Goal: Information Seeking & Learning: Find specific page/section

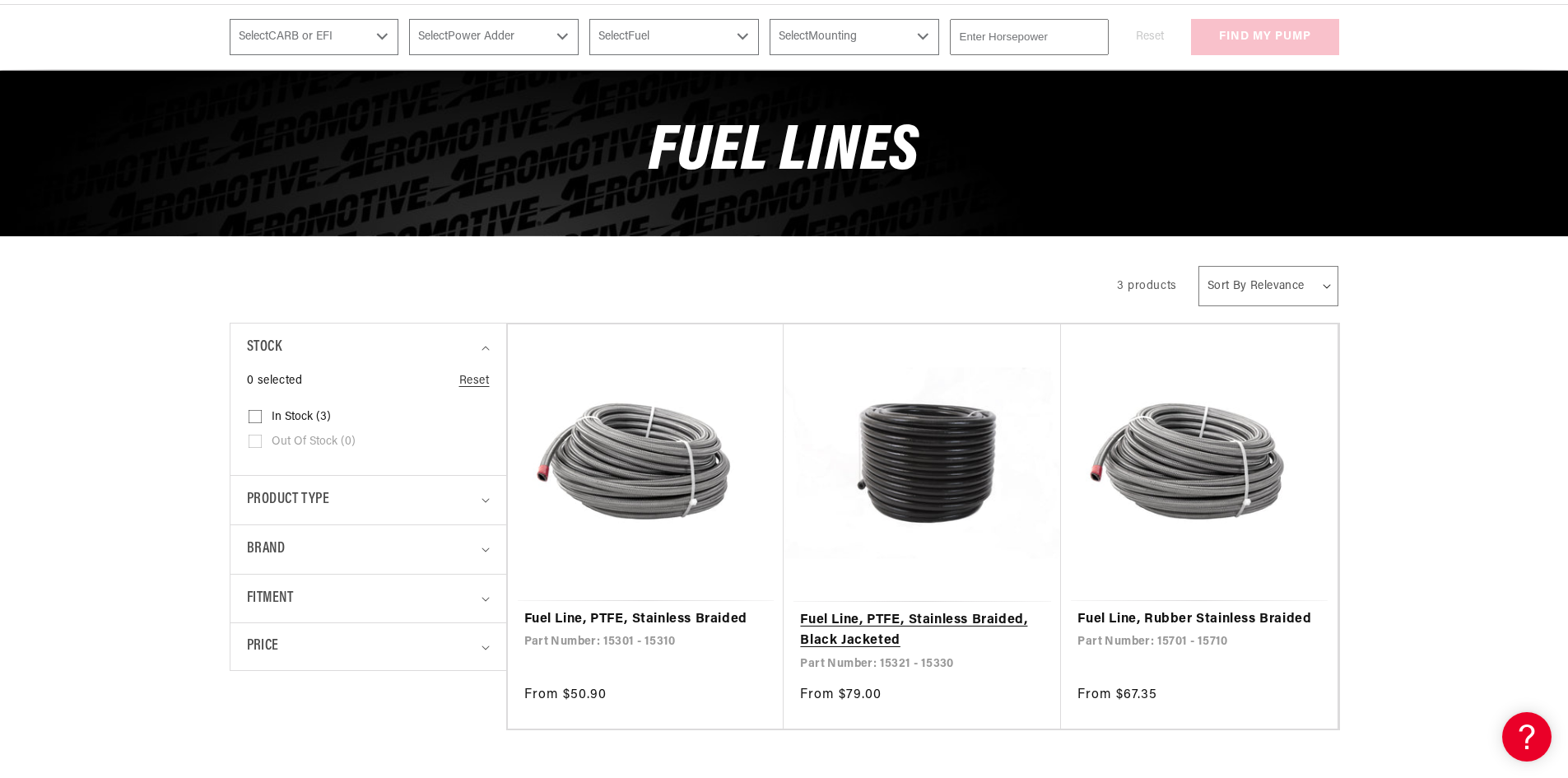
click at [877, 610] on link "Fuel Line, PTFE, Stainless Braided, Black Jacketed" at bounding box center [922, 631] width 244 height 42
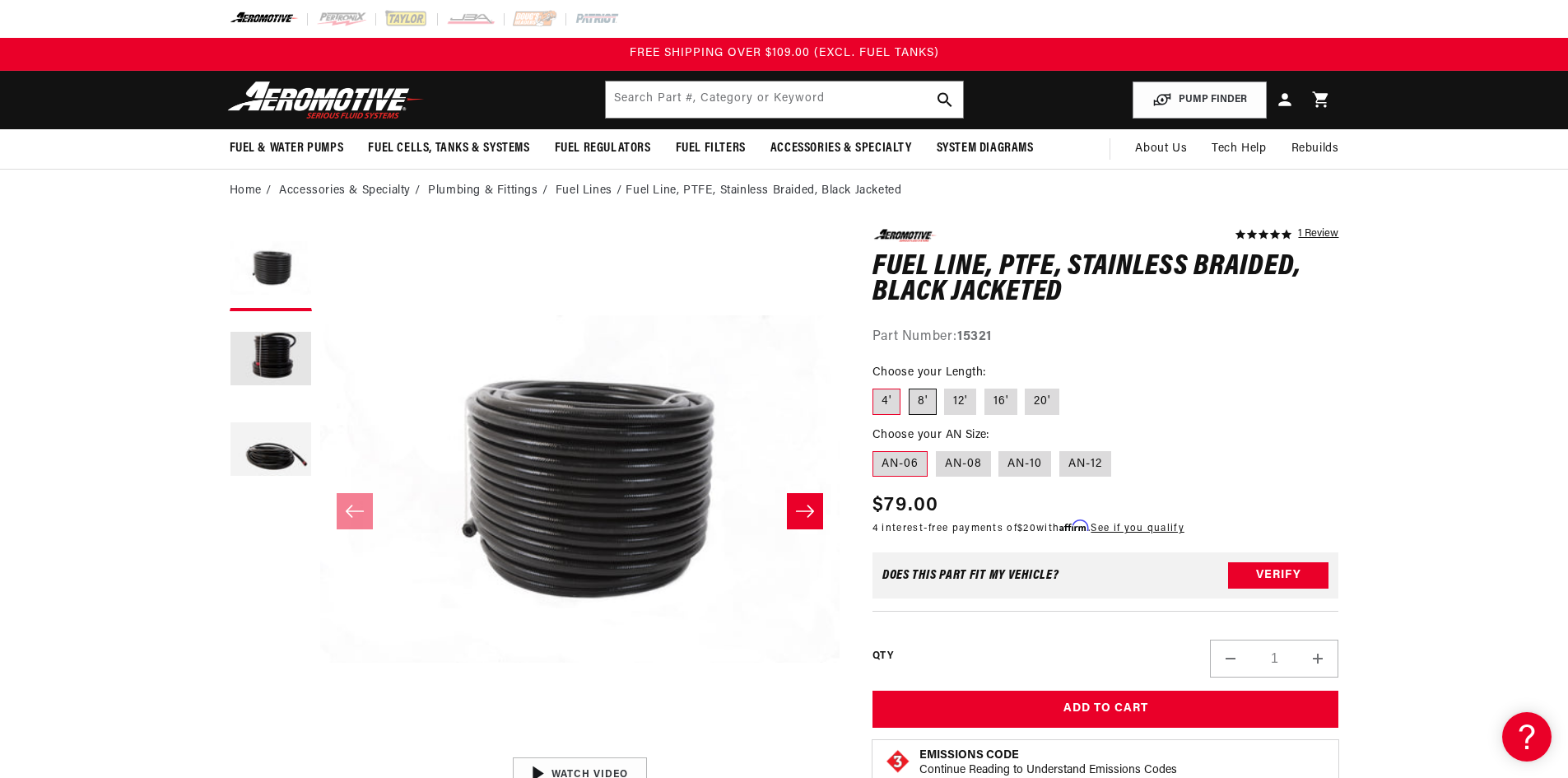
click at [919, 401] on label "8'" at bounding box center [922, 401] width 28 height 27
click at [910, 386] on input "8'" at bounding box center [909, 385] width 1 height 1
radio input "true"
click at [891, 403] on label "4'" at bounding box center [886, 401] width 28 height 27
click at [877, 386] on input "4'" at bounding box center [877, 385] width 1 height 1
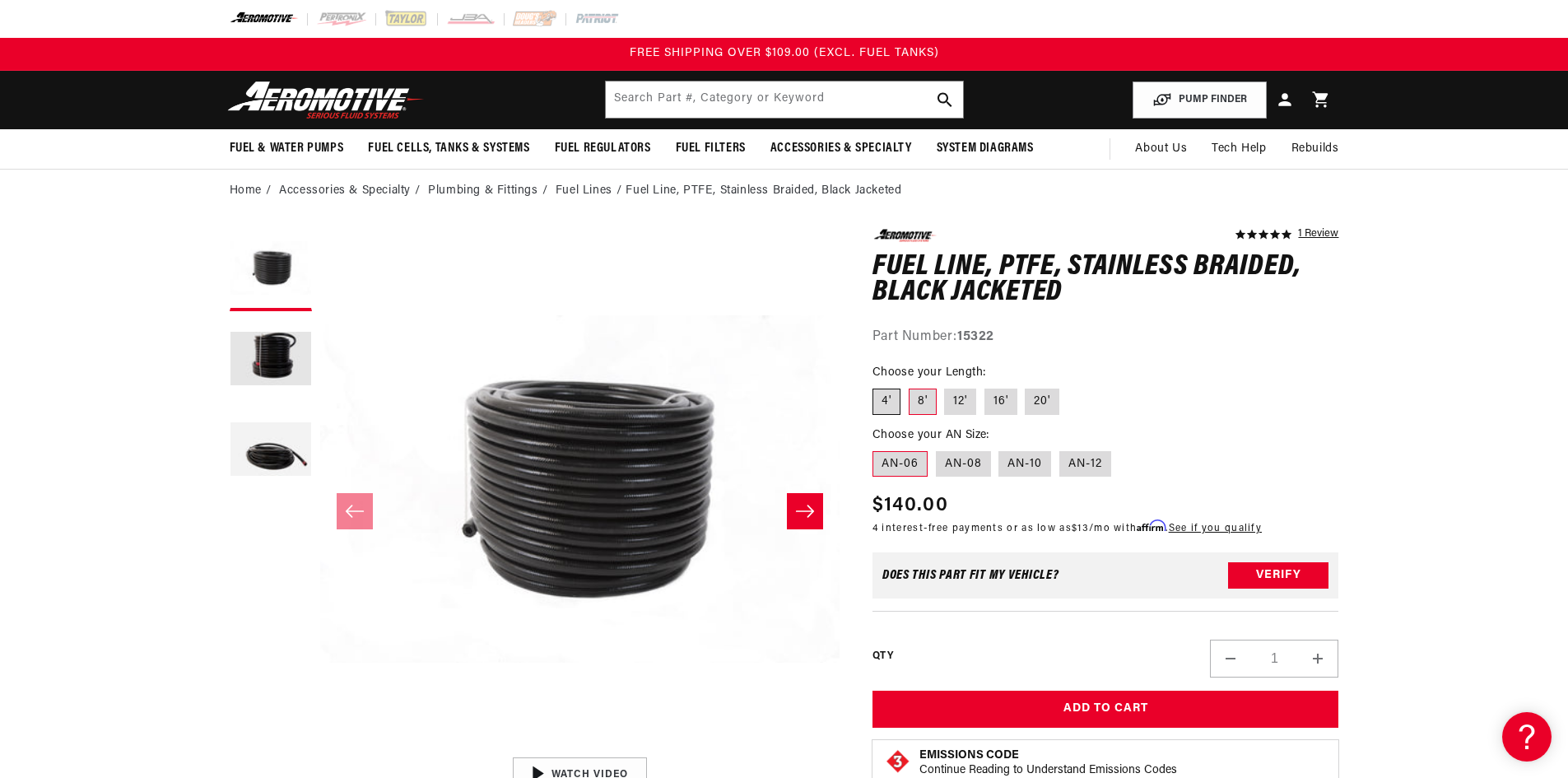
radio input "true"
click at [918, 401] on label "8'" at bounding box center [922, 401] width 28 height 27
click at [910, 386] on input "8'" at bounding box center [909, 385] width 1 height 1
radio input "true"
click at [956, 465] on label "AN-08" at bounding box center [963, 464] width 55 height 27
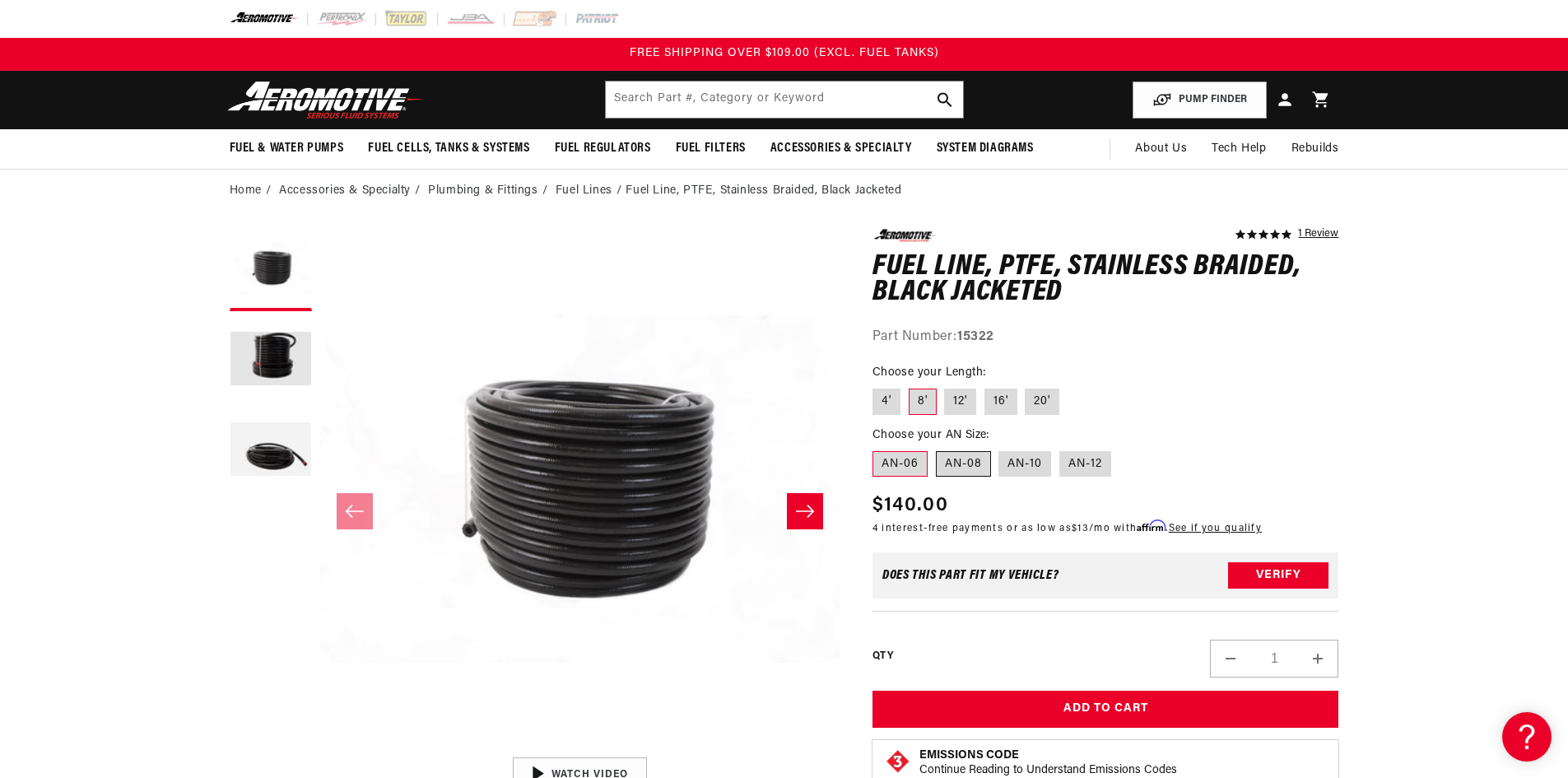
click at [937, 448] on input "AN-08" at bounding box center [936, 448] width 1 height 1
radio input "true"
click at [899, 460] on label "AN-06" at bounding box center [900, 464] width 55 height 27
click at [877, 448] on input "AN-06" at bounding box center [877, 448] width 1 height 1
radio input "true"
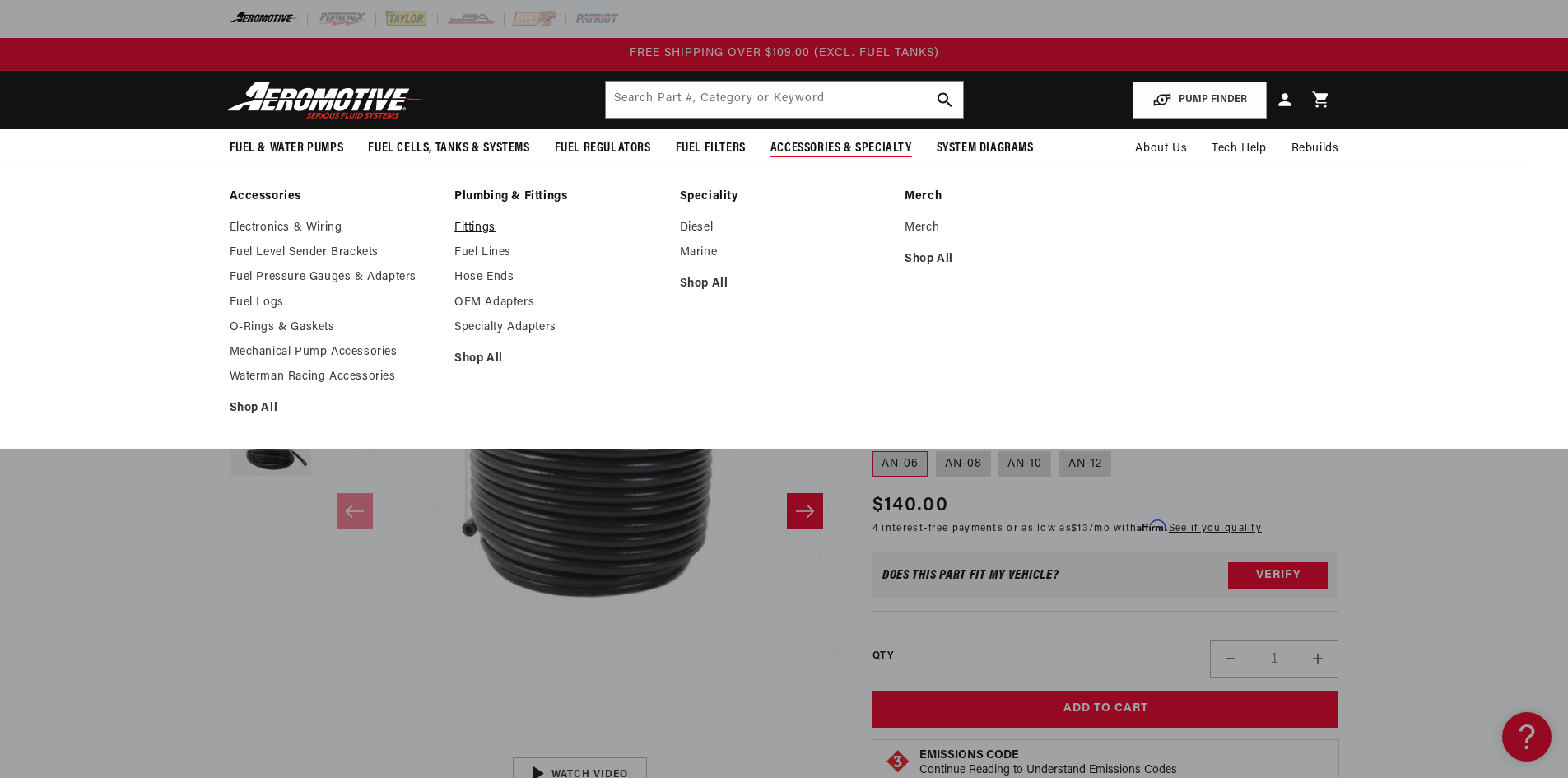
click at [471, 227] on link "Fittings" at bounding box center [558, 228] width 209 height 15
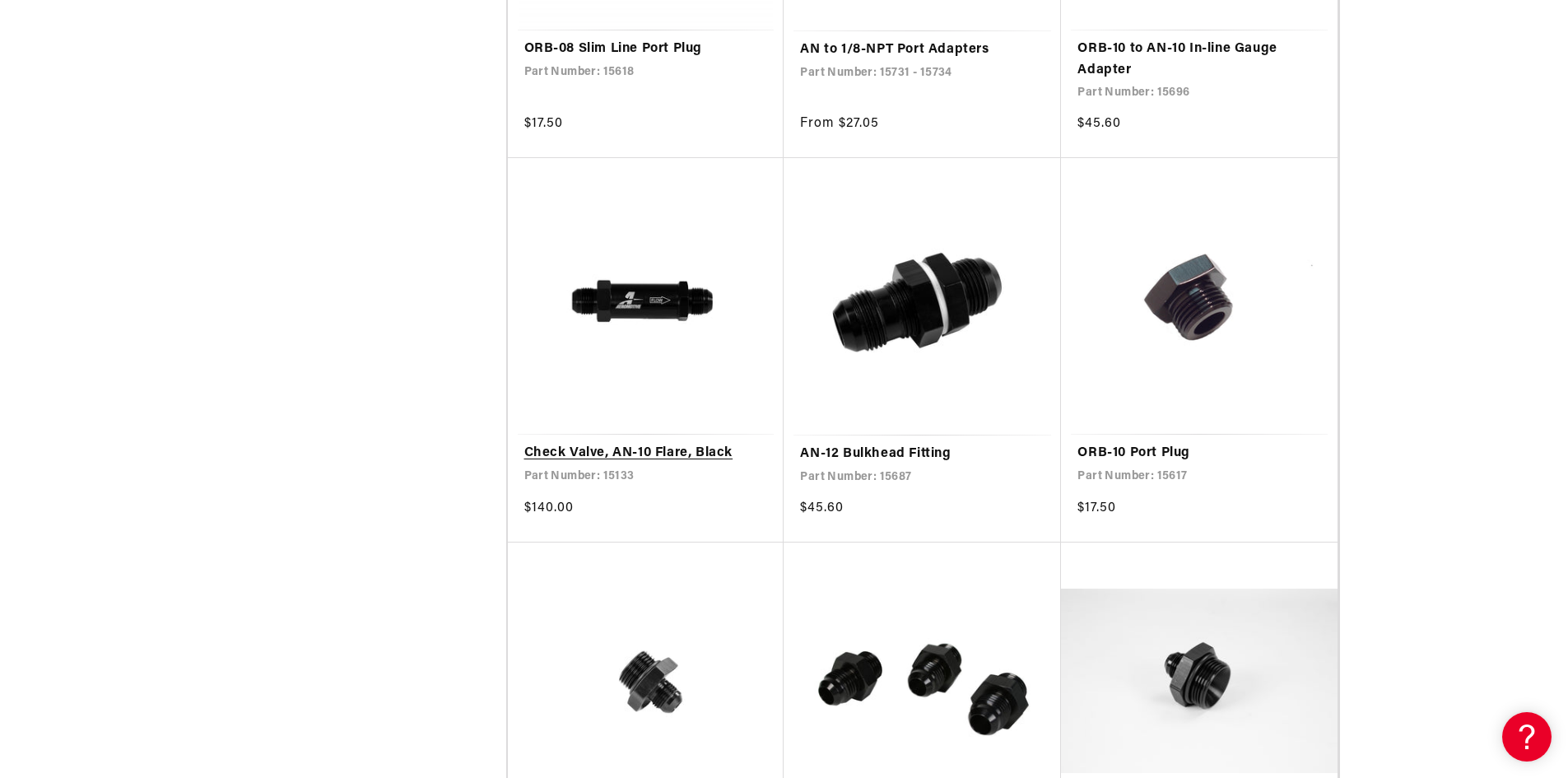
scroll to position [2798, 0]
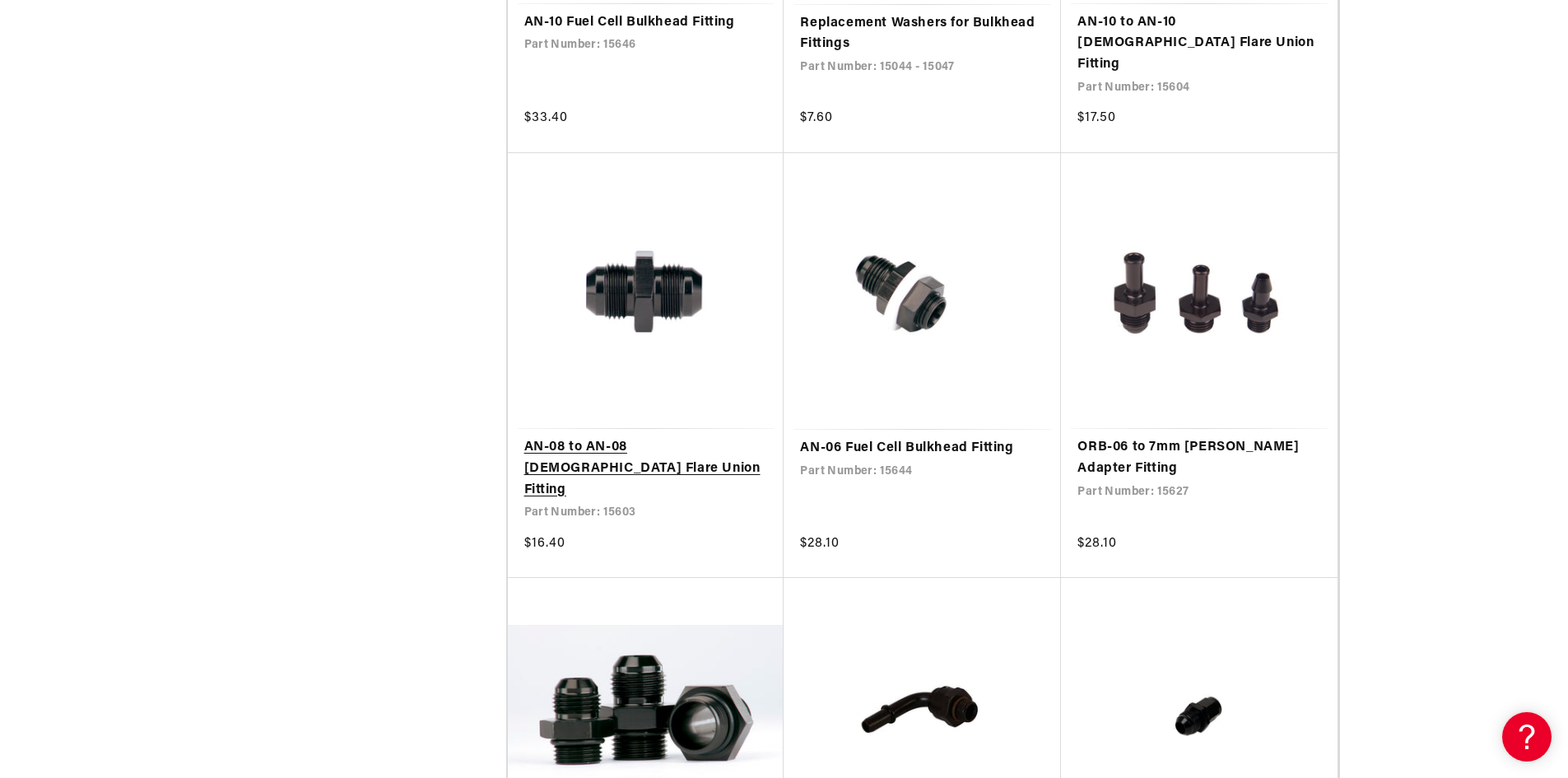
scroll to position [5678, 0]
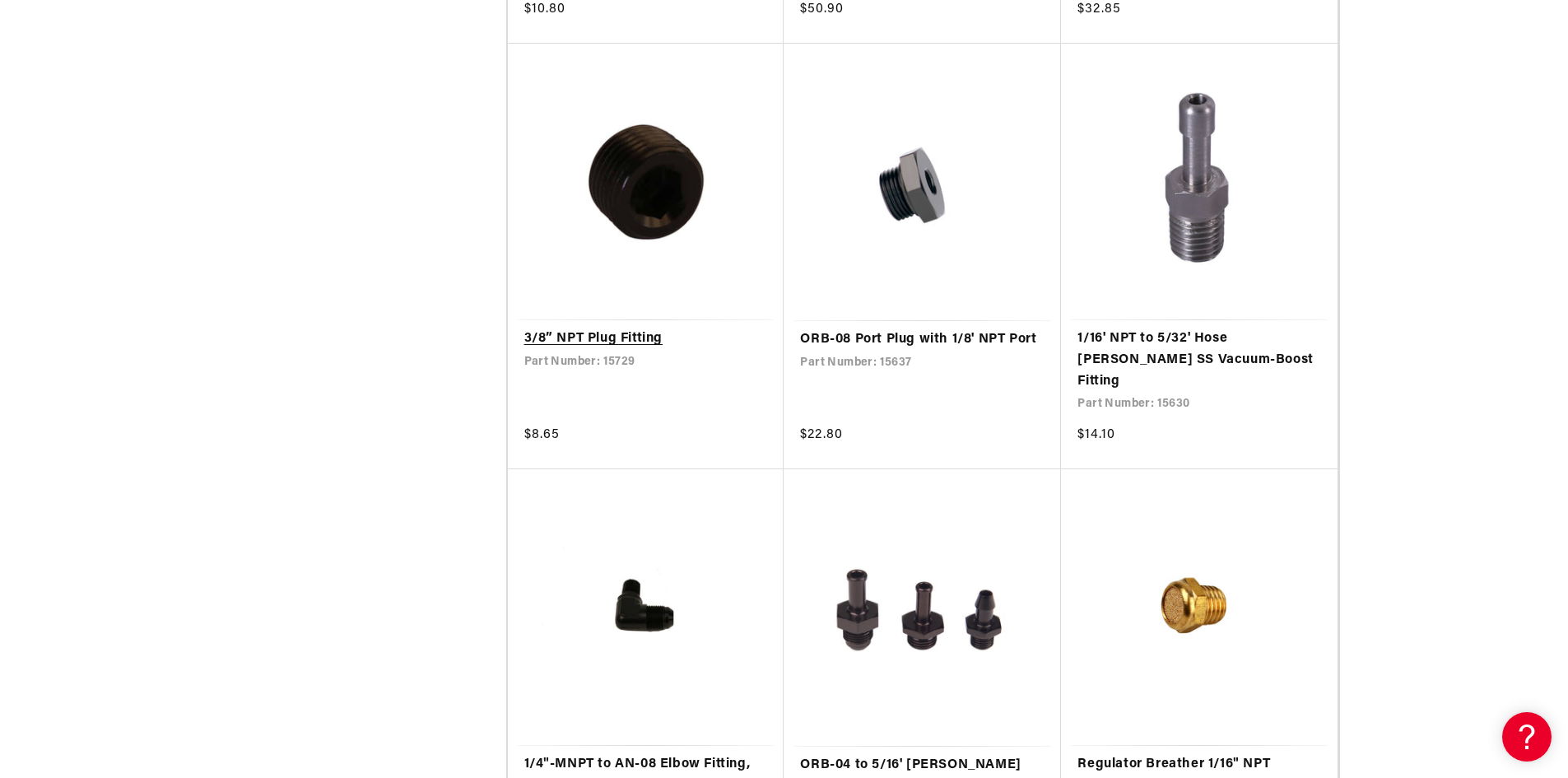
scroll to position [7488, 0]
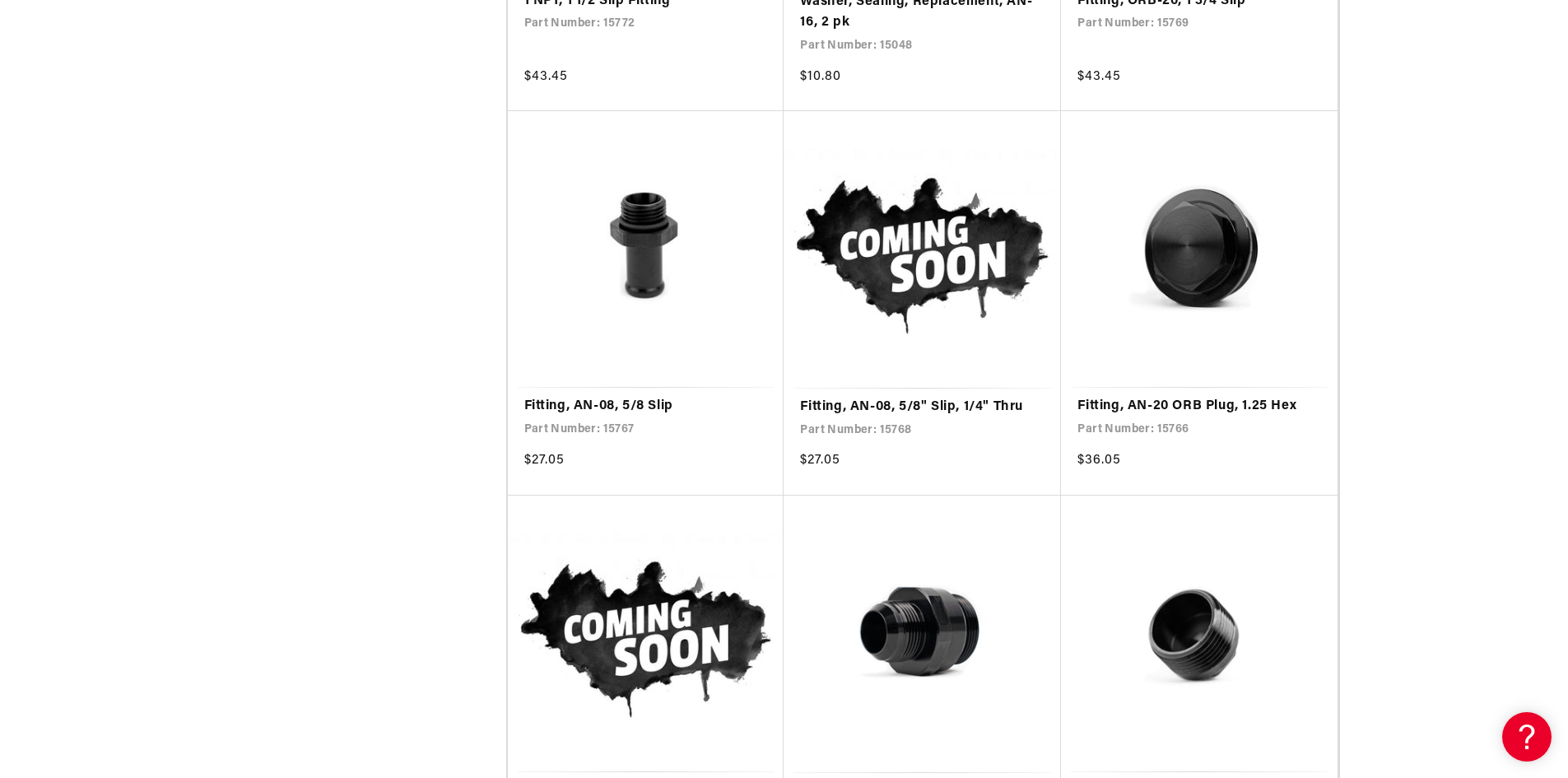
scroll to position [12838, 0]
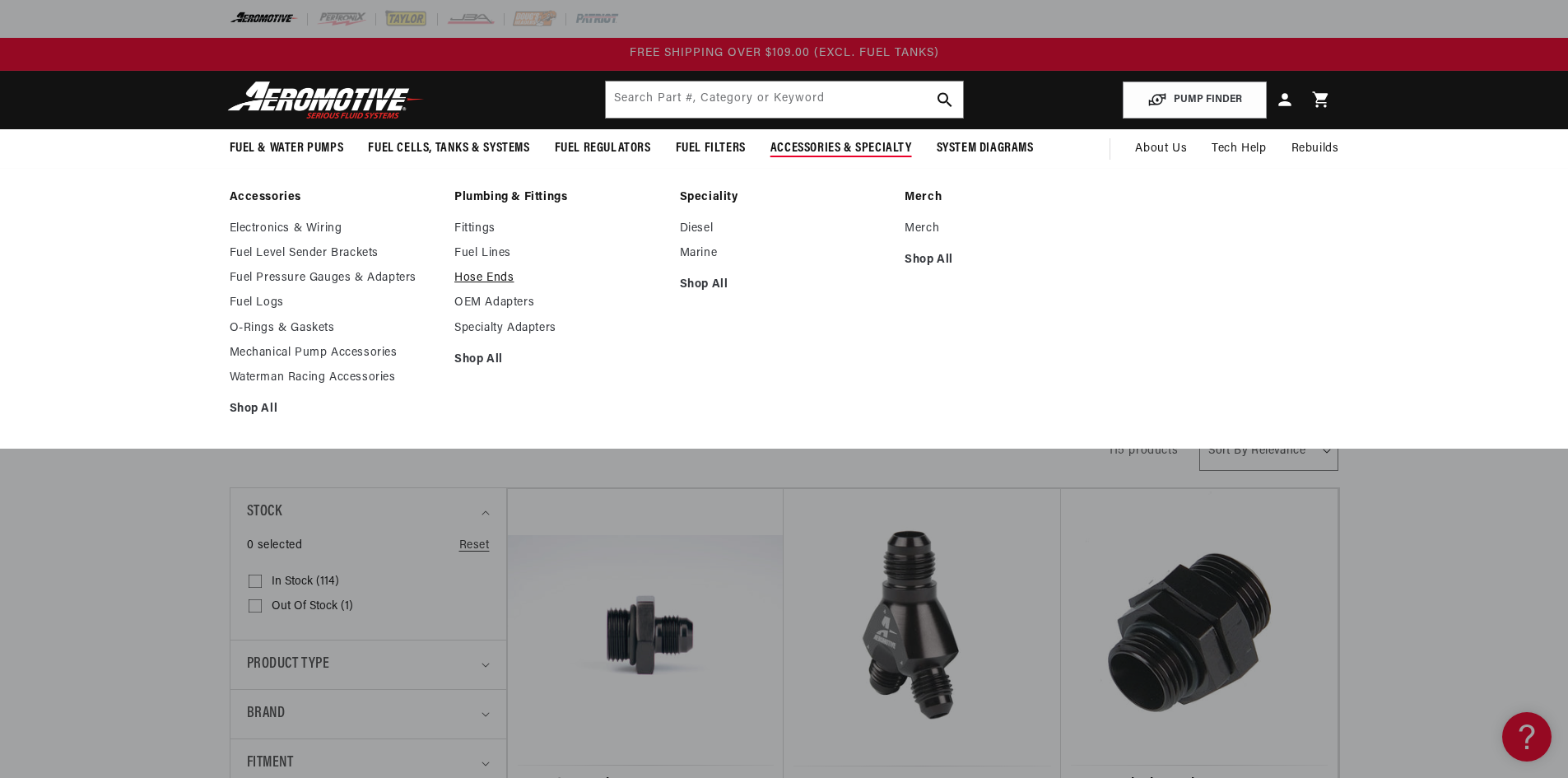
click at [472, 278] on link "Hose Ends" at bounding box center [558, 278] width 209 height 15
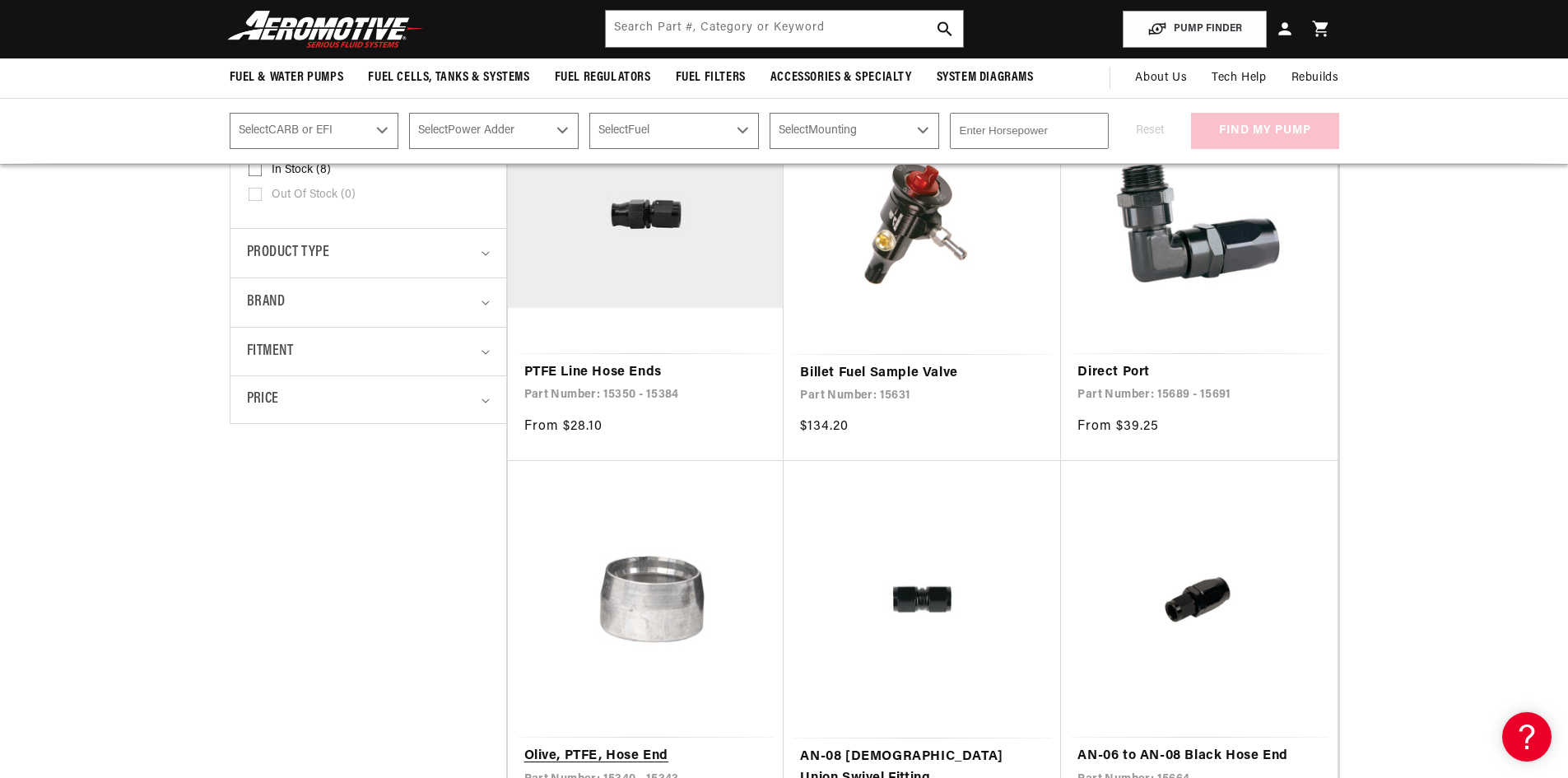
scroll to position [329, 0]
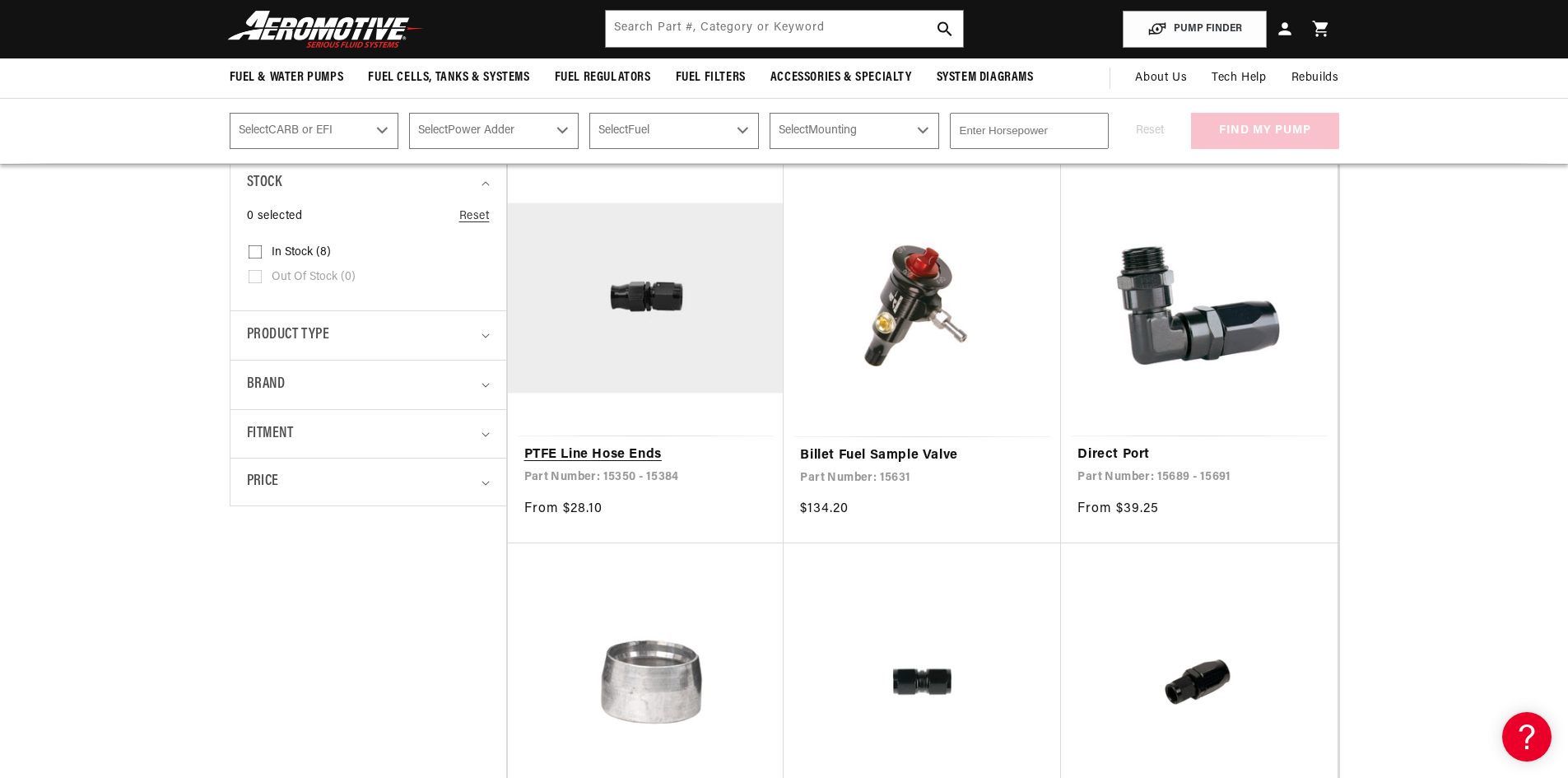
click at [609, 444] on link "PTFE Line Hose Ends" at bounding box center [646, 455] width 243 height 21
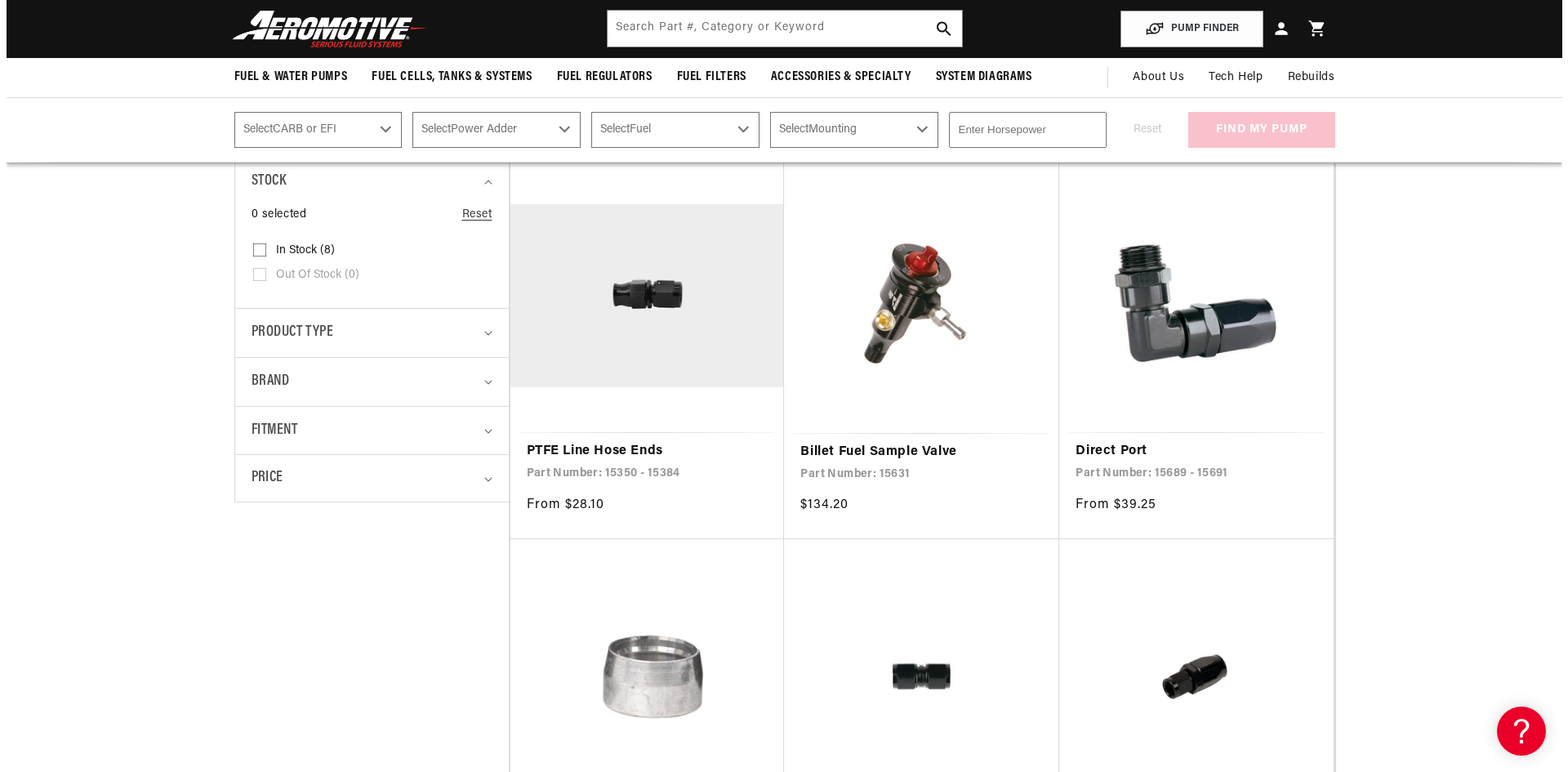
scroll to position [0, 0]
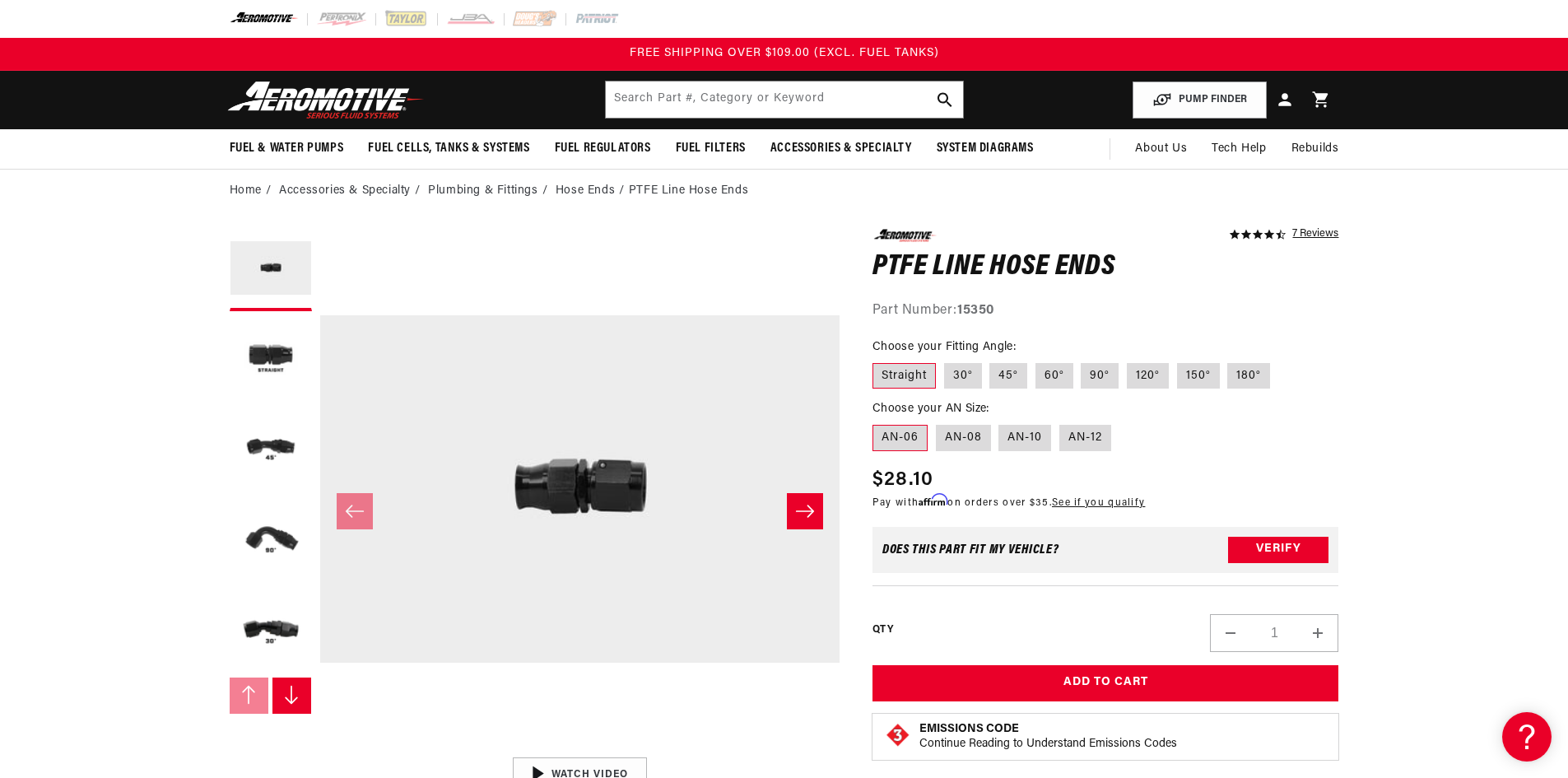
click at [810, 506] on icon "Slide right" at bounding box center [805, 510] width 20 height 16
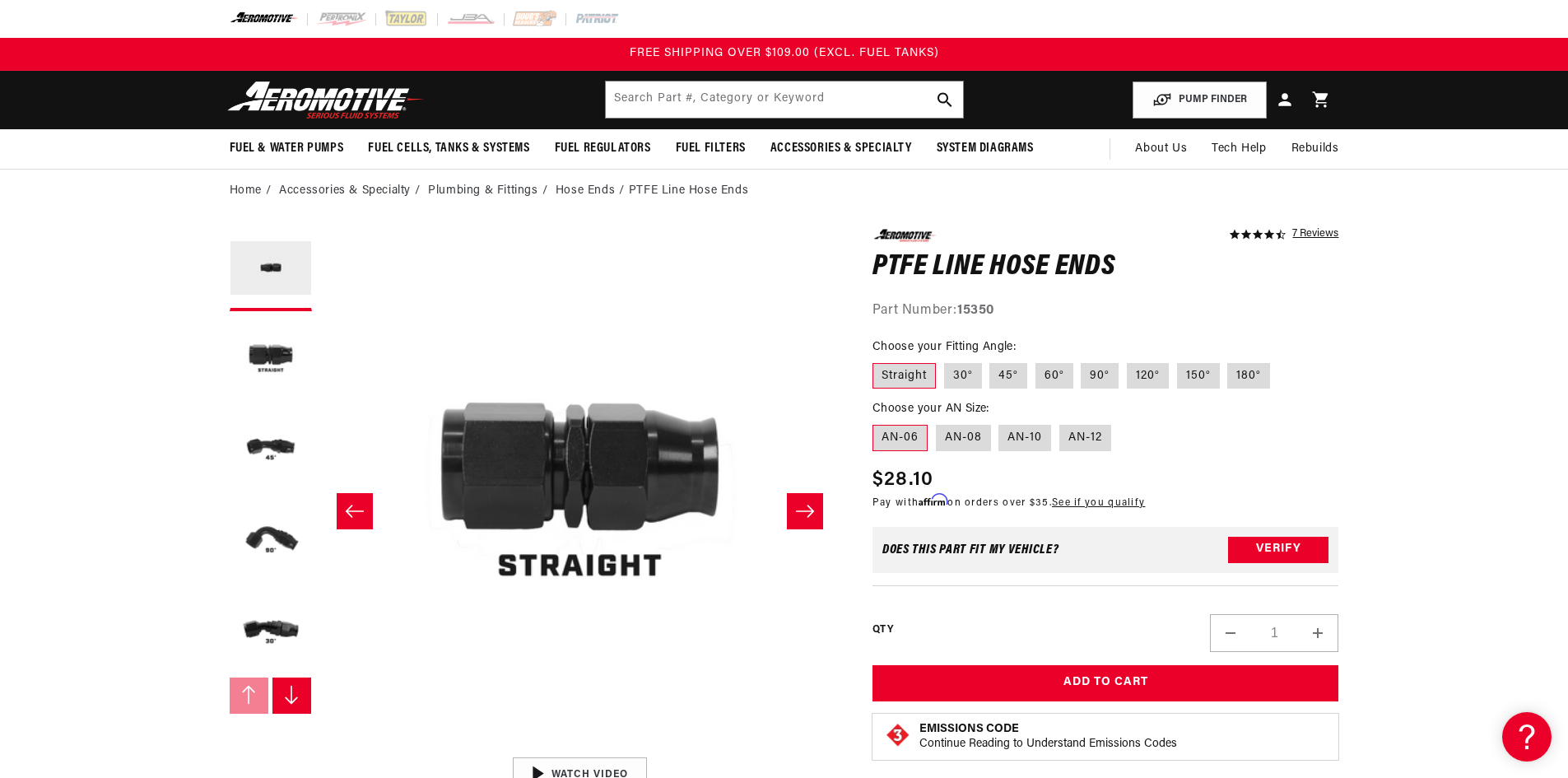
click at [810, 506] on icon "Slide right" at bounding box center [805, 510] width 20 height 16
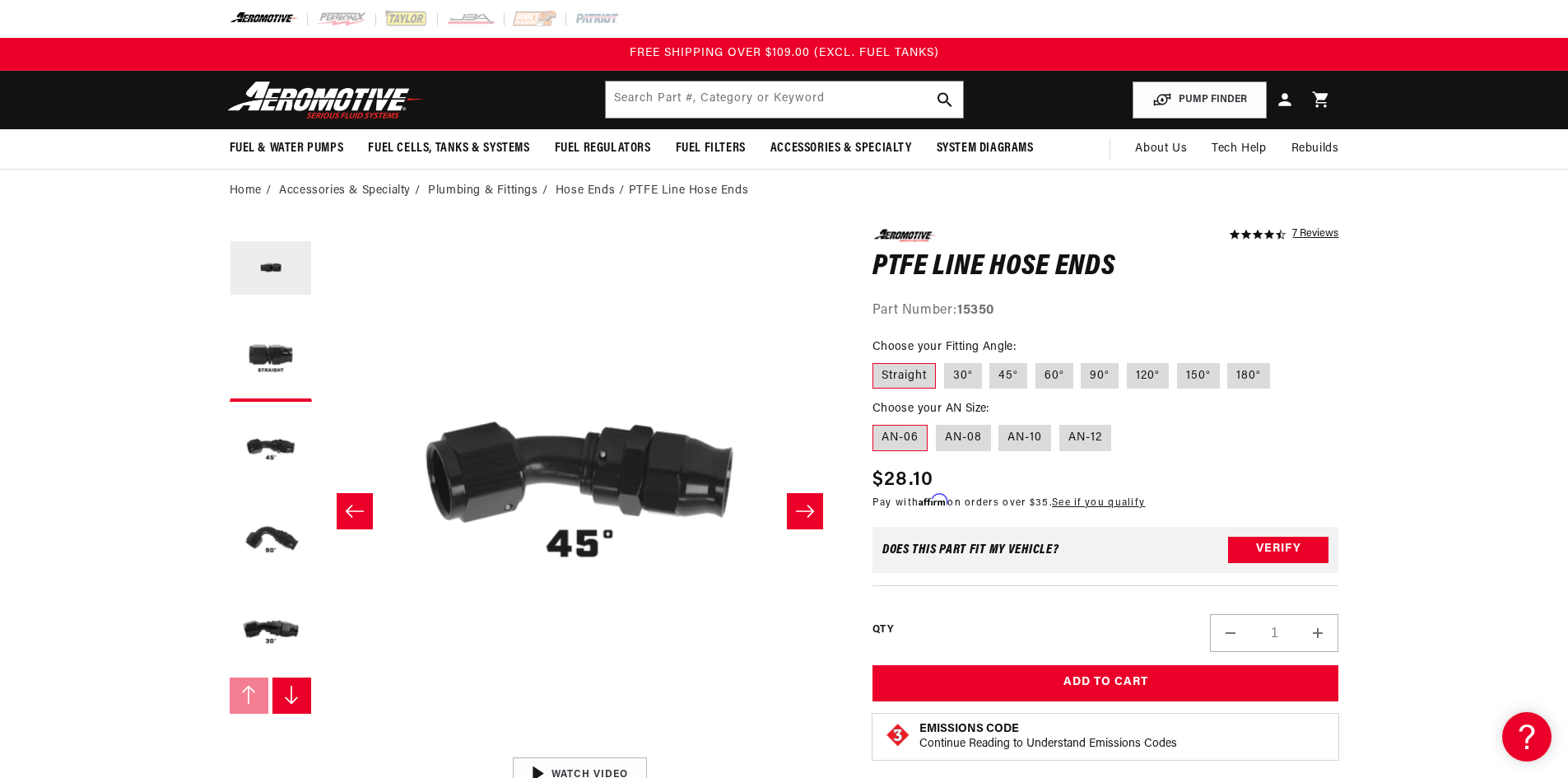
click at [810, 506] on icon "Slide right" at bounding box center [805, 510] width 20 height 16
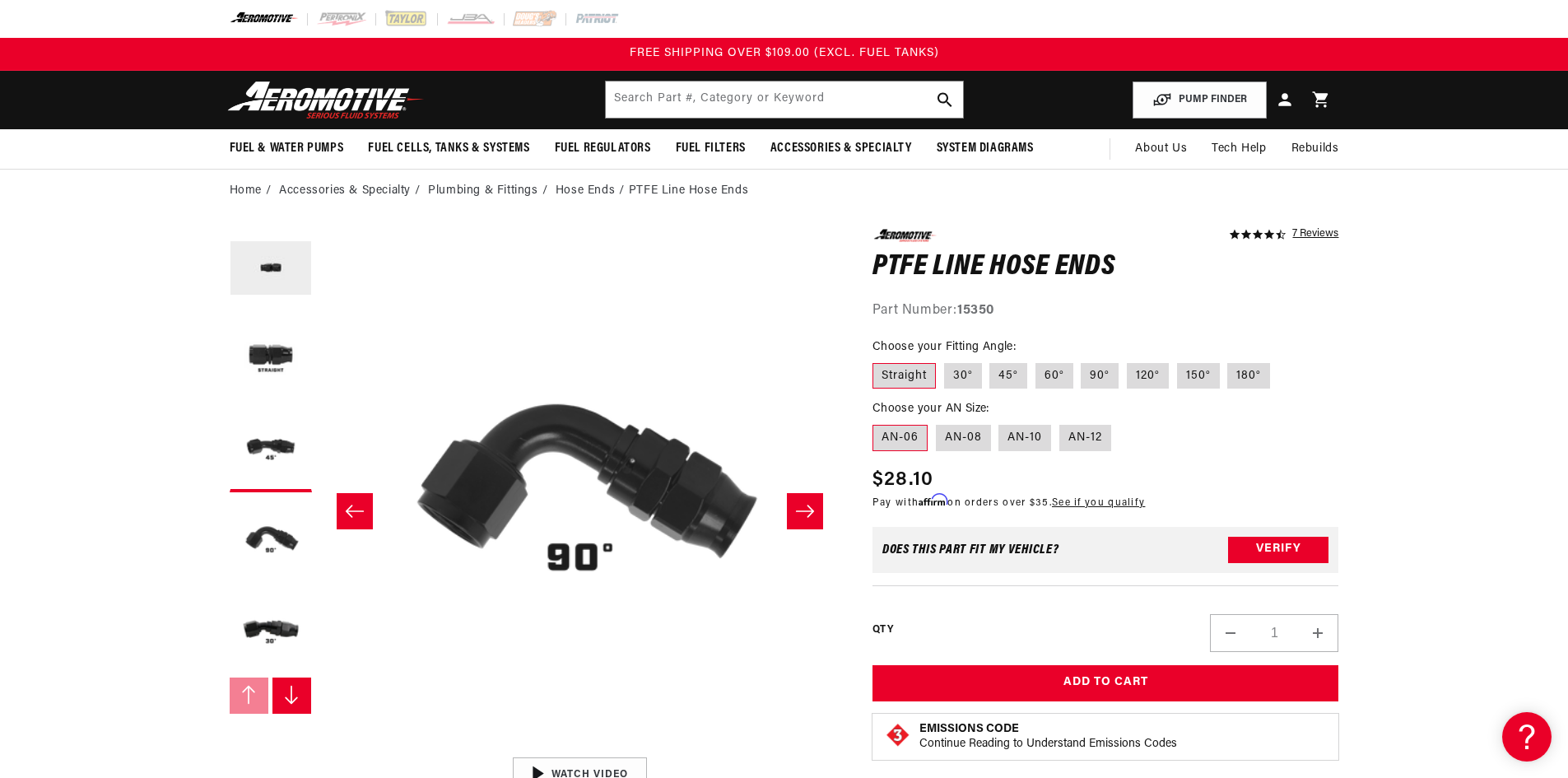
click at [810, 506] on icon "Slide right" at bounding box center [805, 510] width 20 height 16
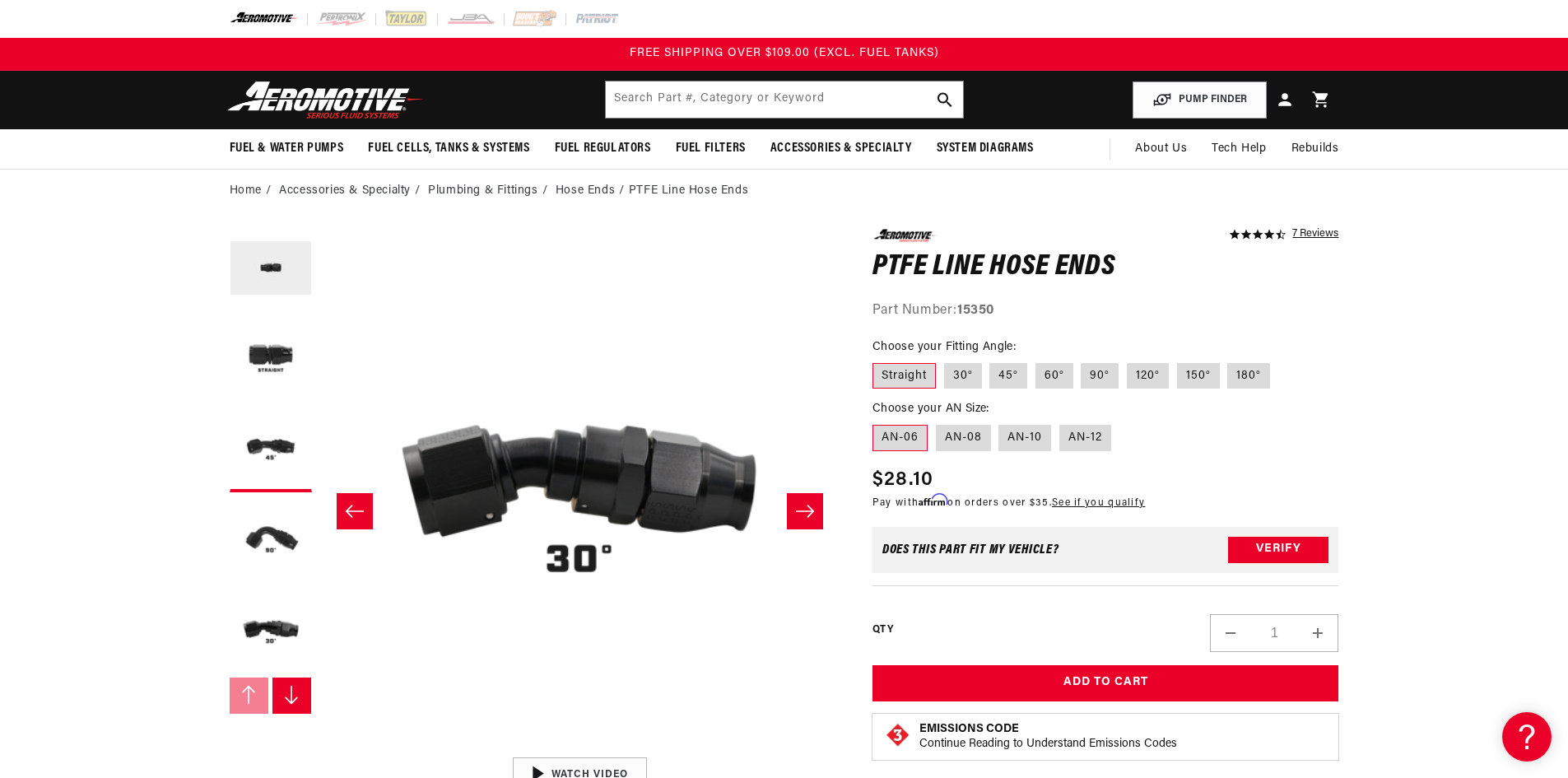
click at [812, 506] on icon "Slide right" at bounding box center [805, 510] width 20 height 16
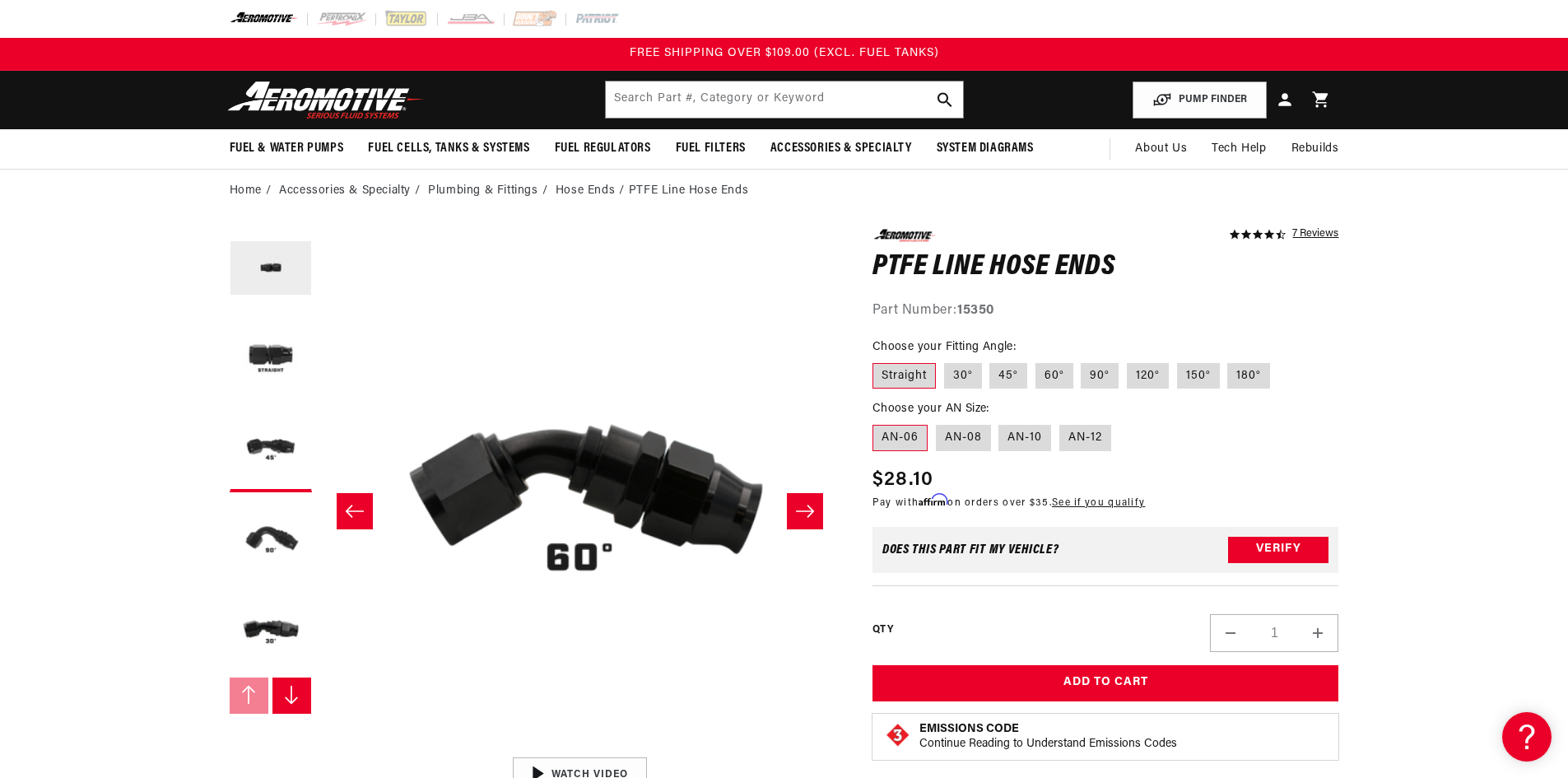
click at [812, 506] on icon "Slide right" at bounding box center [805, 510] width 20 height 16
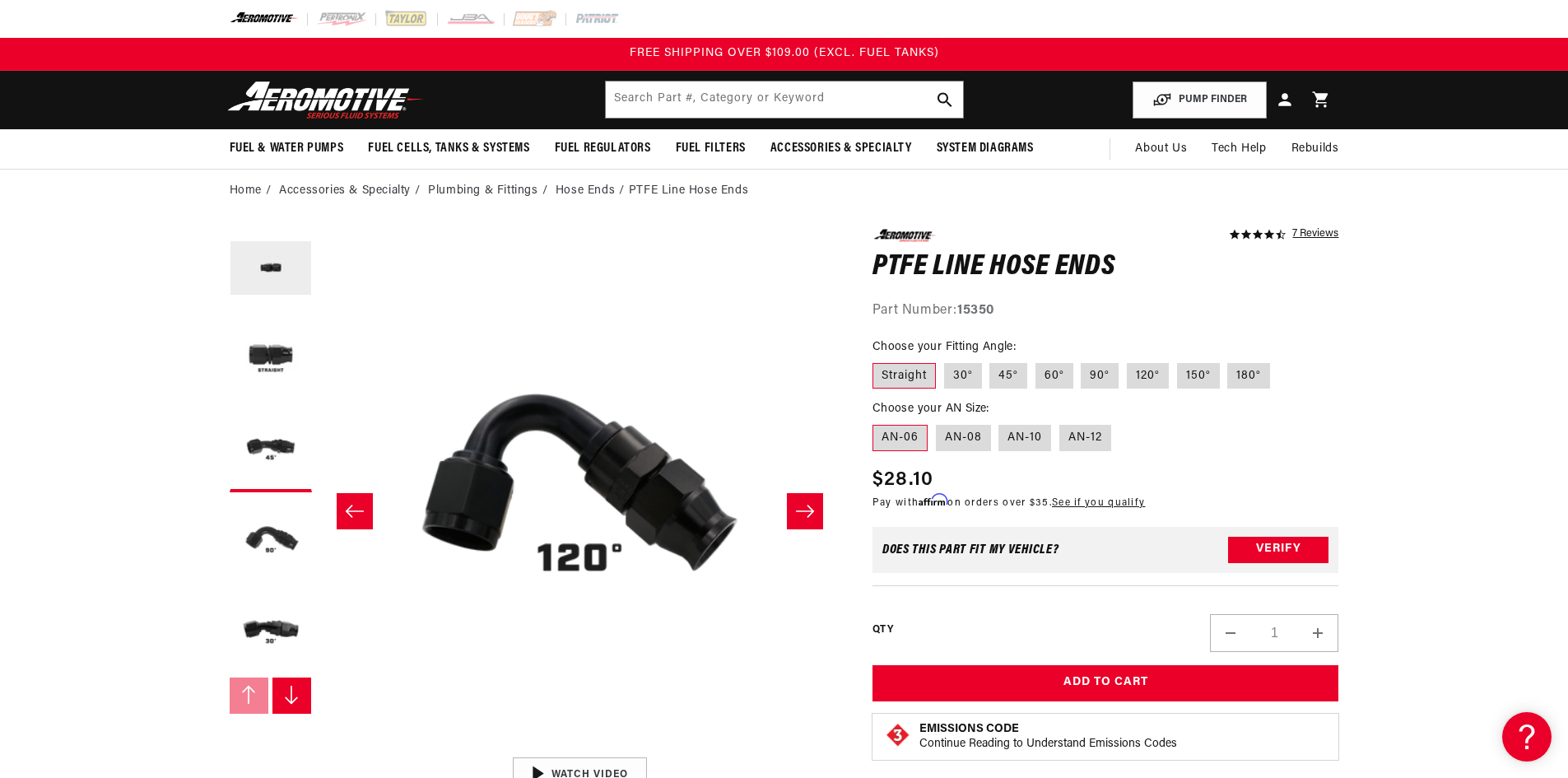
click at [812, 506] on icon "Slide right" at bounding box center [805, 510] width 20 height 16
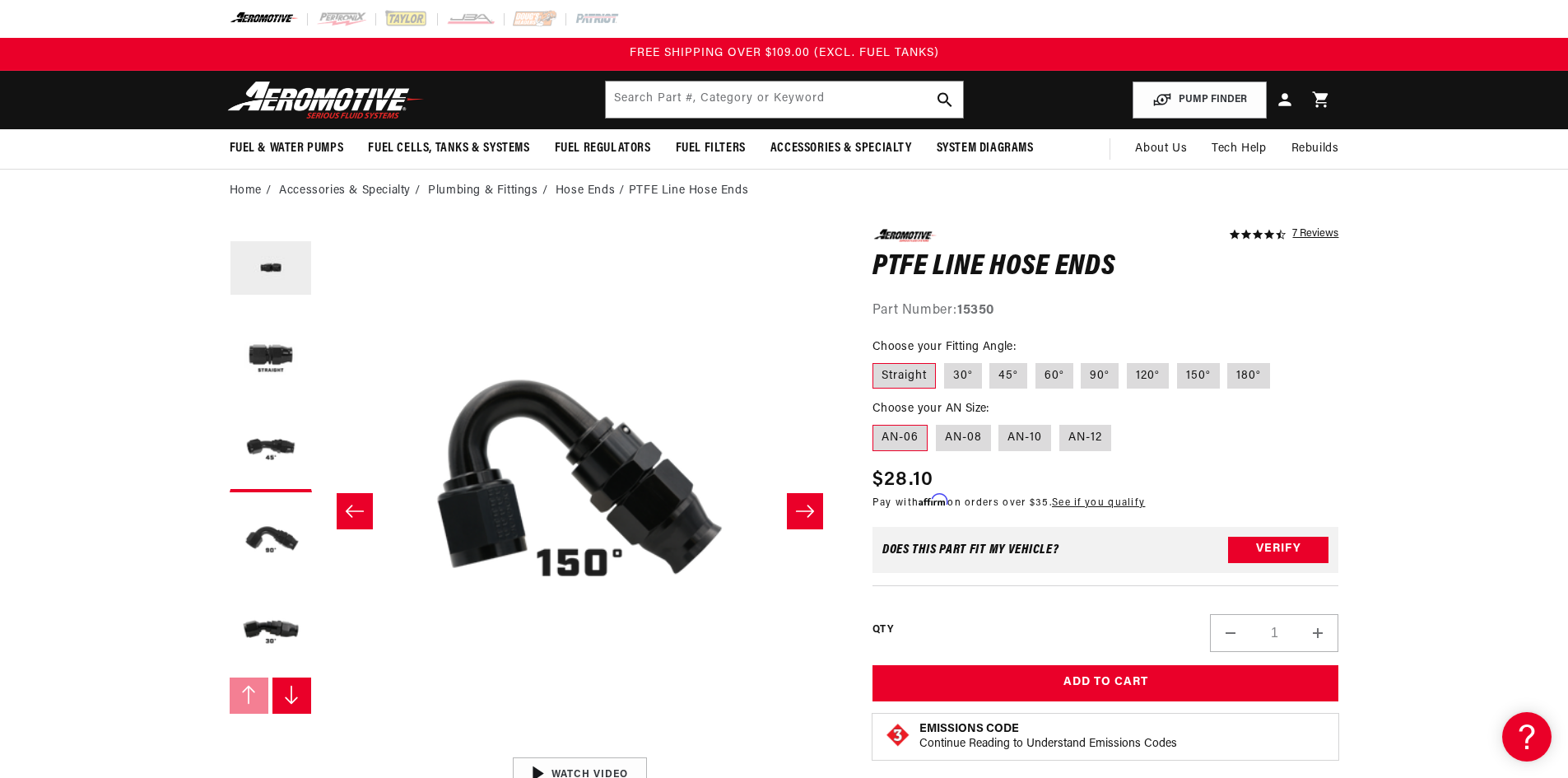
click at [812, 506] on icon "Slide right" at bounding box center [805, 510] width 20 height 16
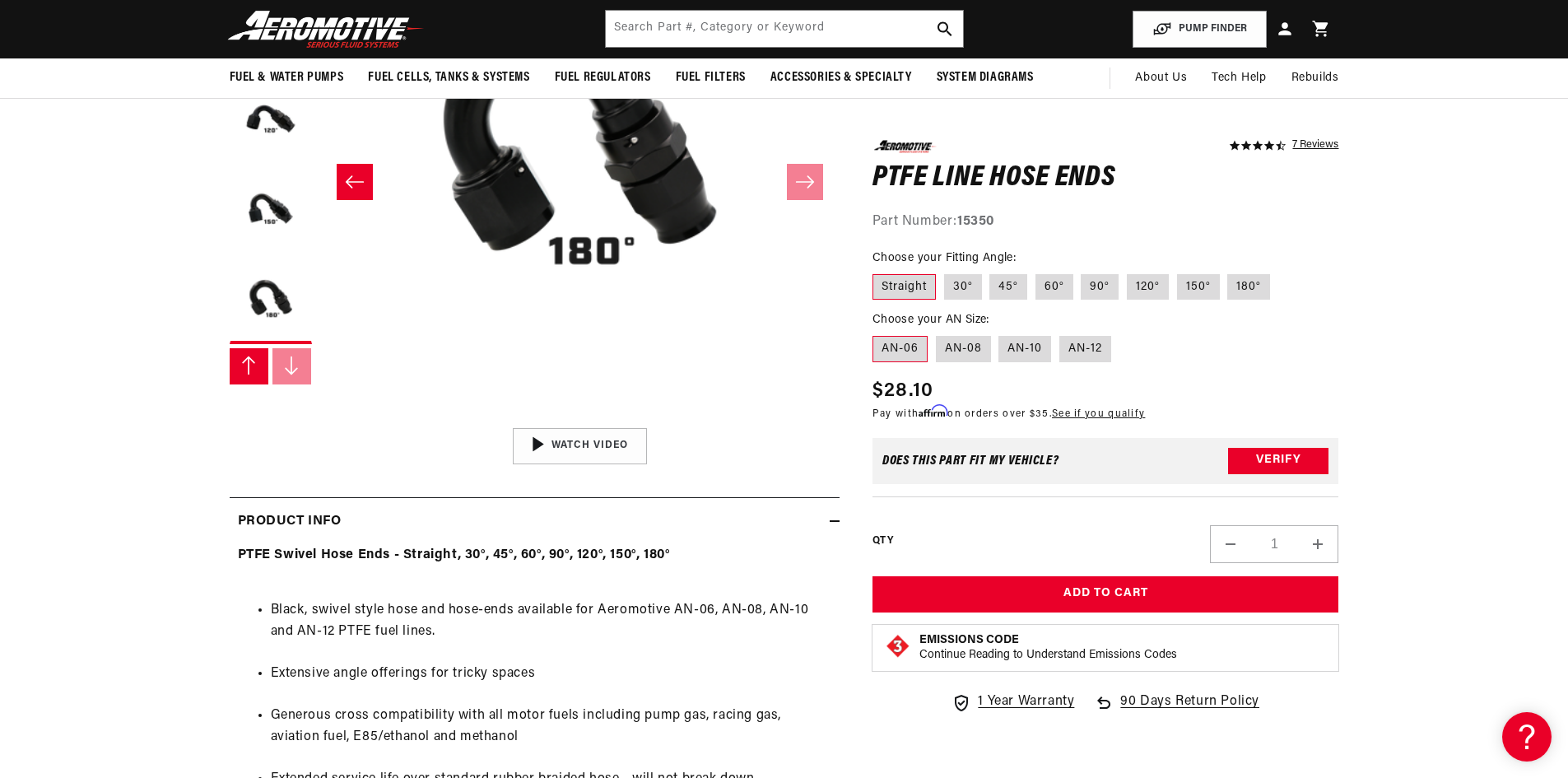
scroll to position [247, 0]
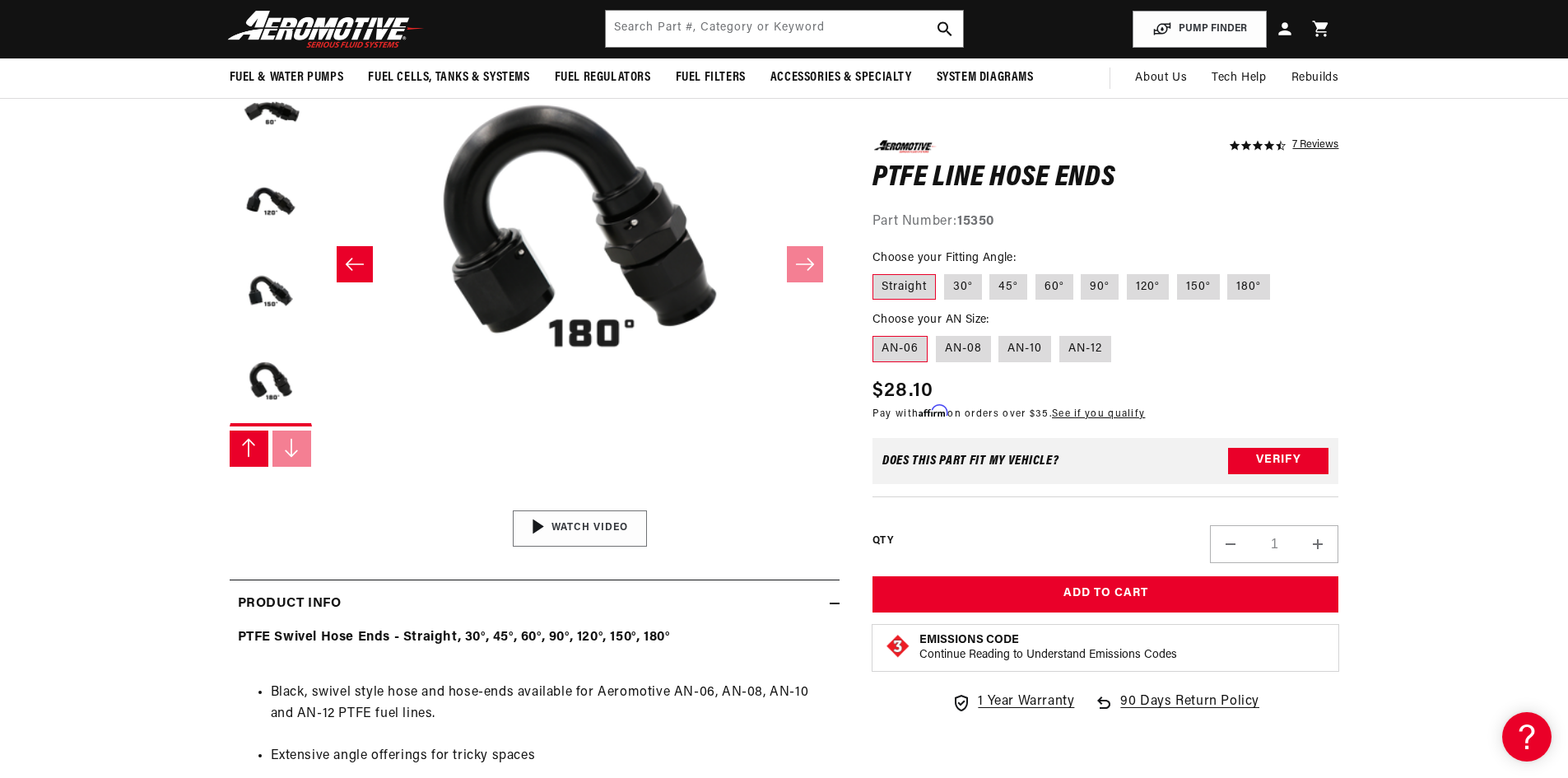
click at [536, 529] on img "Gallery Viewer" at bounding box center [580, 528] width 250 height 140
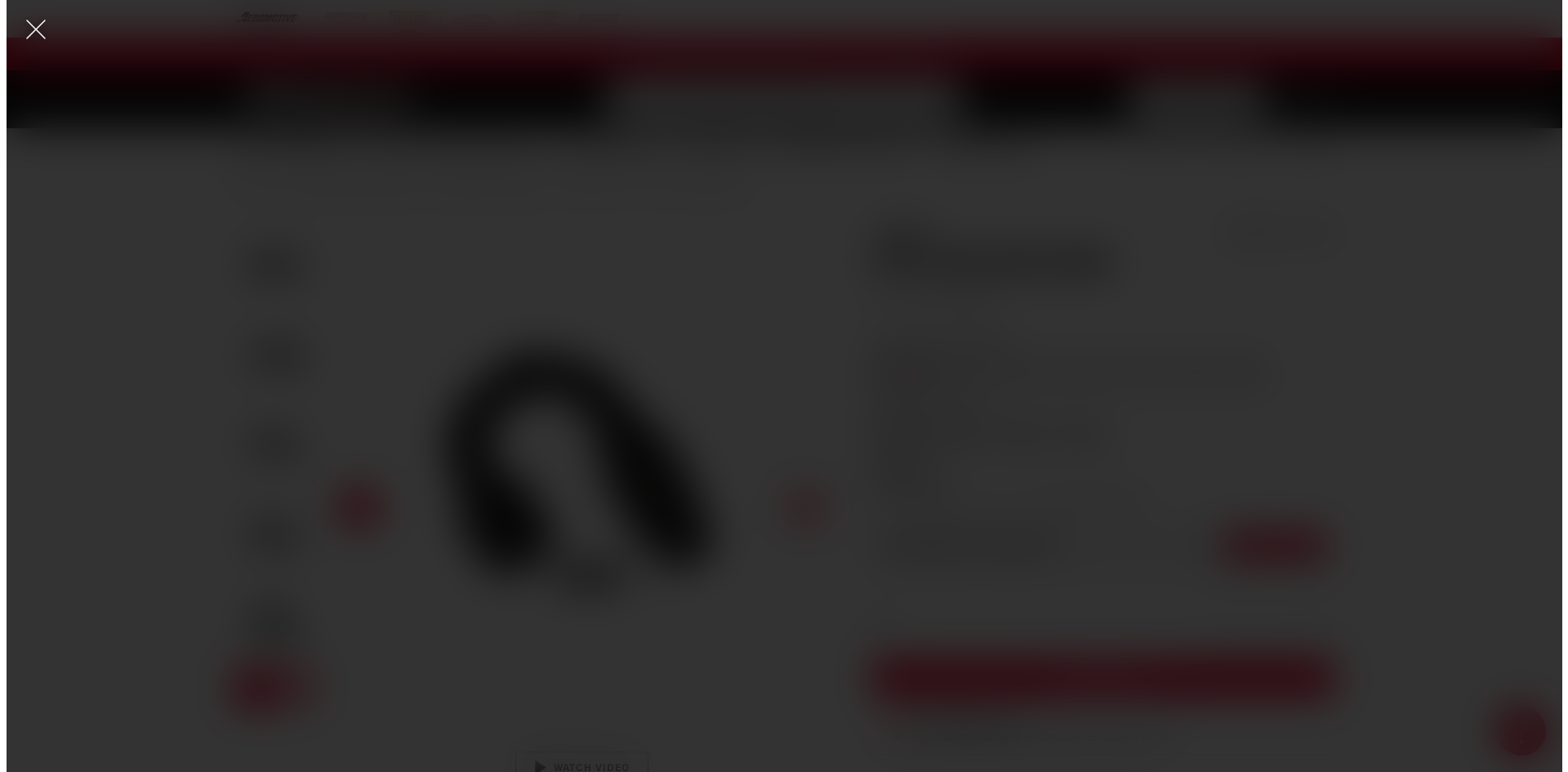
scroll to position [0, 0]
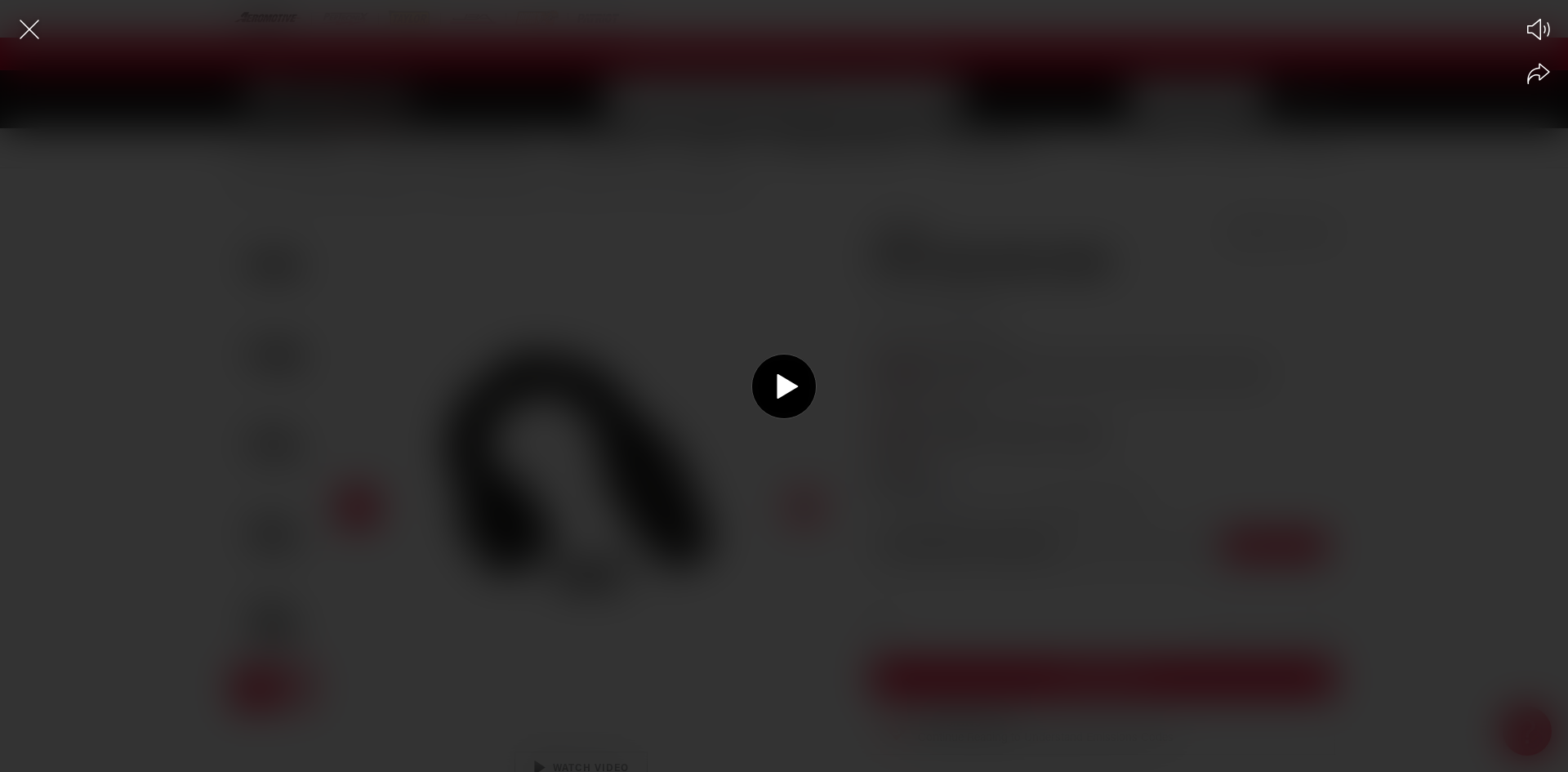
click at [779, 386] on icon at bounding box center [787, 385] width 21 height 25
click at [970, 486] on div at bounding box center [784, 413] width 1568 height 714
click at [893, 411] on div at bounding box center [784, 413] width 1568 height 714
click at [1445, 345] on div at bounding box center [784, 413] width 1568 height 714
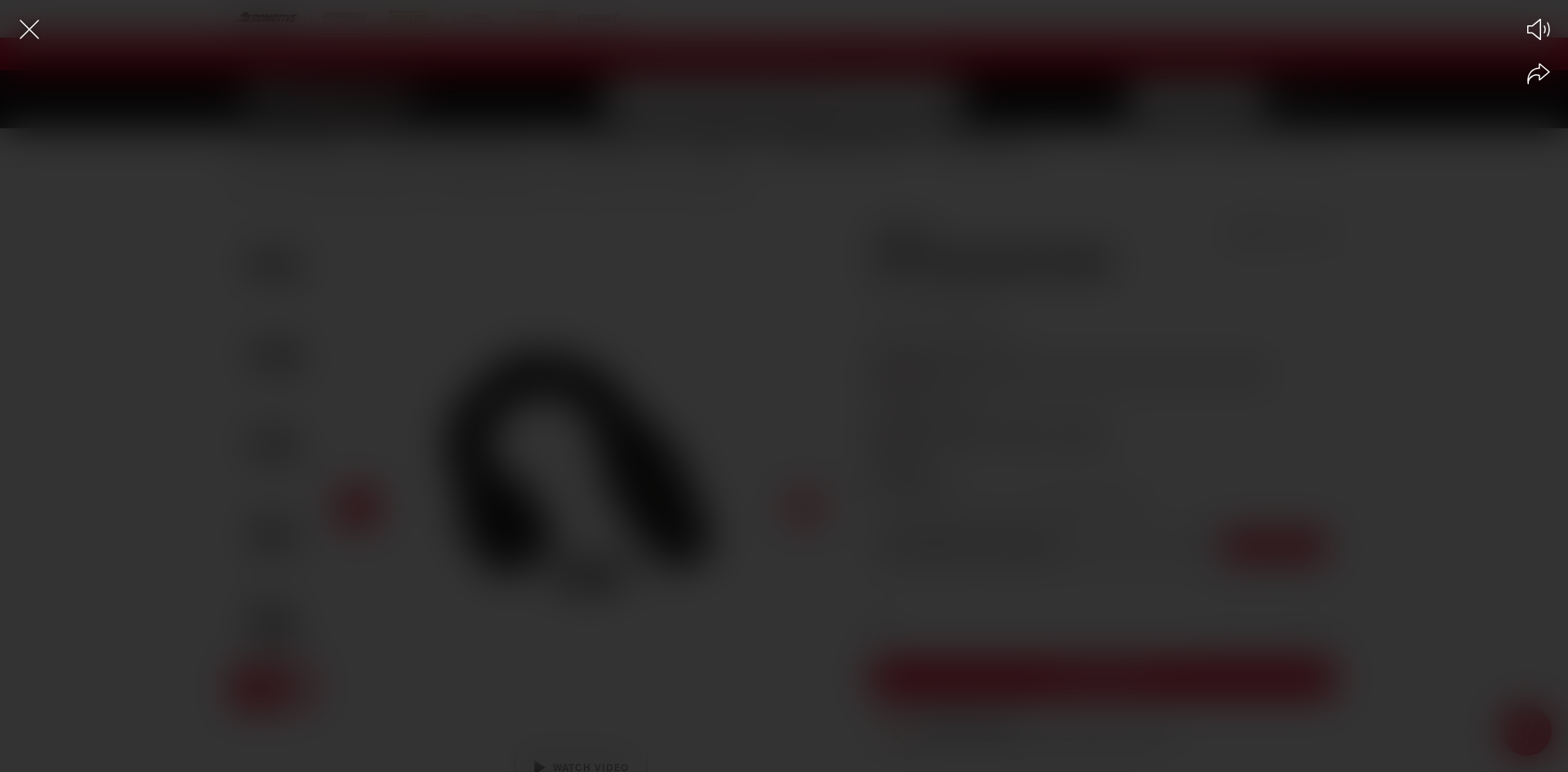
click at [1212, 407] on div at bounding box center [784, 413] width 1568 height 714
click at [796, 384] on circle at bounding box center [784, 386] width 63 height 63
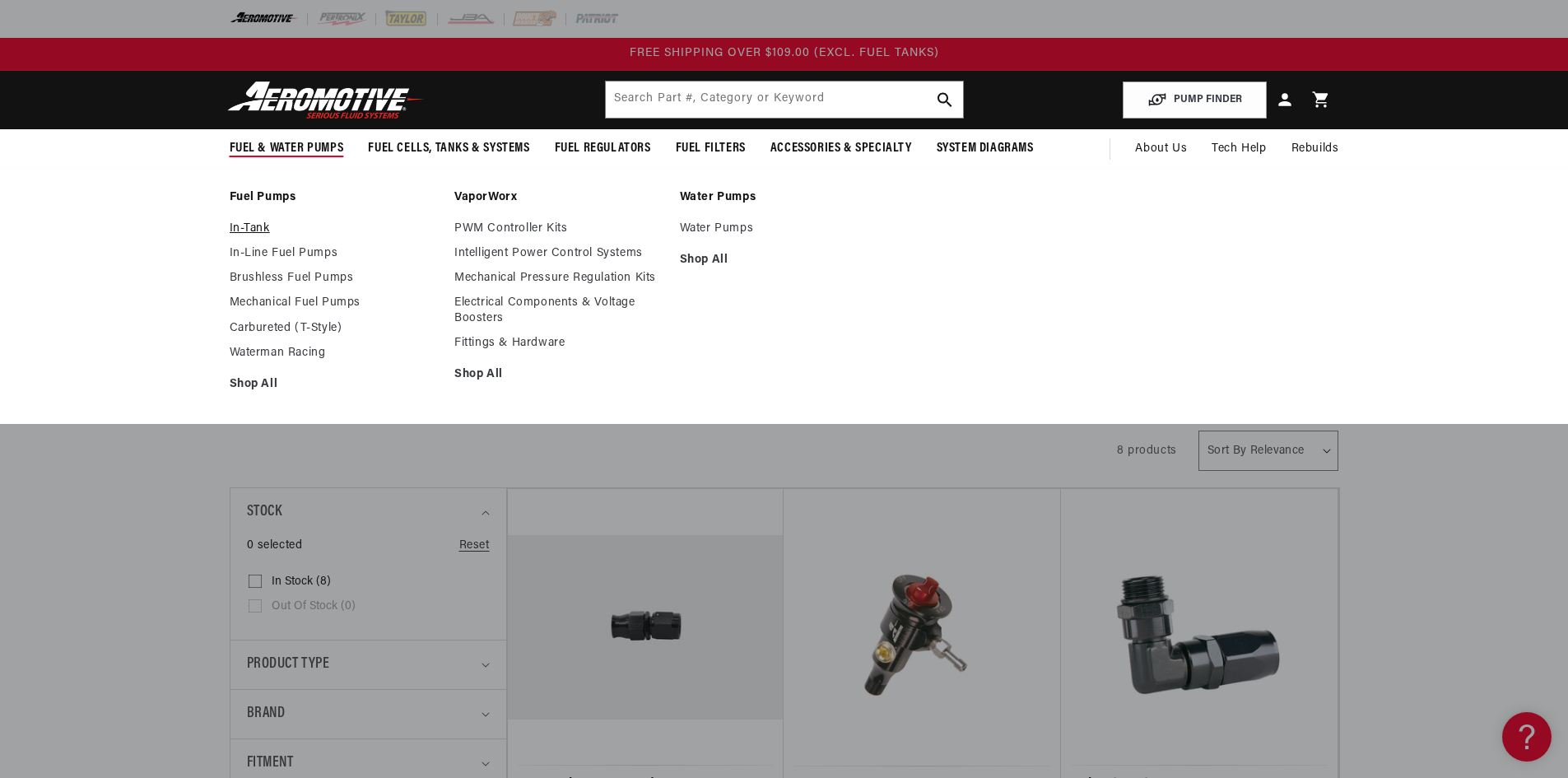
click at [253, 222] on link "In-Tank" at bounding box center [334, 229] width 209 height 15
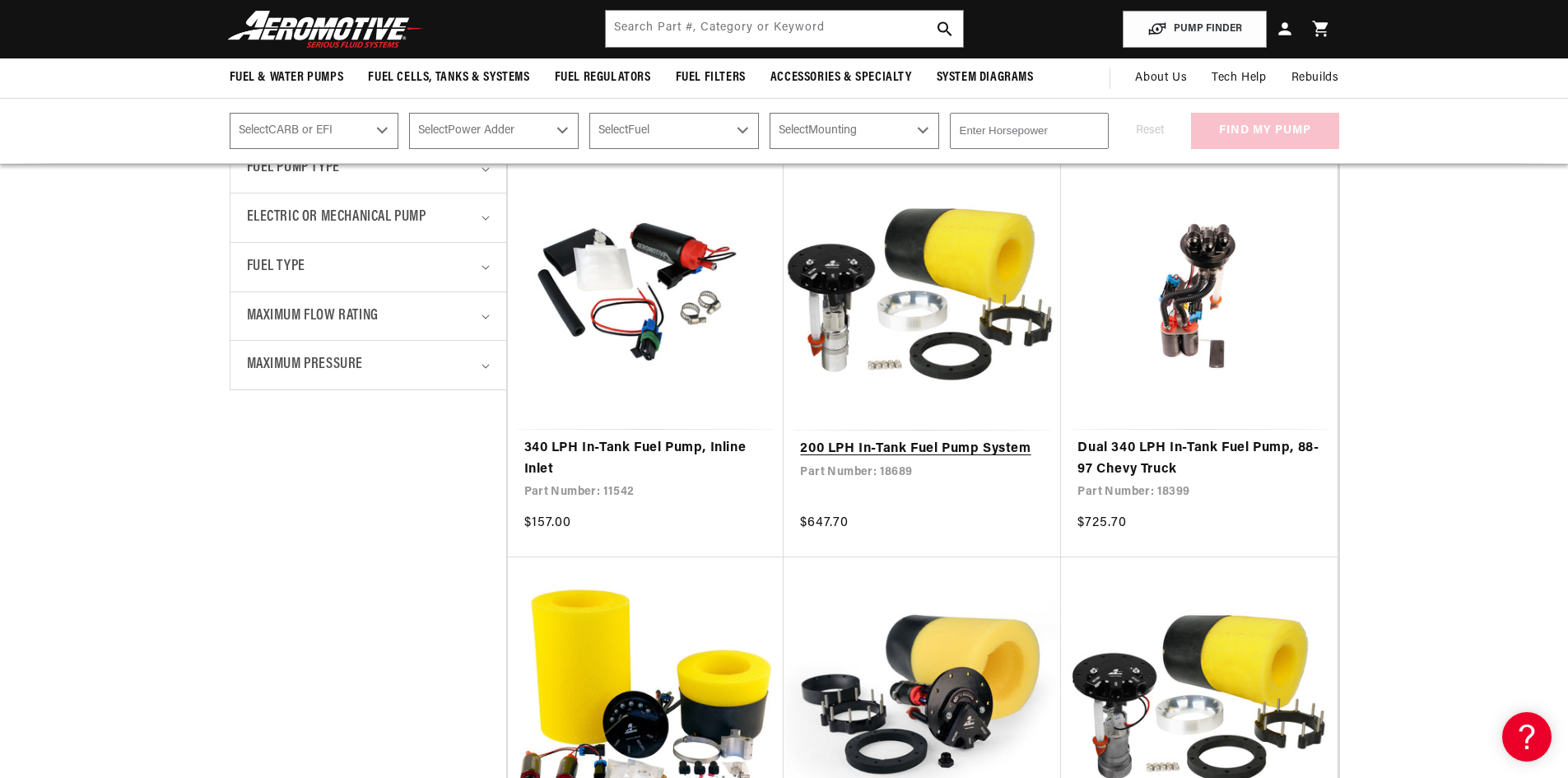
scroll to position [82, 0]
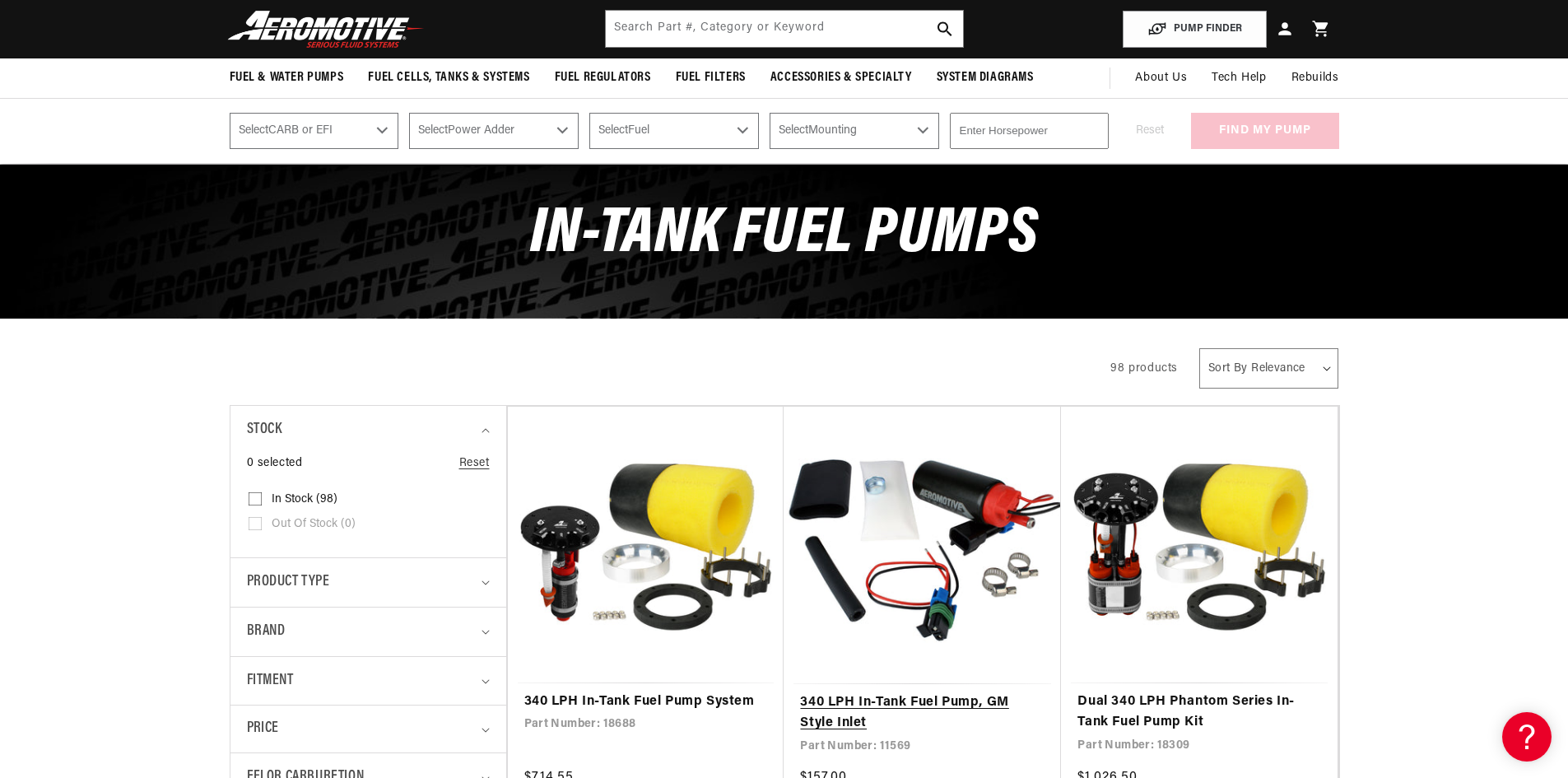
click at [927, 692] on link "340 LPH In-Tank Fuel Pump, GM Style Inlet" at bounding box center [922, 713] width 244 height 42
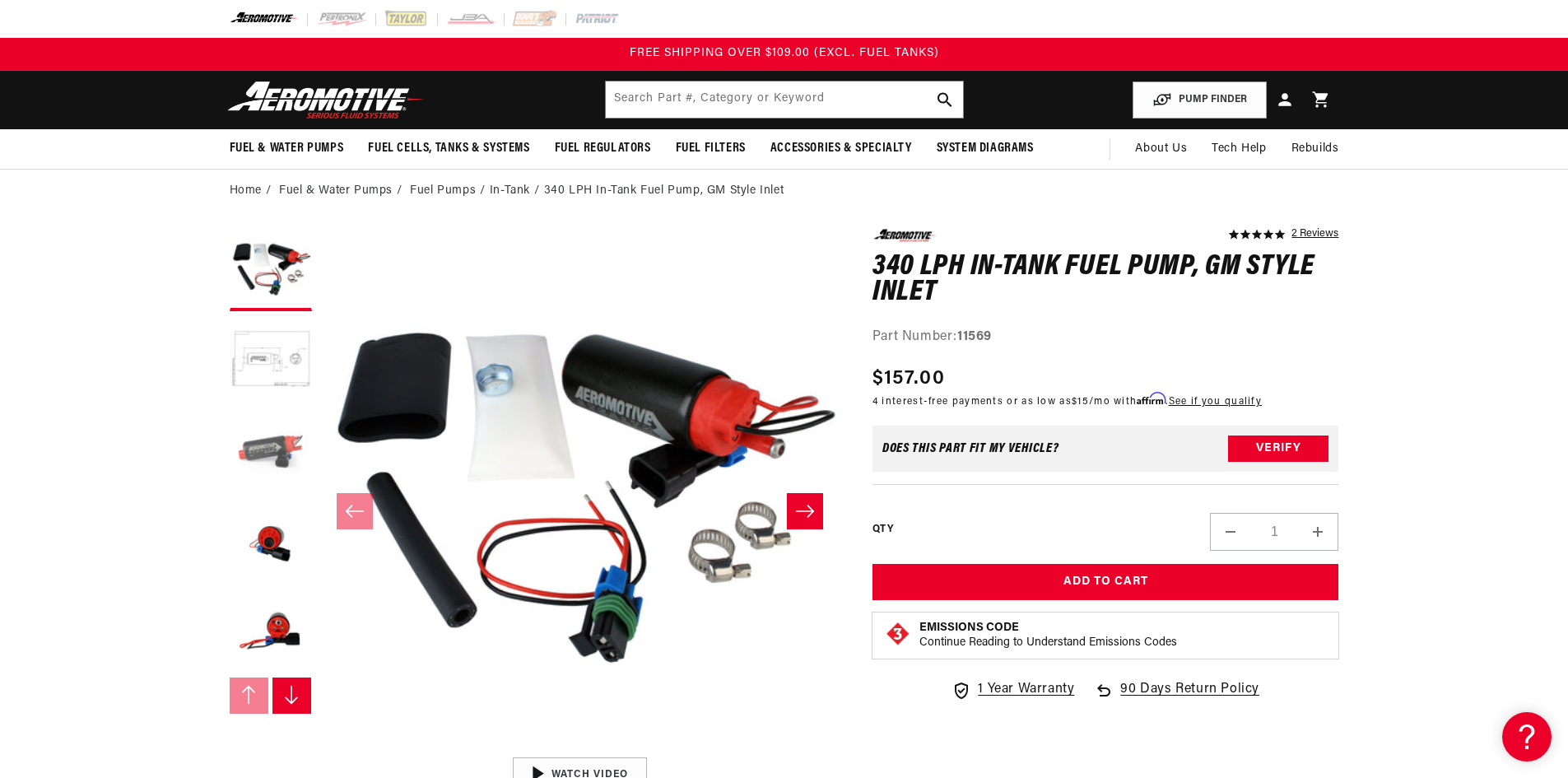
click at [260, 460] on button "Load image 3 in gallery view" at bounding box center [271, 451] width 82 height 82
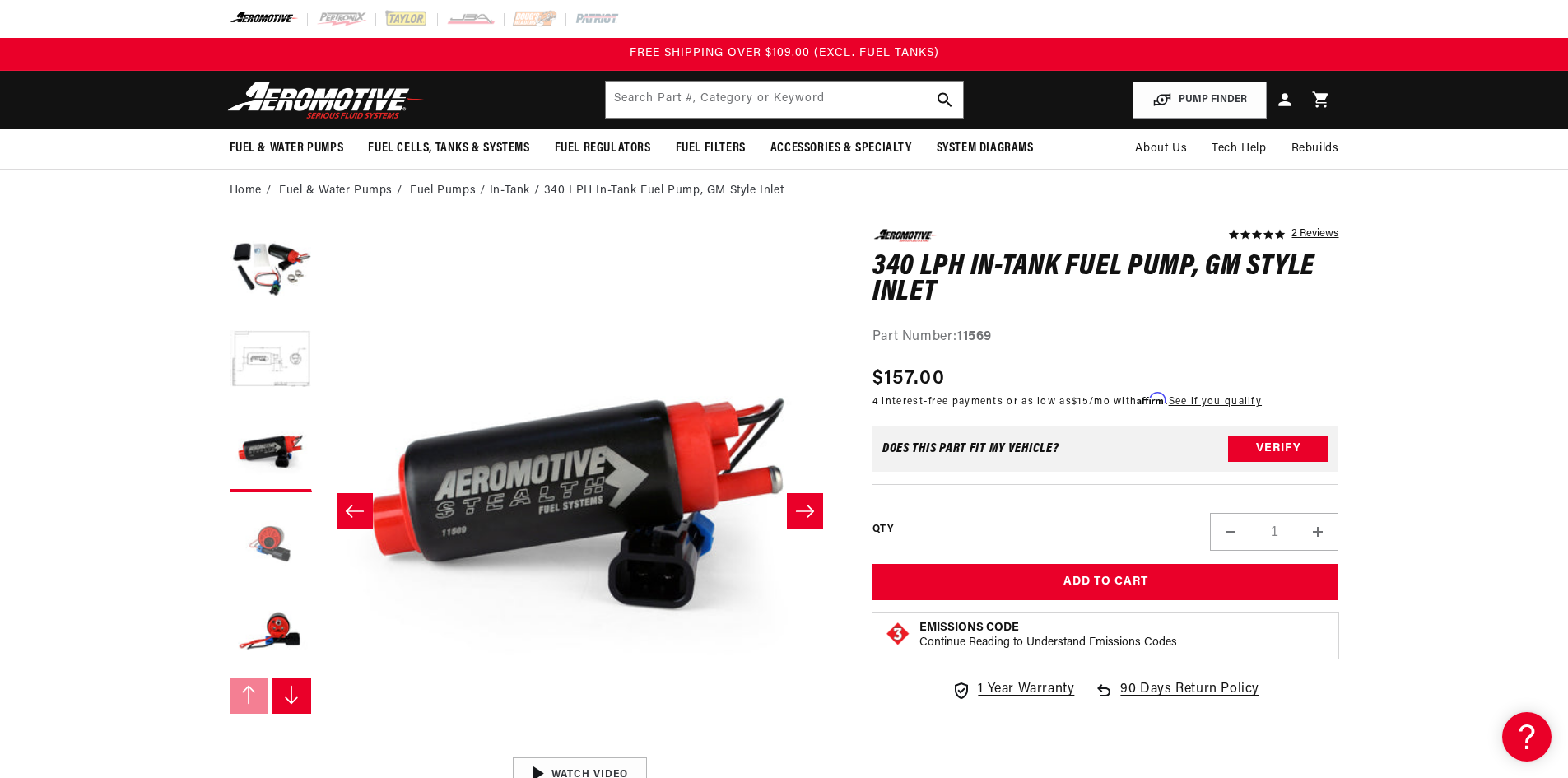
click at [264, 525] on button "Load image 4 in gallery view" at bounding box center [271, 542] width 82 height 82
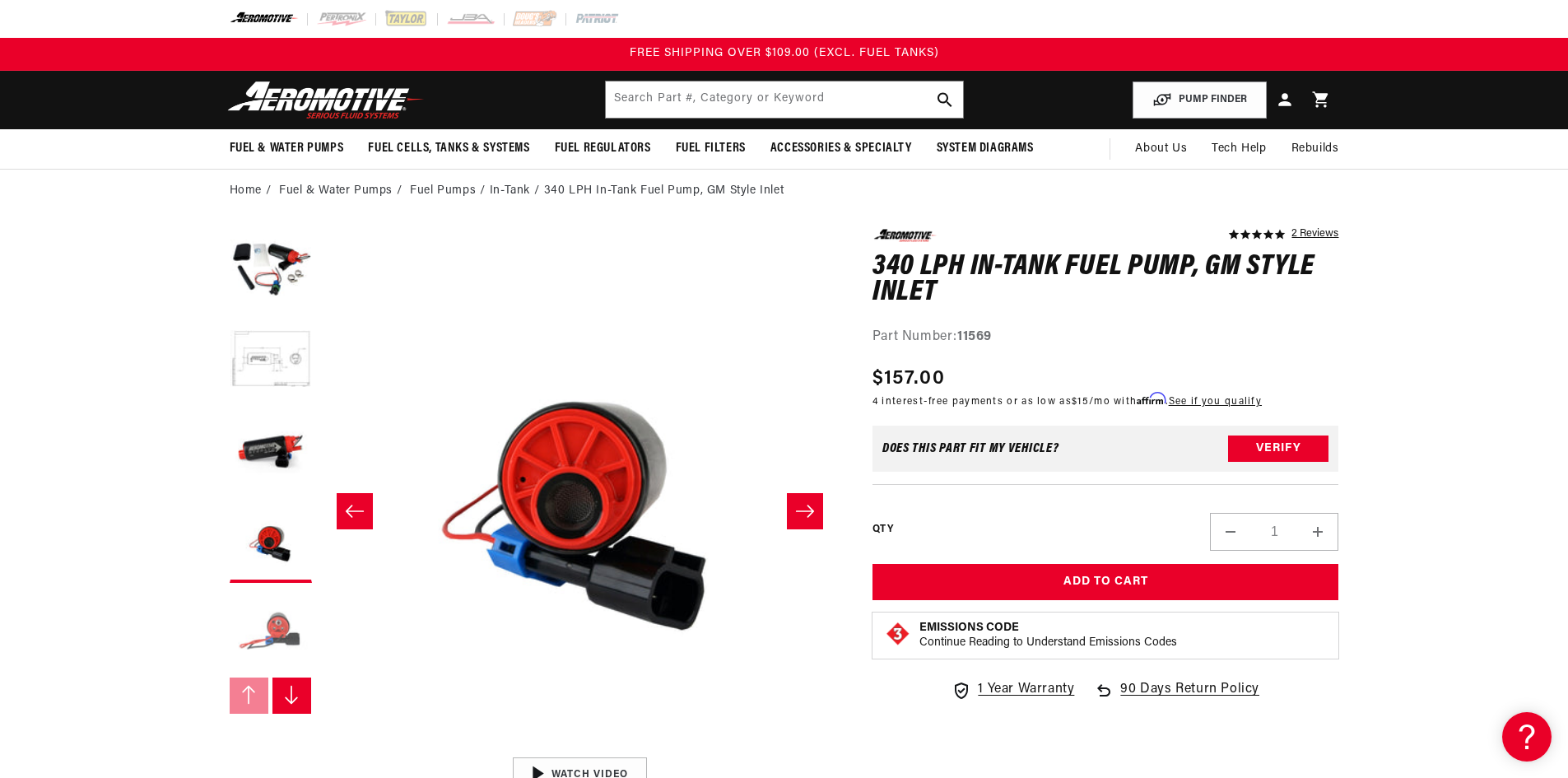
click at [256, 629] on button "Load image 5 in gallery view" at bounding box center [271, 632] width 82 height 82
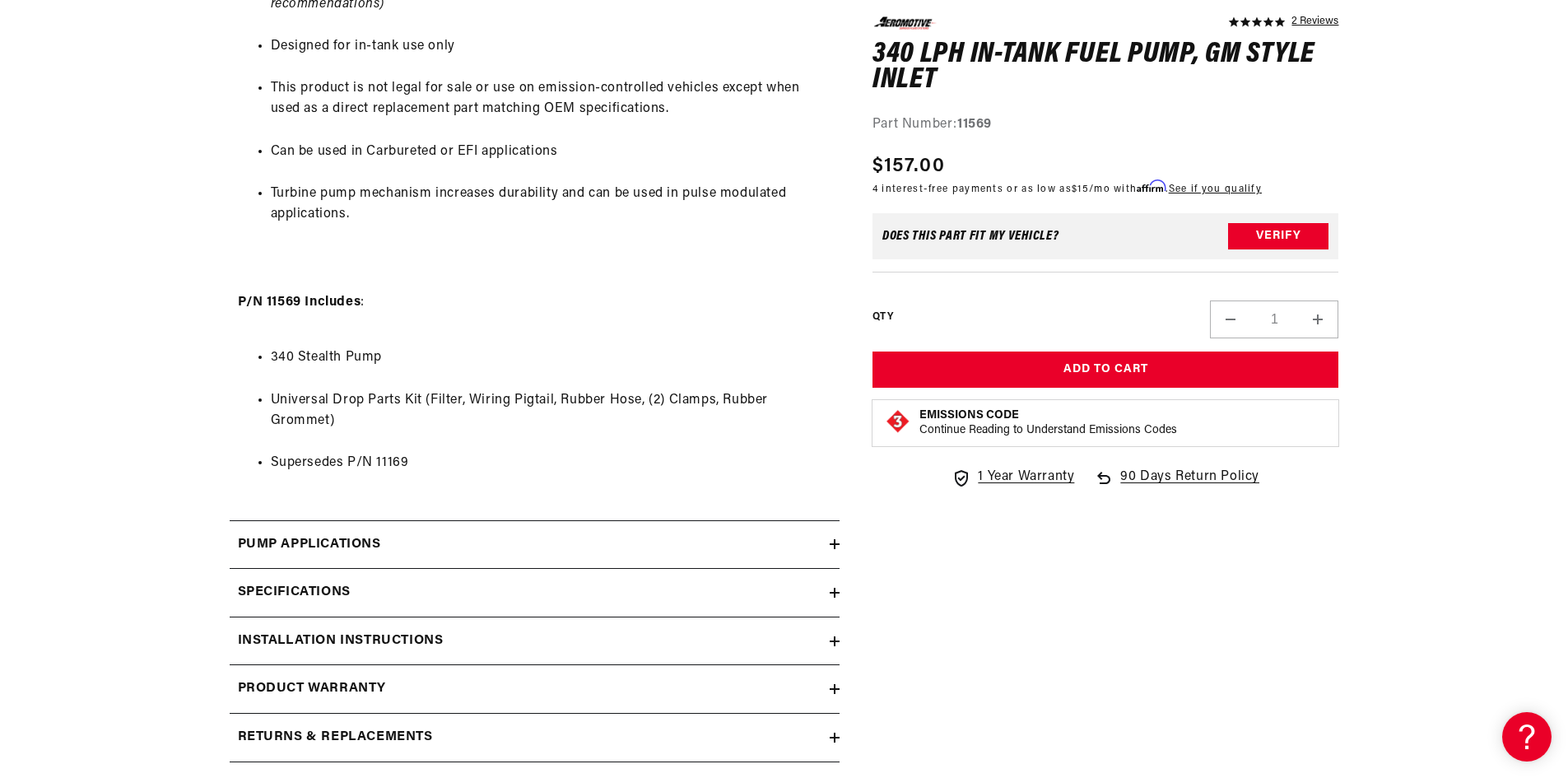
scroll to position [1482, 0]
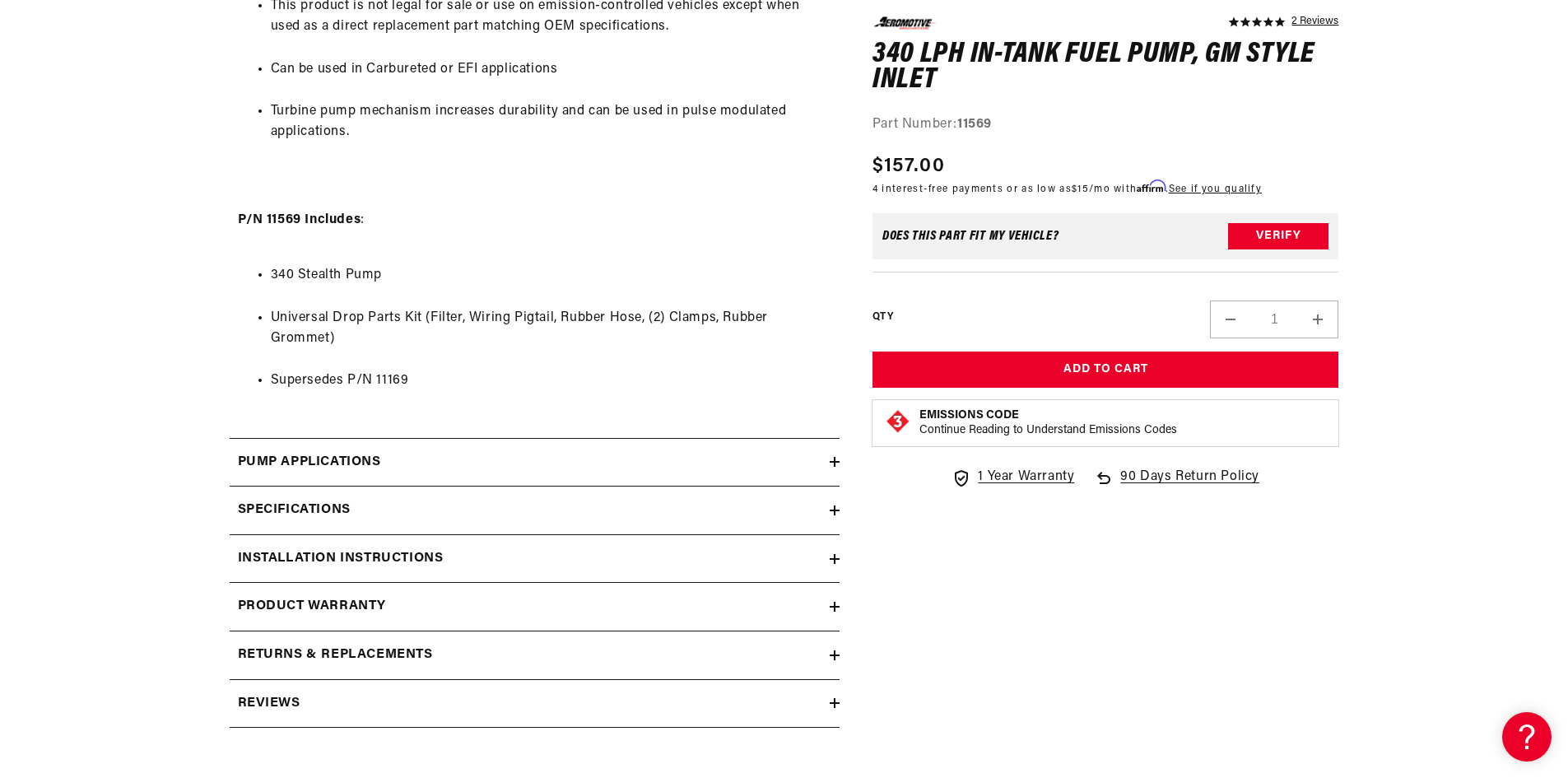
click at [641, 458] on div "Pump Applications" at bounding box center [529, 462] width 600 height 21
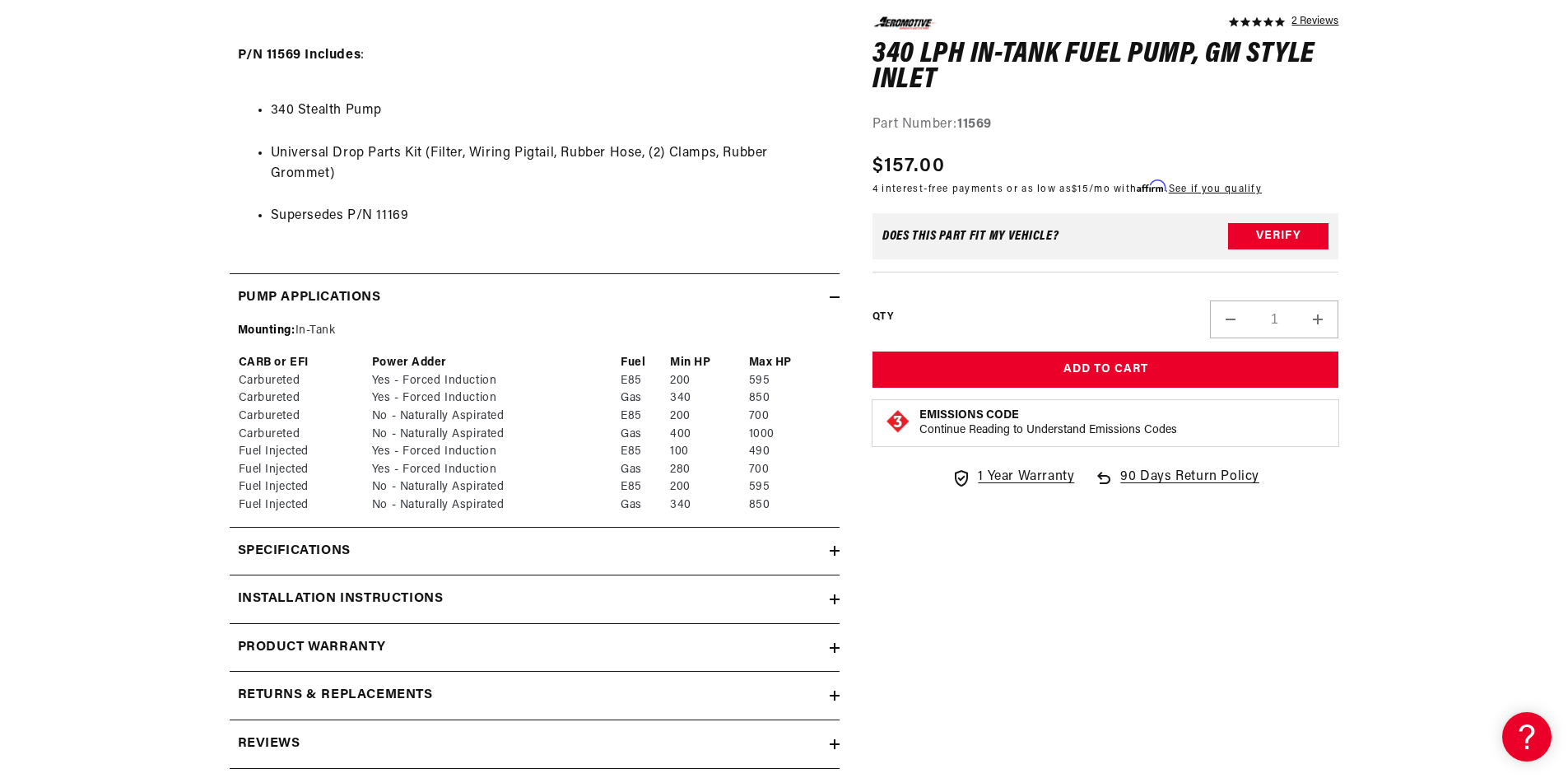
scroll to position [1729, 0]
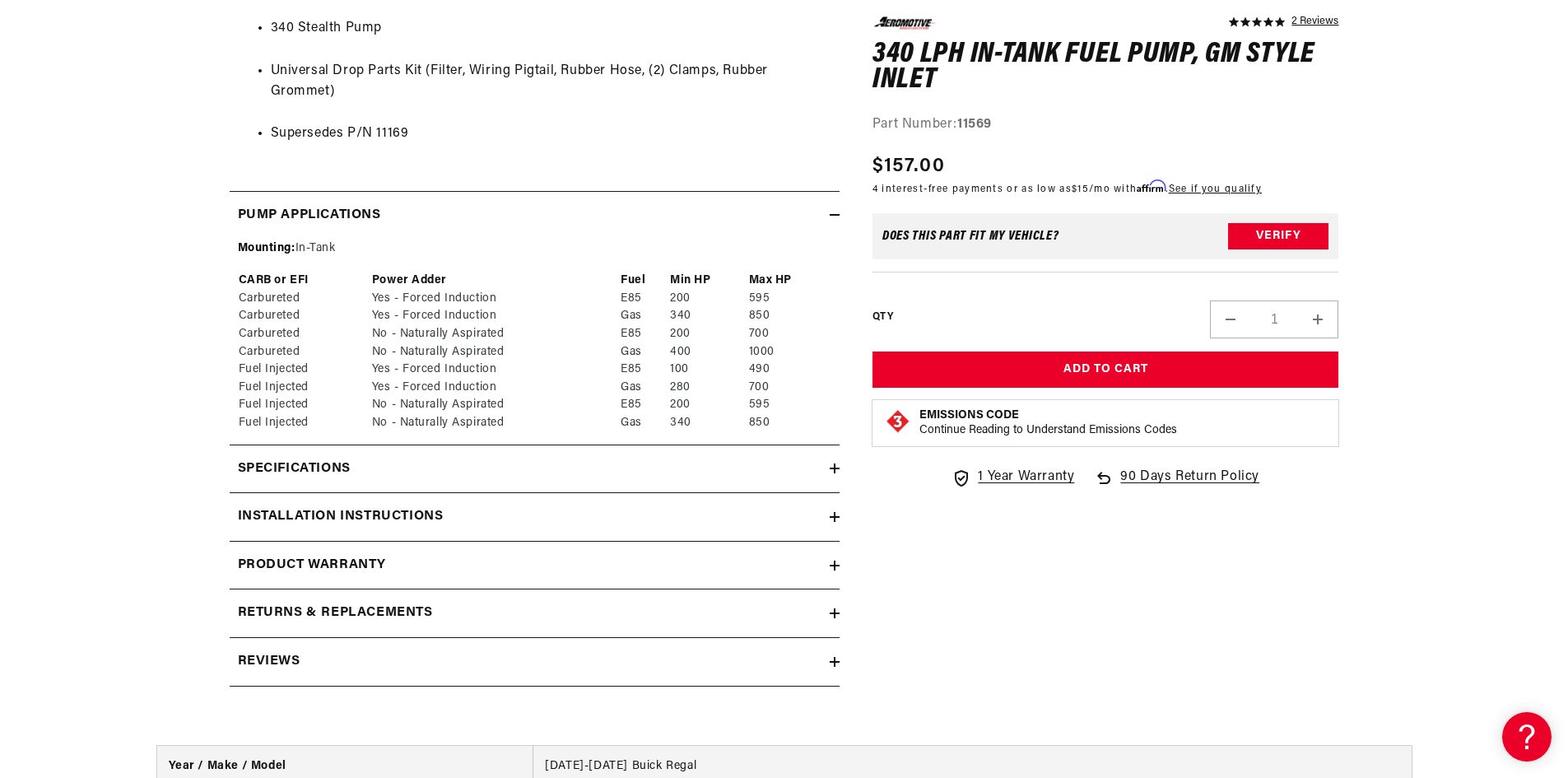
click at [460, 467] on div "Specifications" at bounding box center [529, 469] width 600 height 21
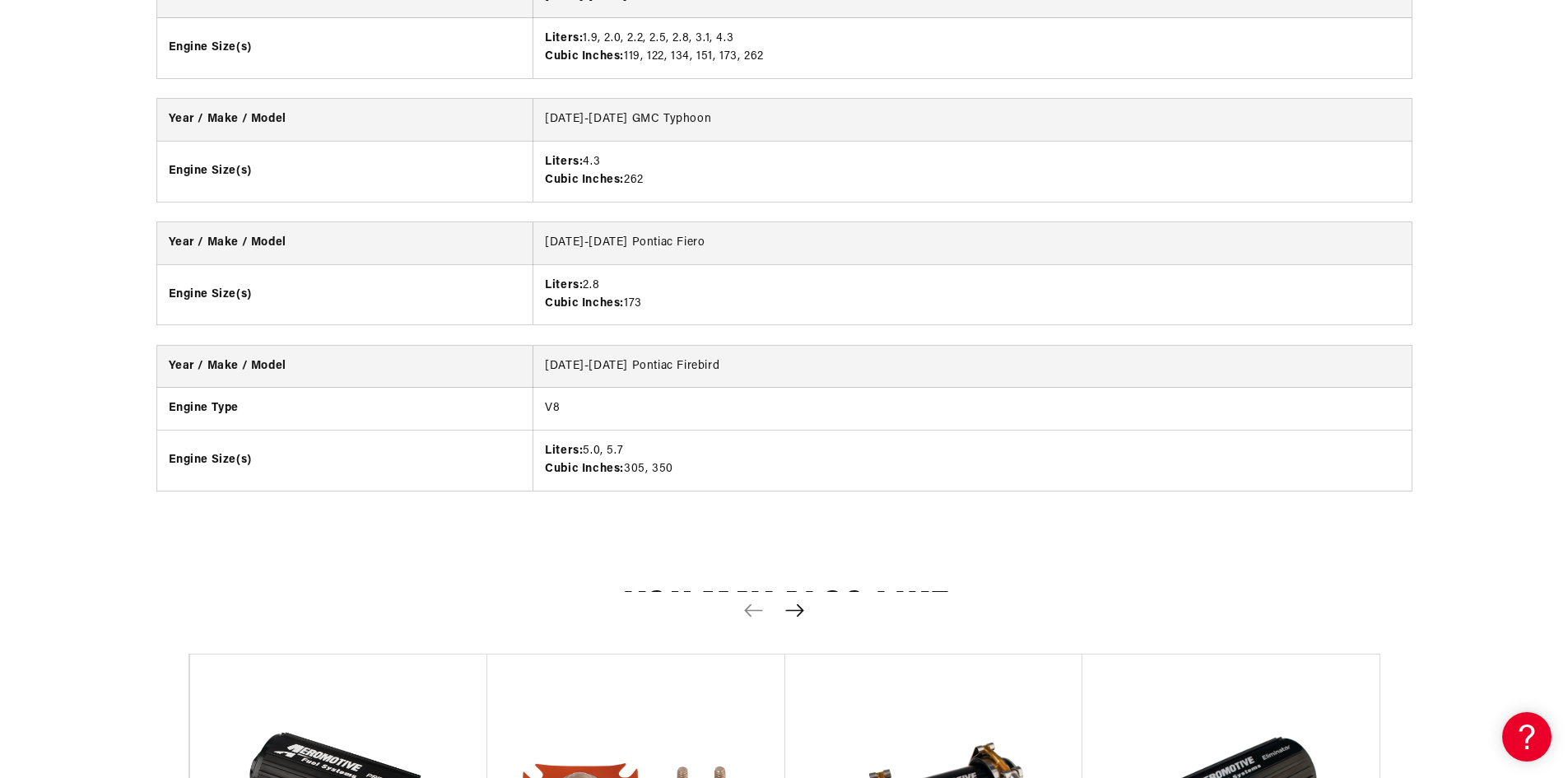
scroll to position [4526, 0]
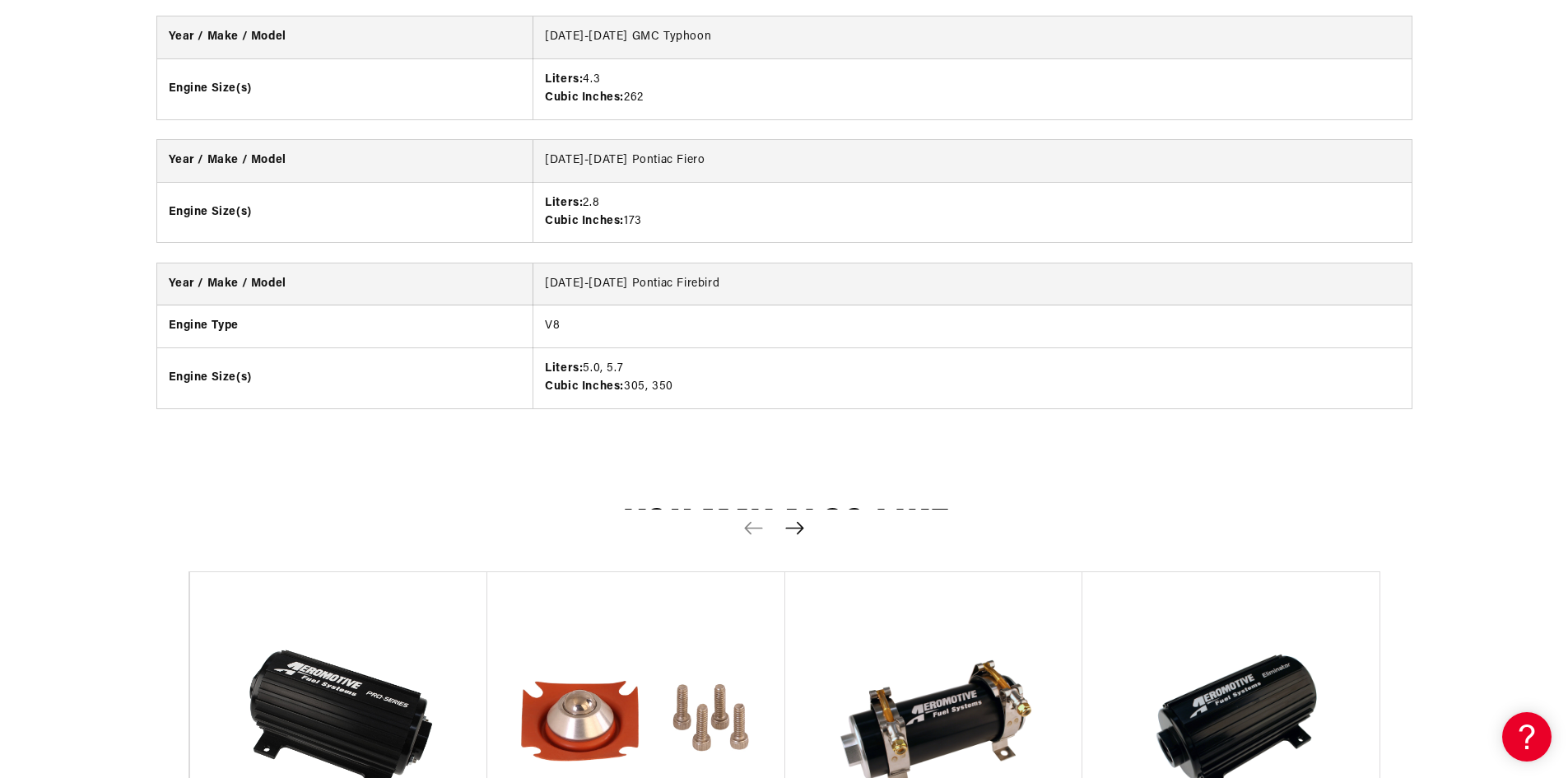
click at [795, 525] on icon "Next slide" at bounding box center [795, 527] width 21 height 14
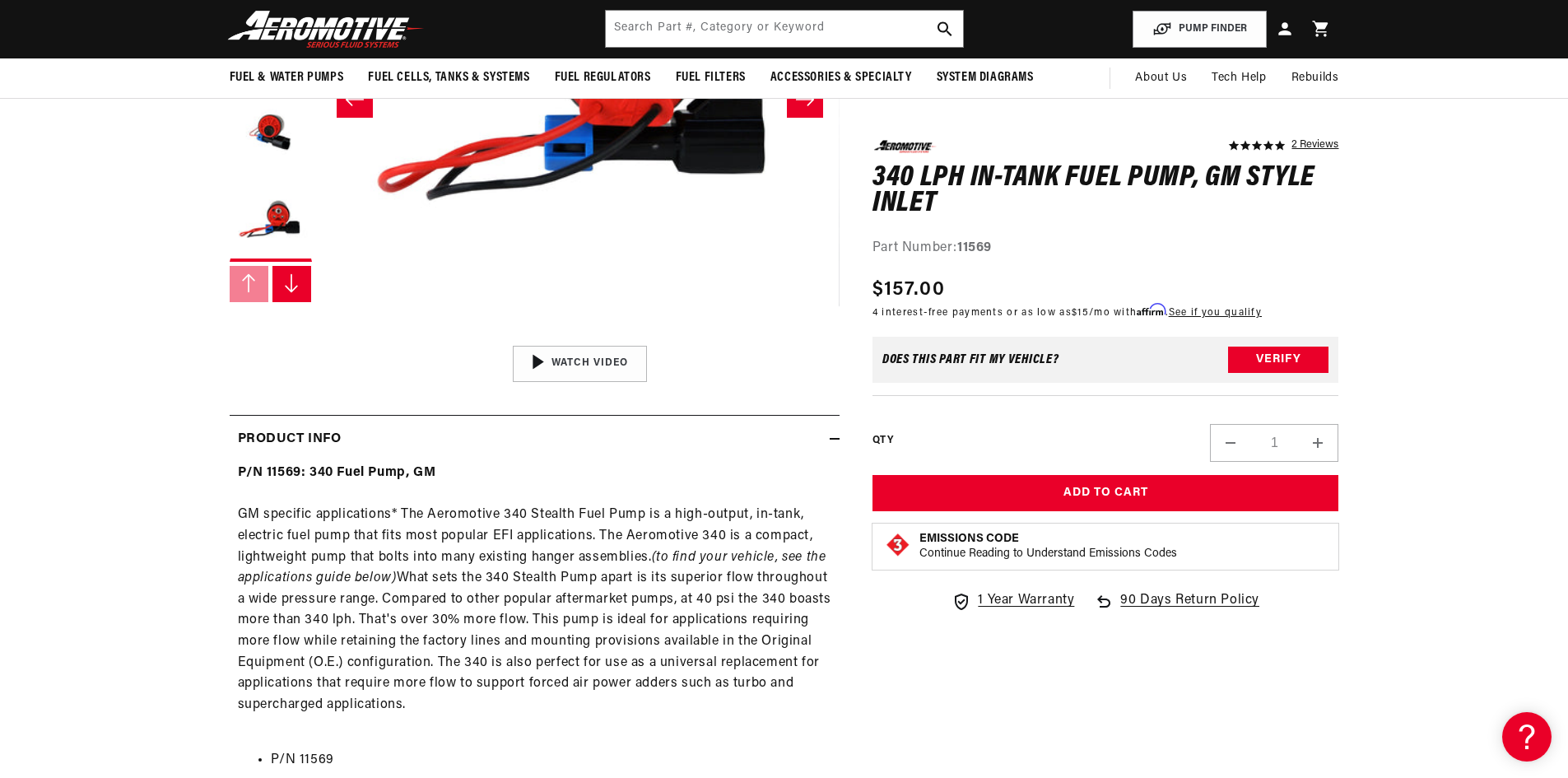
scroll to position [0, 0]
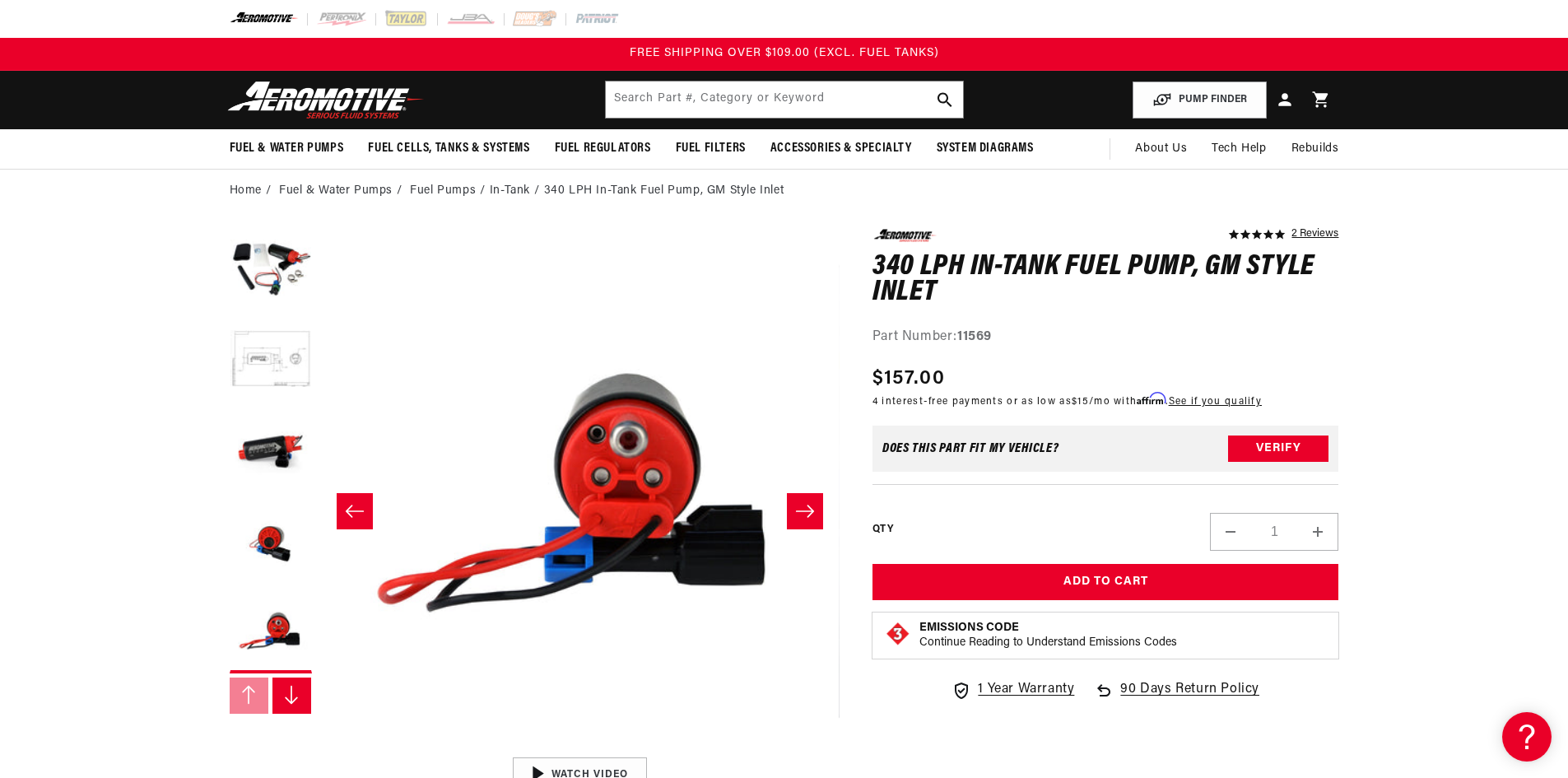
click at [349, 110] on img at bounding box center [326, 100] width 206 height 39
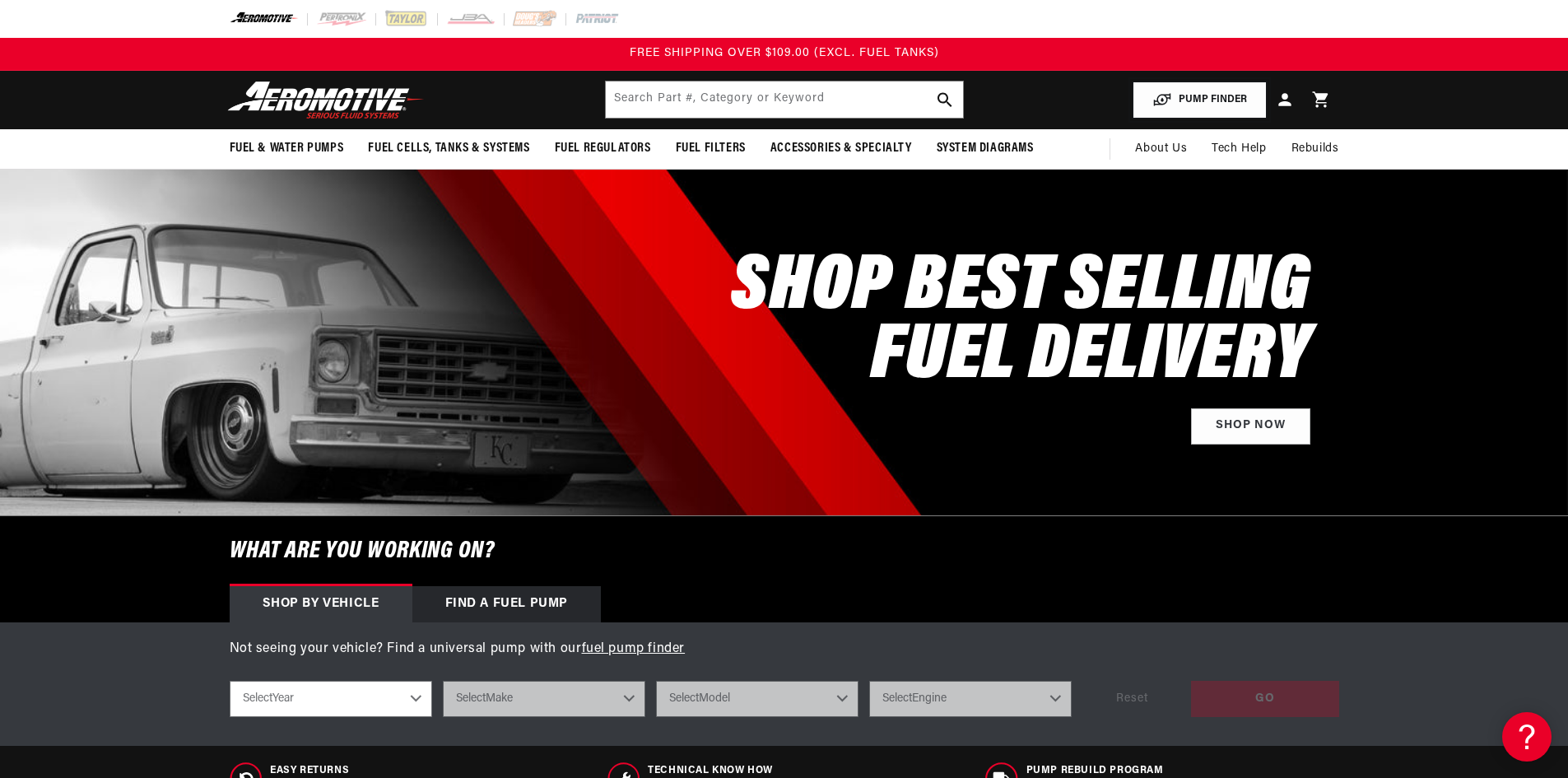
click at [1201, 91] on button "PUMP FINDER" at bounding box center [1200, 99] width 134 height 37
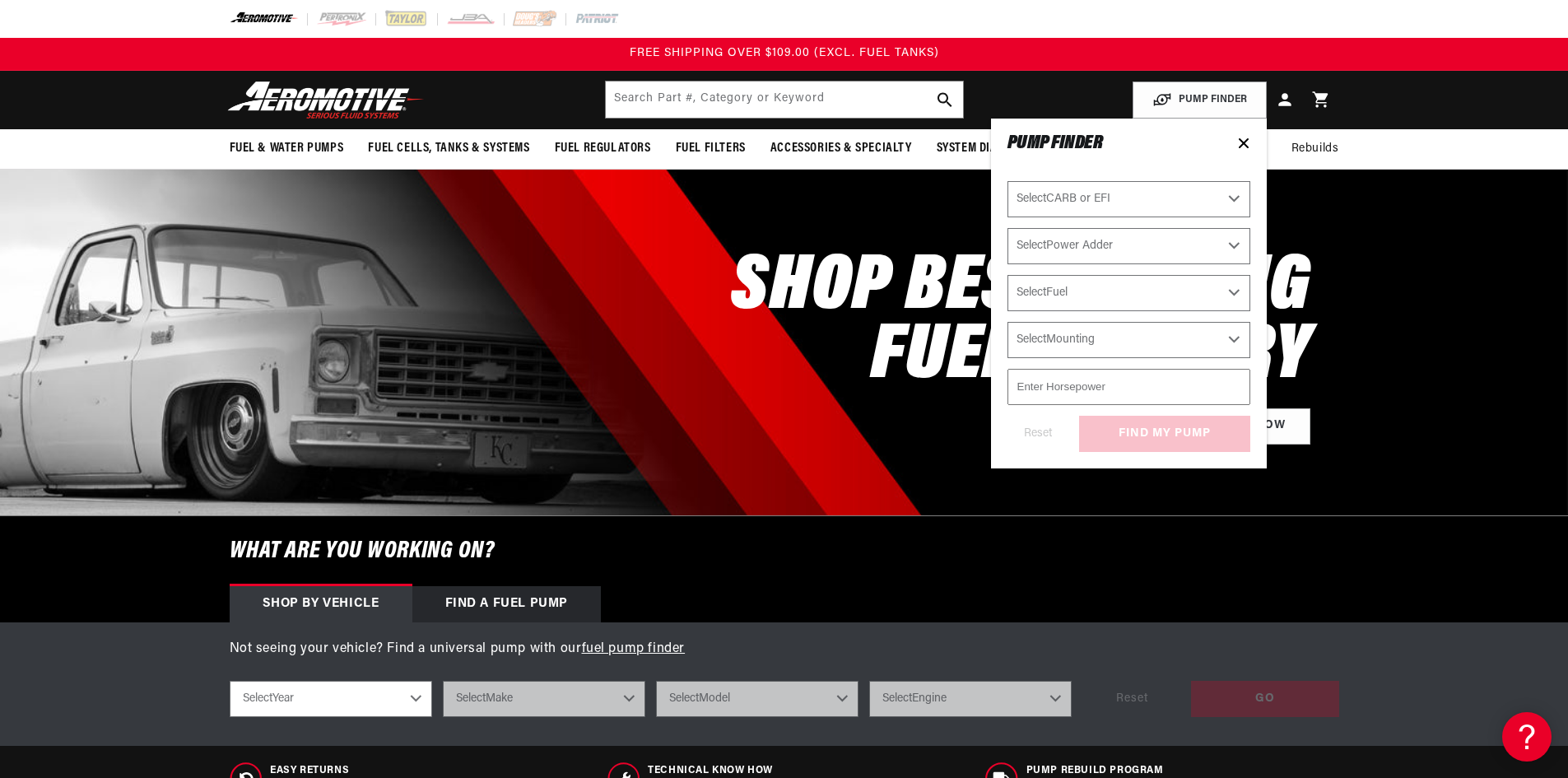
click at [1123, 194] on select "Select CARB or EFI [GEOGRAPHIC_DATA] Fuel Injected" at bounding box center [1128, 199] width 243 height 36
select select "Fuel-Injected"
click at [1007, 181] on select "Select CARB or EFI [GEOGRAPHIC_DATA] Fuel Injected" at bounding box center [1128, 199] width 243 height 36
select select "Fuel-Injected"
click at [1080, 241] on select "Select Power Adder No - Naturally Aspirated Yes - Forced Induction" at bounding box center [1128, 246] width 243 height 36
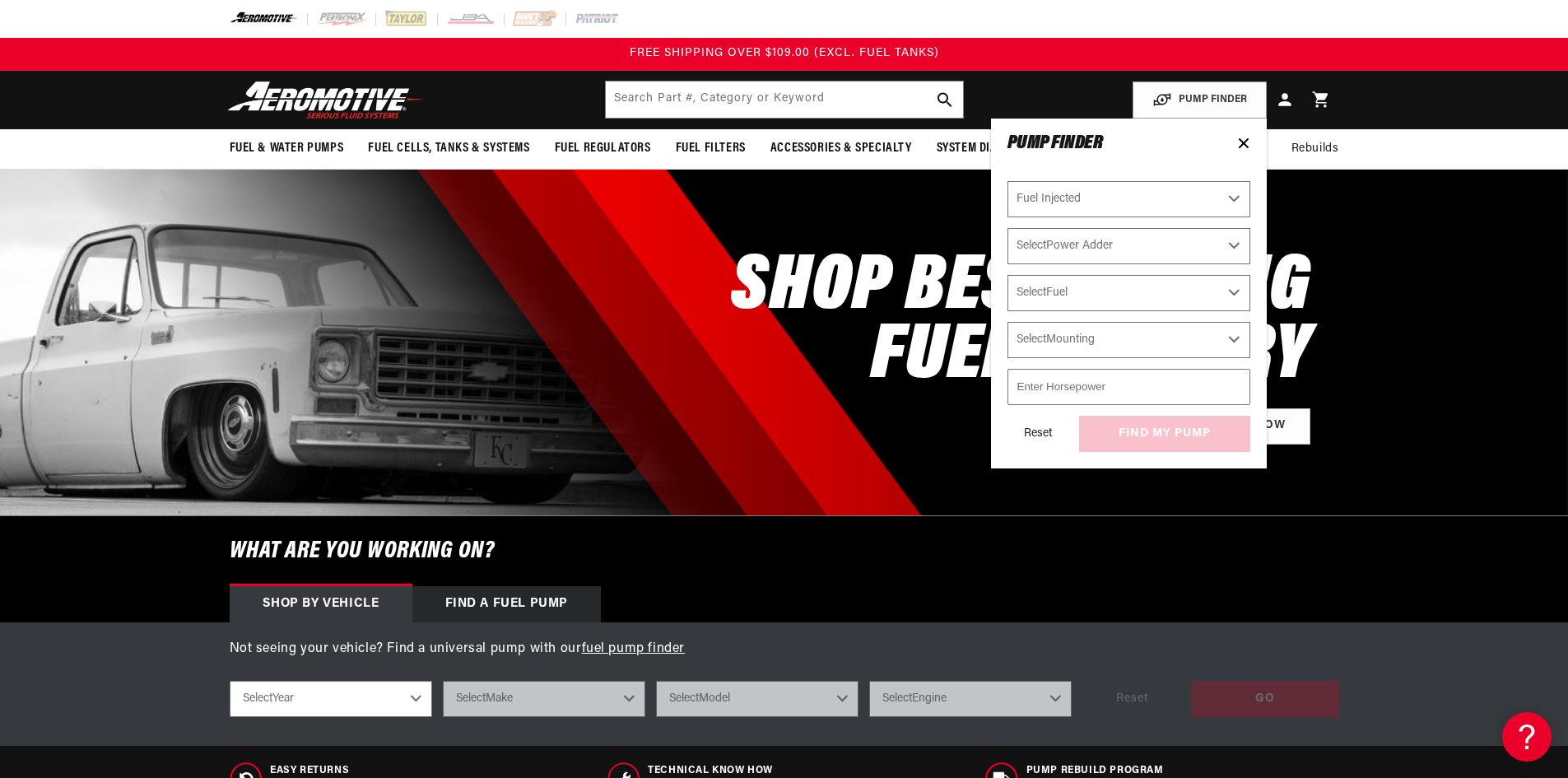
select select "No-Naturally-Aspirated"
click at [1007, 228] on select "Select Power Adder No - Naturally Aspirated Yes - Forced Induction" at bounding box center [1128, 246] width 243 height 36
select select "No-Naturally-Aspirated"
click at [1075, 291] on select "Select Fuel E85 Gas" at bounding box center [1128, 293] width 243 height 36
select select "Gas"
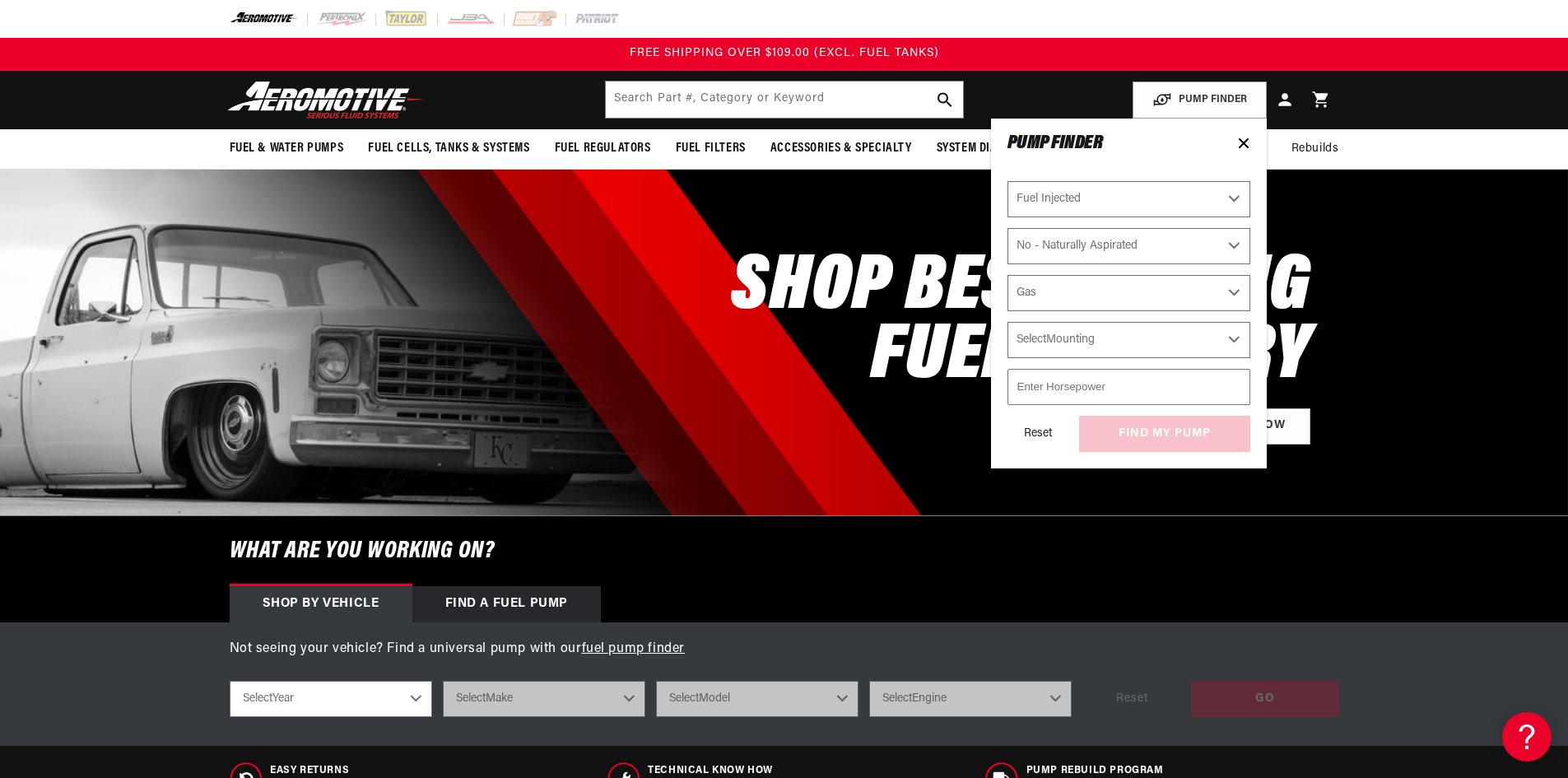
click at [1007, 275] on select "Select Fuel E85 Gas" at bounding box center [1128, 293] width 243 height 36
select select "Gas"
click at [1087, 339] on select "Select Mounting External In-Tank" at bounding box center [1128, 339] width 243 height 36
select select "In-Tank"
click at [1007, 321] on select "Select Mounting External In-Tank" at bounding box center [1128, 339] width 243 height 36
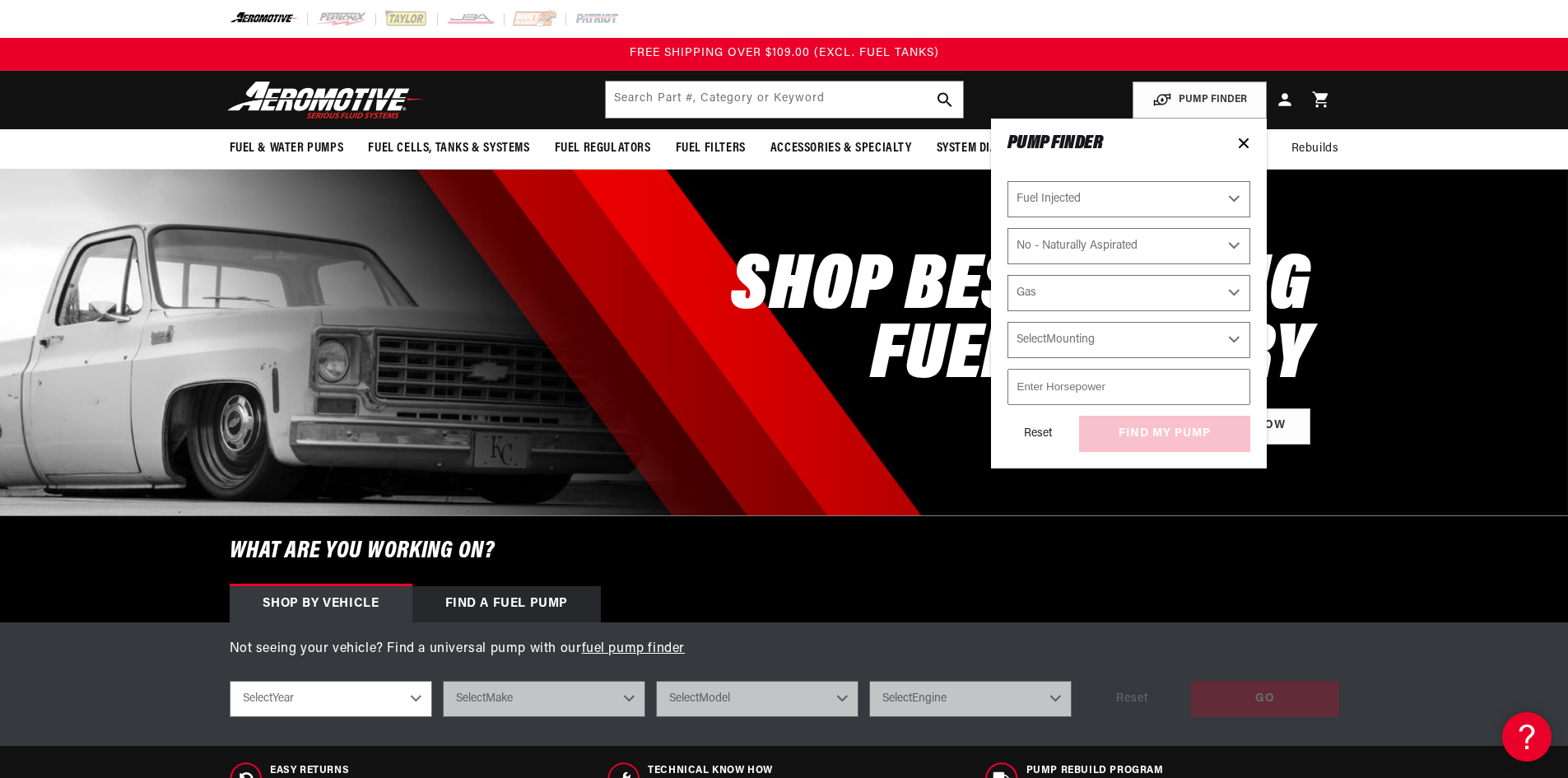
select select "In-Tank"
click at [1075, 392] on input "number" at bounding box center [1128, 387] width 243 height 36
type input "4"
type input "500"
click at [1160, 432] on div "Reset find my pump" at bounding box center [1128, 434] width 243 height 36
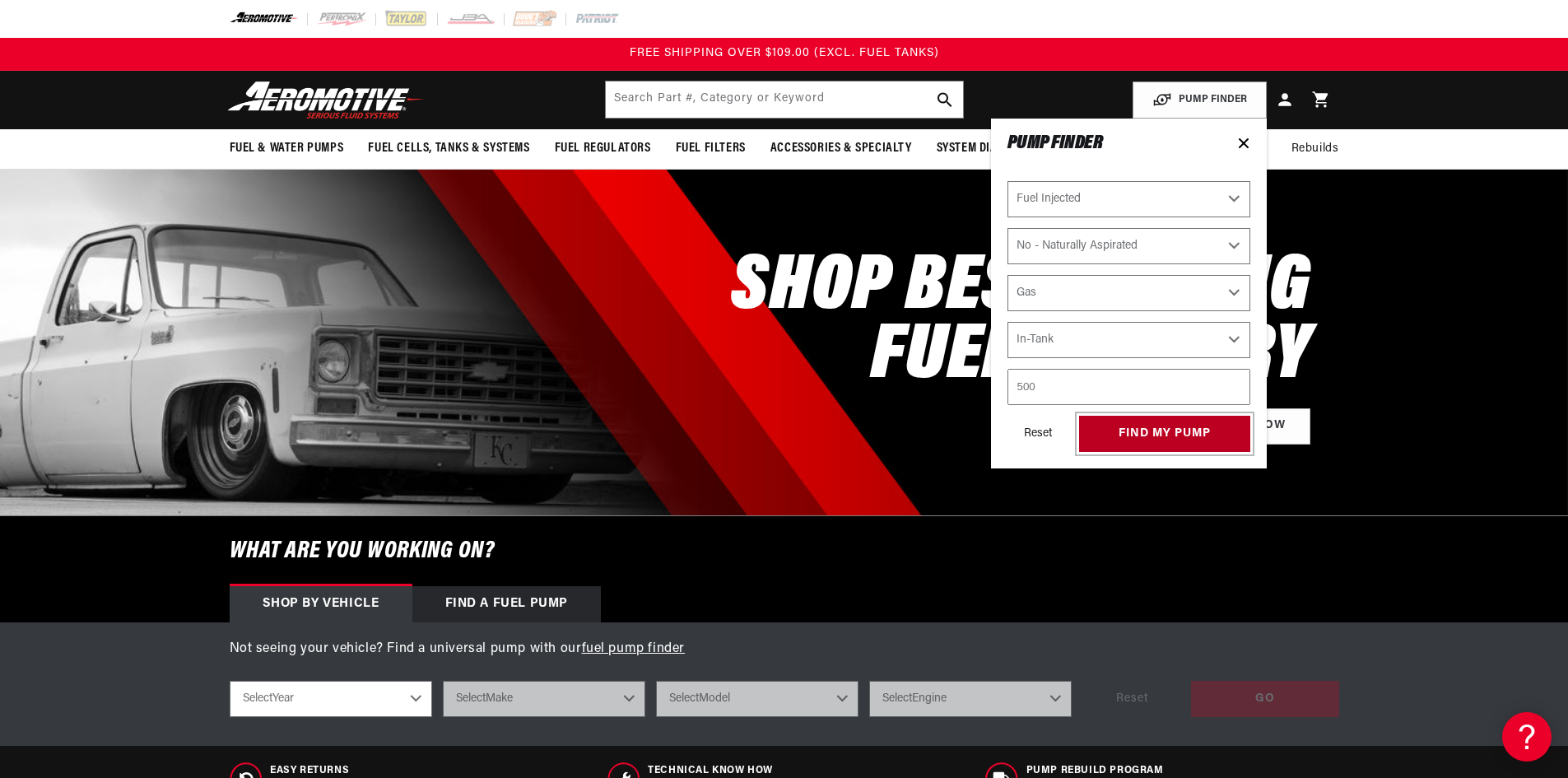
click at [1131, 435] on button "find my pump" at bounding box center [1166, 434] width 172 height 37
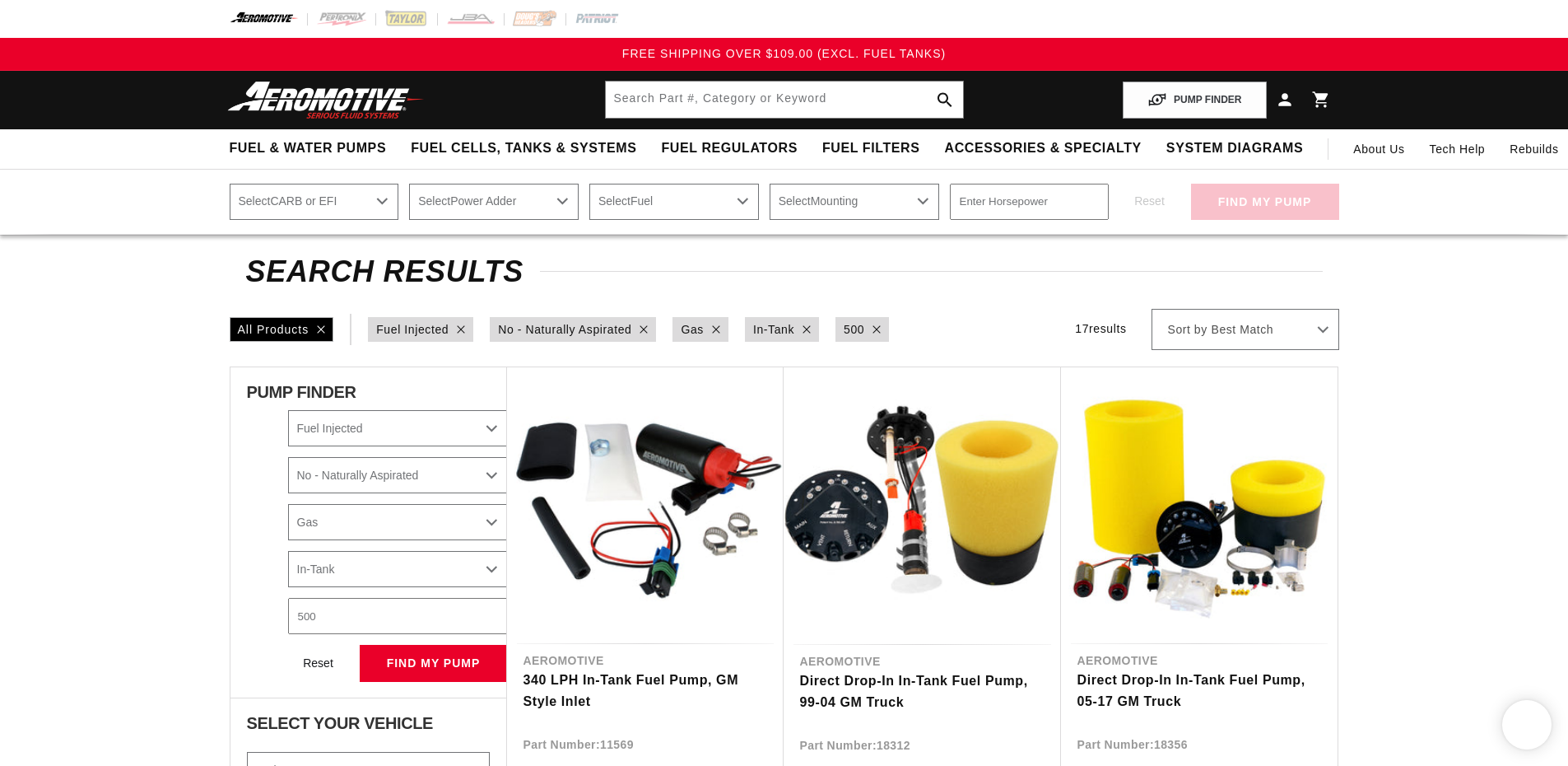
select select "Fuel-Injected"
select select "No-Naturally-Aspirated"
select select "Gas"
select select "In-Tank"
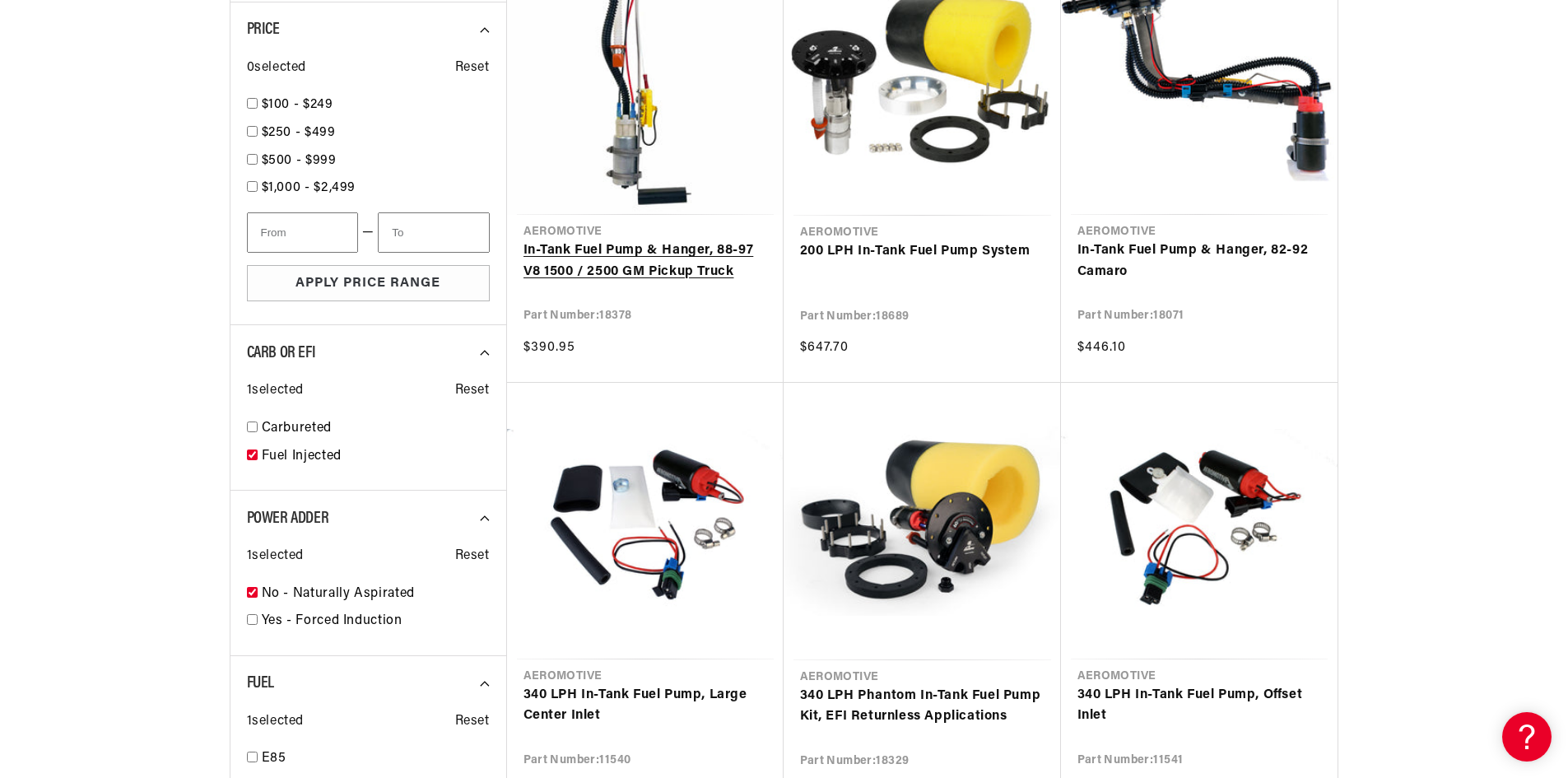
scroll to position [1399, 0]
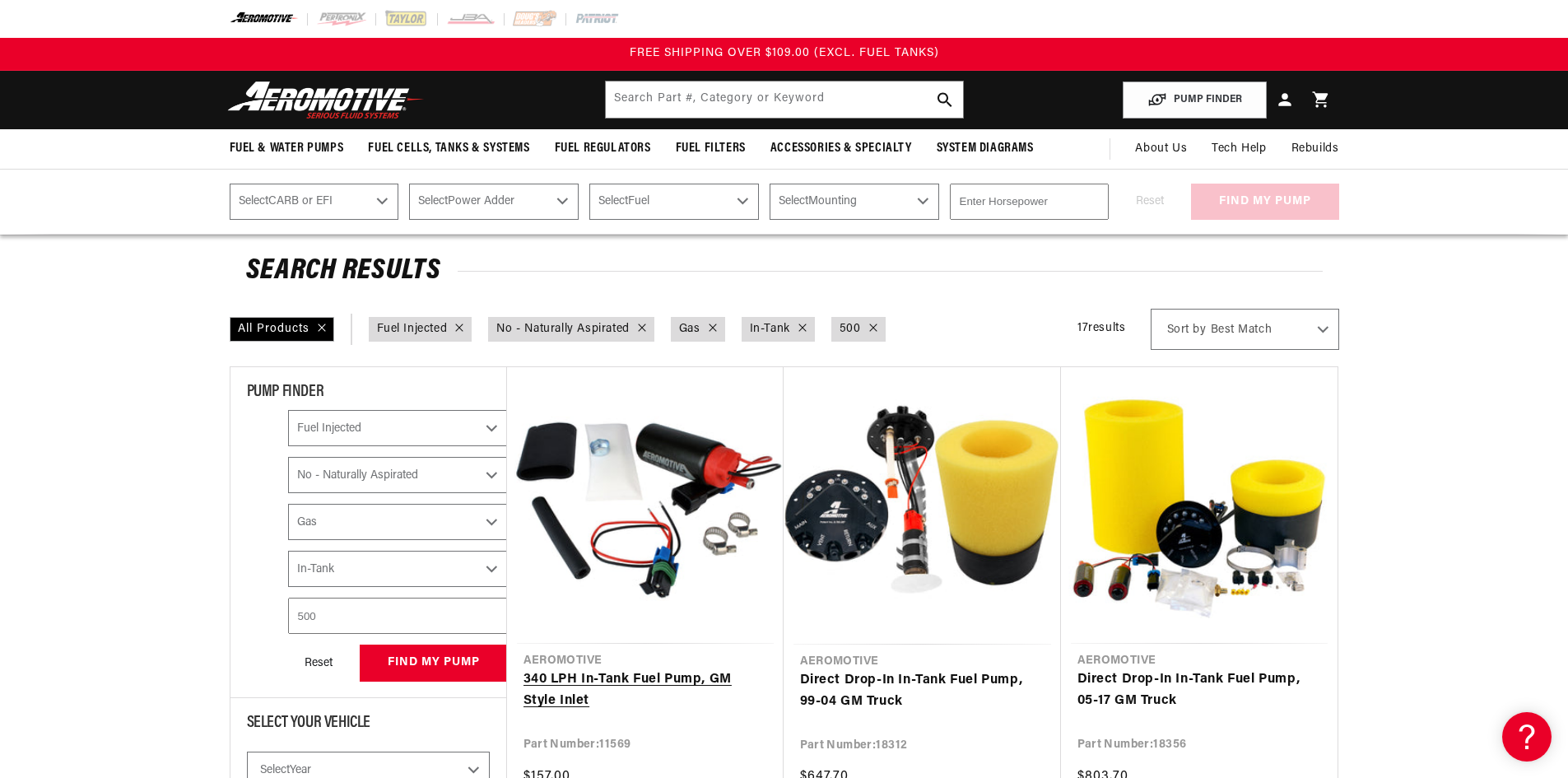
click at [647, 669] on link "340 LPH In-Tank Fuel Pump, GM Style Inlet" at bounding box center [645, 690] width 243 height 42
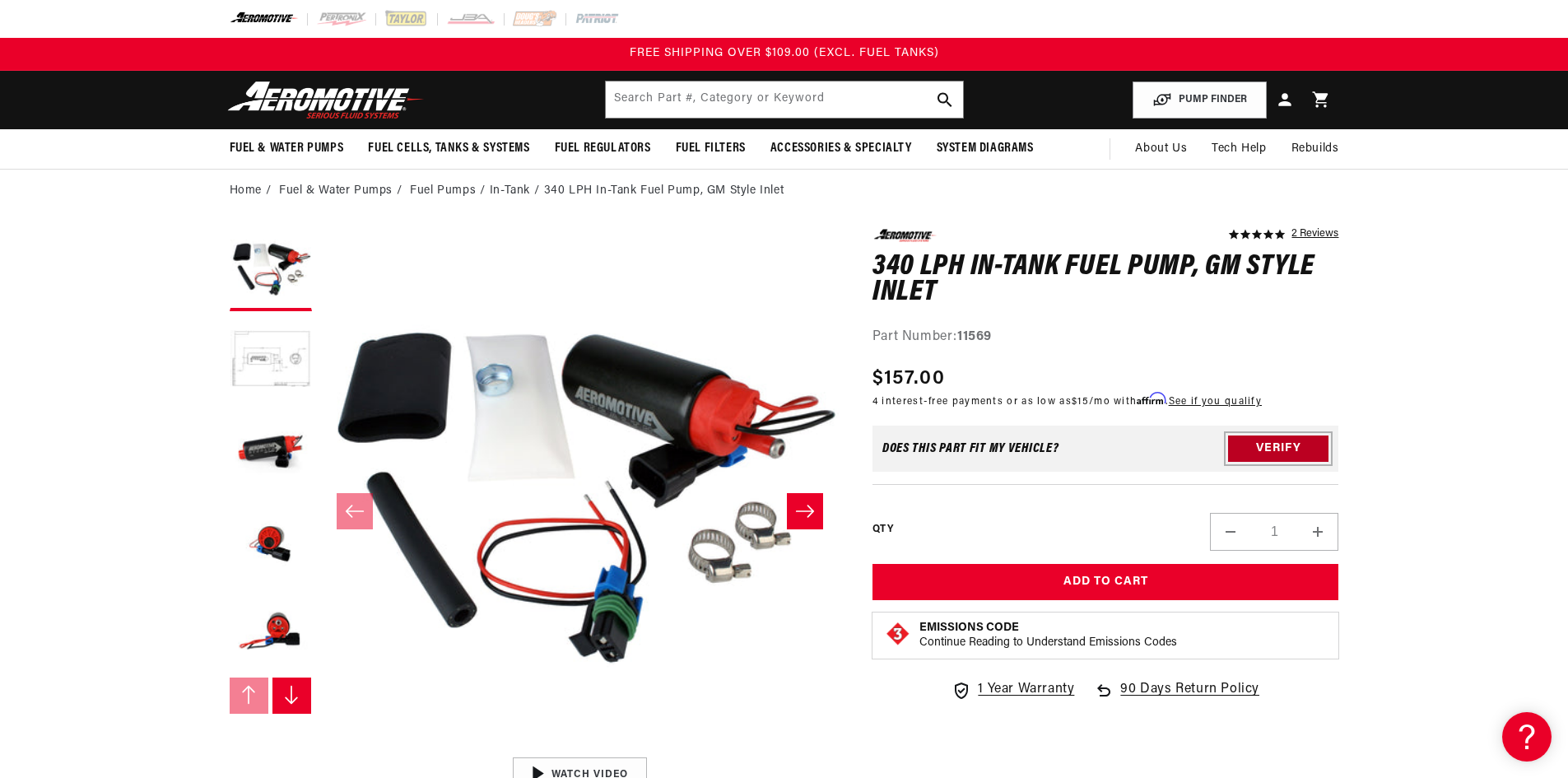
click at [1275, 448] on button "Verify" at bounding box center [1278, 449] width 100 height 27
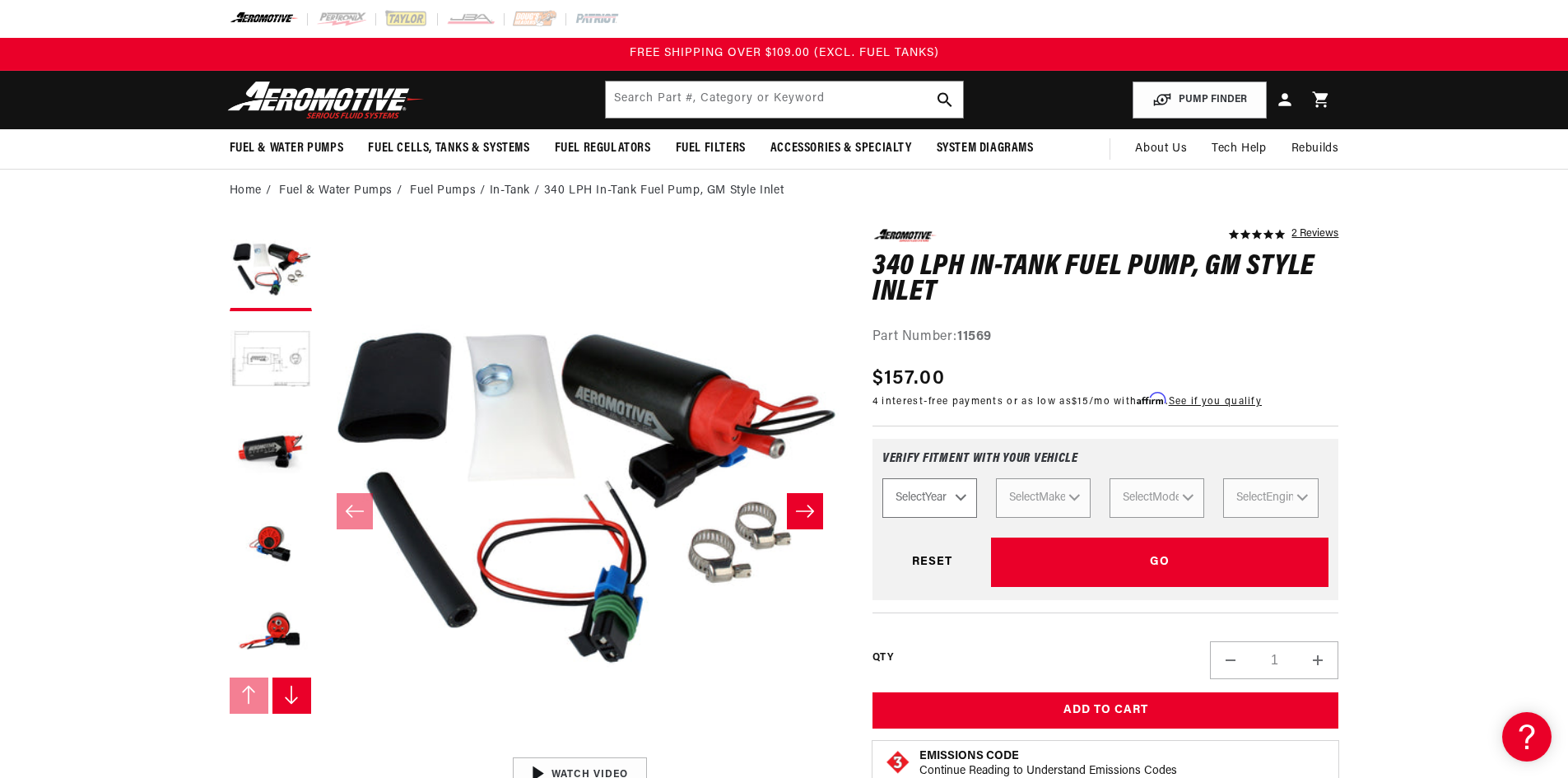
click at [953, 496] on select "Select Year 2023 2022 2021 2020 2019 2018 2017 2016 2015 2014 2013 2012 2011 20…" at bounding box center [929, 497] width 94 height 39
select select "1990"
click at [882, 478] on select "Select Year 2023 2022 2021 2020 2019 2018 2017 2016 2015 2014 2013 2012 2011 20…" at bounding box center [929, 497] width 94 height 39
select select "1990"
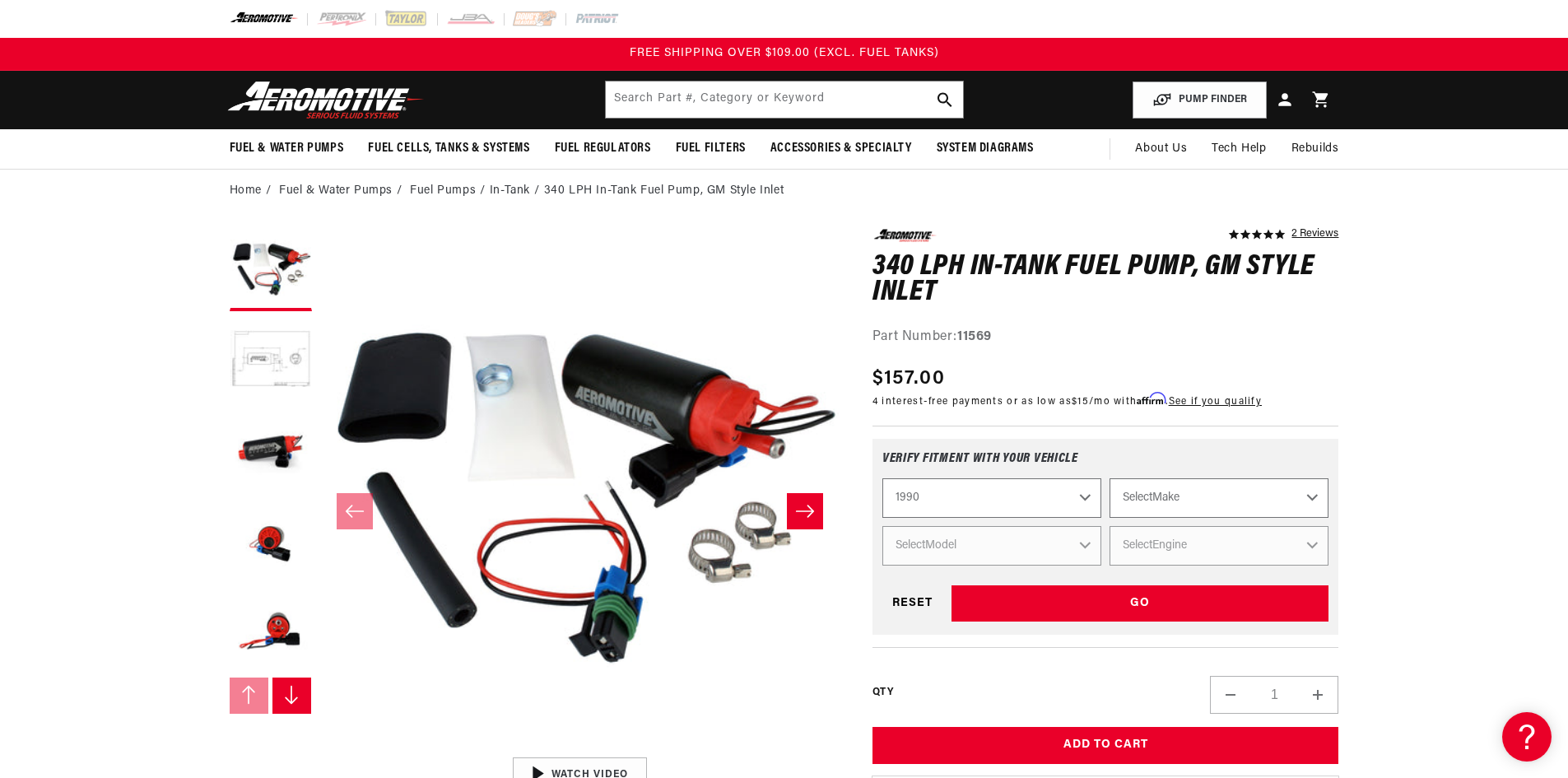
click at [1145, 504] on select "Select Make Chevrolet Eagle Ford GMC Honda Mazda Mitsubishi Nissan Pontiac Toyo…" at bounding box center [1219, 497] width 219 height 39
select select "Chevrolet"
click at [1109, 478] on select "Select Make Chevrolet Eagle Ford GMC Honda Mazda Mitsubishi Nissan Pontiac Toyo…" at bounding box center [1219, 497] width 219 height 39
select select "Chevrolet"
click at [1057, 545] on select "Select Model C1500 C2500 Camaro Corvette K1500 K2500 S10 S10 Blazer" at bounding box center [992, 545] width 219 height 39
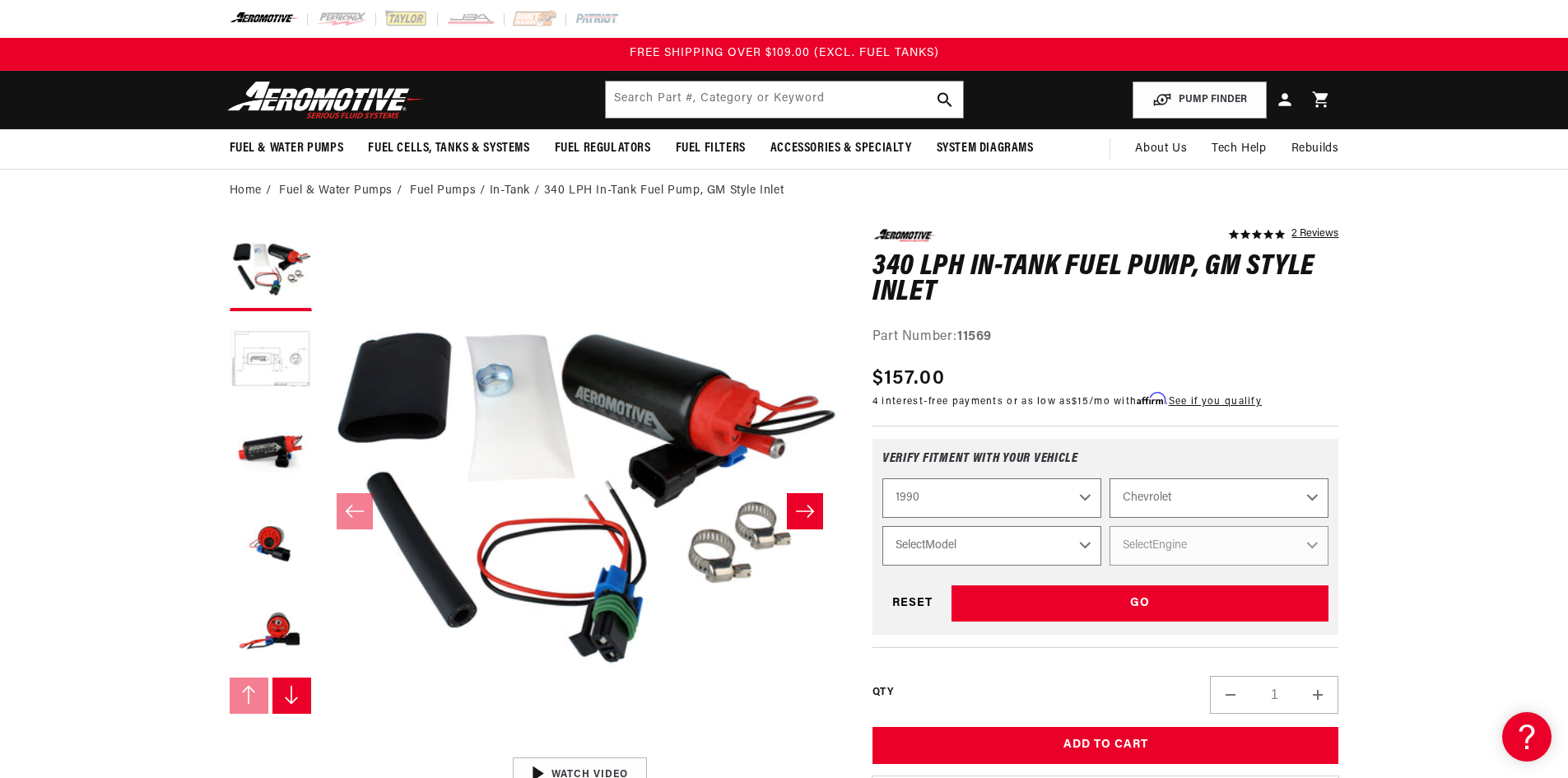
click at [1090, 507] on select "2023 2022 2021 2020 2019 2018 2017 2016 2015 2014 2013 2012 2011 2010 2009 2008…" at bounding box center [992, 497] width 219 height 39
click at [882, 478] on select "2023 2022 2021 2020 2019 2018 2017 2016 2015 2014 2013 2012 2011 2010 2009 2008…" at bounding box center [992, 497] width 219 height 39
click at [1160, 496] on select "Buick Chevrolet Ford Mazda Mitsubishi Nissan Oldsmobile Pontiac Toyota" at bounding box center [1219, 497] width 219 height 39
drag, startPoint x: 1160, startPoint y: 496, endPoint x: 1138, endPoint y: 506, distance: 24.2
click at [1160, 496] on select "Buick Chevrolet Ford Mazda Mitsubishi Nissan Oldsmobile Pontiac Toyota" at bounding box center [1219, 497] width 219 height 39
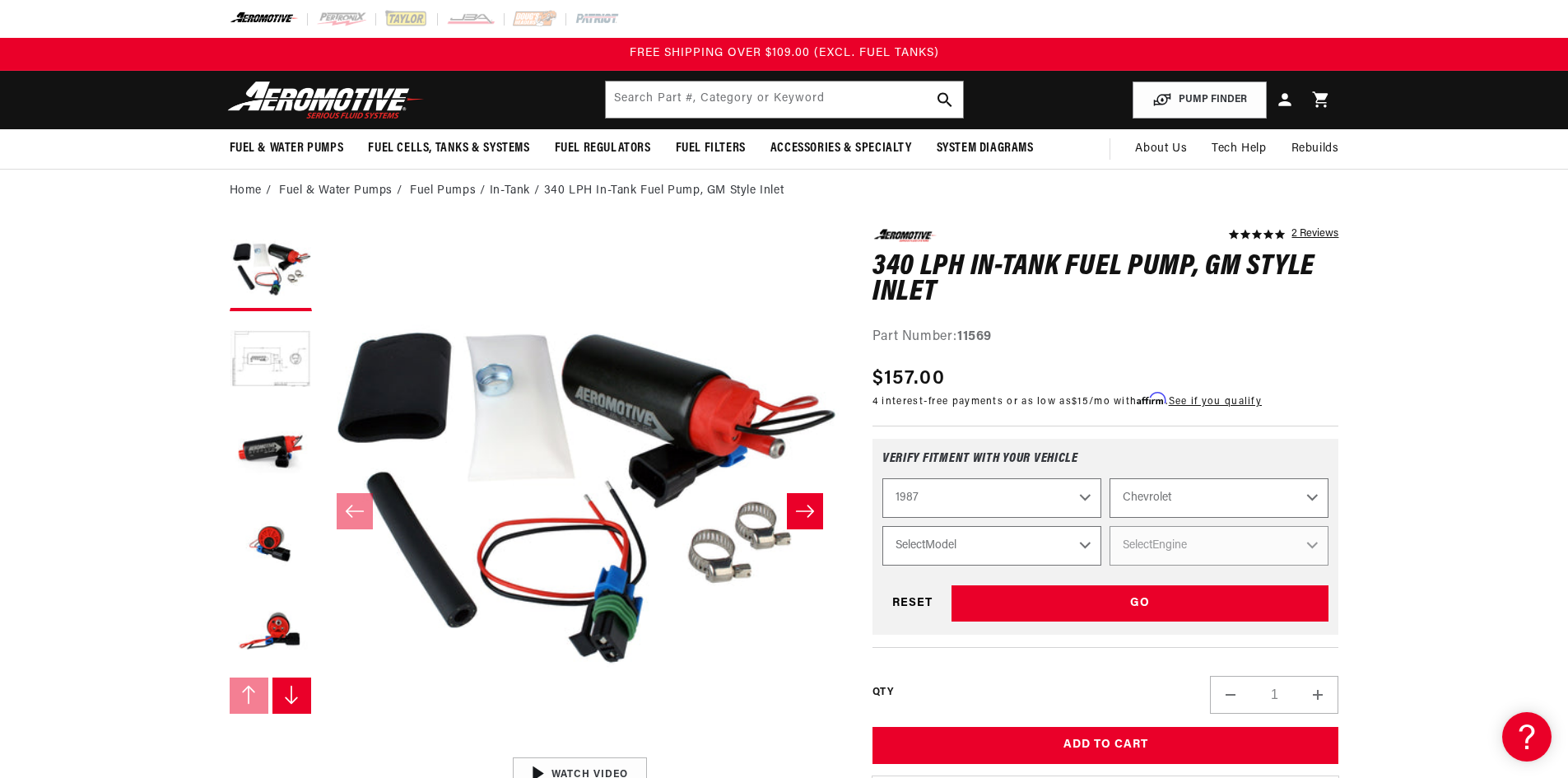
click at [1014, 547] on select "Select Model Camaro Corvette Monte Carlo S10 S10 Blazer" at bounding box center [992, 545] width 219 height 39
click at [954, 507] on select "2023 2022 2021 2020 2019 2018 2017 2016 2015 2014 2013 2012 2011 2010 2009 2008…" at bounding box center [992, 497] width 219 height 39
click at [882, 478] on select "2023 2022 2021 2020 2019 2018 2017 2016 2015 2014 2013 2012 2011 2010 2009 2008…" at bounding box center [992, 497] width 219 height 39
click at [979, 526] on select "Select Model C1500 C2500 Camaro Corvette K1500 K2500 Monte Carlo S10 S10 Blazer" at bounding box center [992, 545] width 219 height 39
click at [938, 501] on select "2023 2022 2021 2020 2019 2018 2017 2016 2015 2014 2013 2012 2011 2010 2009 2008…" at bounding box center [992, 497] width 219 height 39
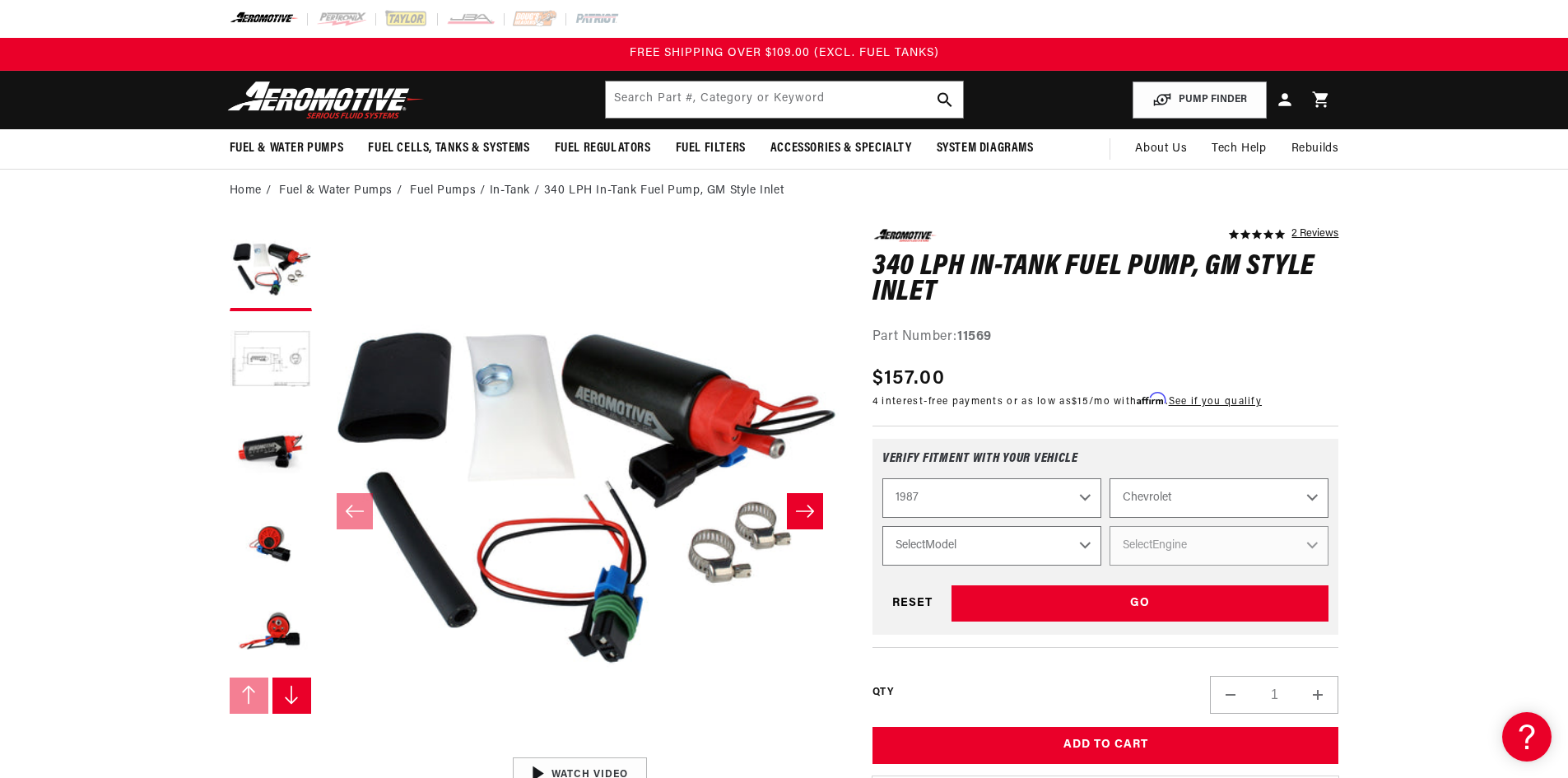
click at [882, 478] on select "2023 2022 2021 2020 2019 2018 2017 2016 2015 2014 2013 2012 2011 2010 2009 2008…" at bounding box center [992, 497] width 219 height 39
click at [939, 538] on select "Select Model Camaro Corvette Monte Carlo S10 S10 Blazer" at bounding box center [992, 545] width 219 height 39
click at [941, 504] on select "2023 2022 2021 2020 2019 2018 2017 2016 2015 2014 2013 2012 2011 2010 2009 2008…" at bounding box center [992, 497] width 219 height 39
click at [882, 478] on select "2023 2022 2021 2020 2019 2018 2017 2016 2015 2014 2013 2012 2011 2010 2009 2008…" at bounding box center [992, 497] width 219 height 39
select select "1988"
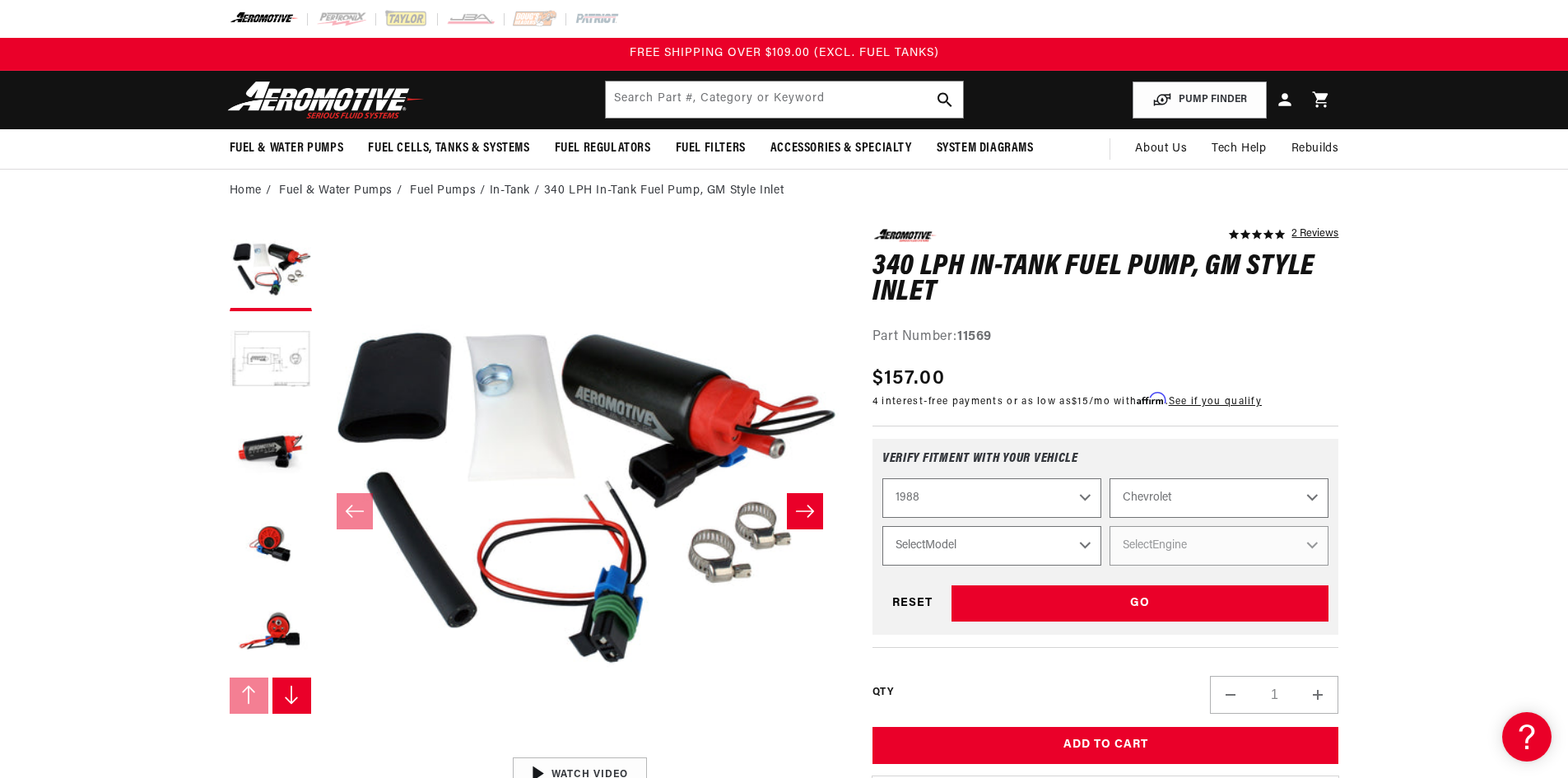
click at [943, 545] on select "Select Model C1500 C2500 Camaro Corvette K1500 K2500 Monte Carlo S10 S10 Blazer" at bounding box center [992, 545] width 219 height 39
select select "C1500"
click at [882, 526] on select "Select Model C1500 C2500 Camaro Corvette K1500 K2500 Monte Carlo S10 S10 Blazer" at bounding box center [992, 545] width 219 height 39
select select "C1500"
click at [1160, 552] on select "Select Engine 4.3L 5.0L 5.7L" at bounding box center [1219, 545] width 219 height 39
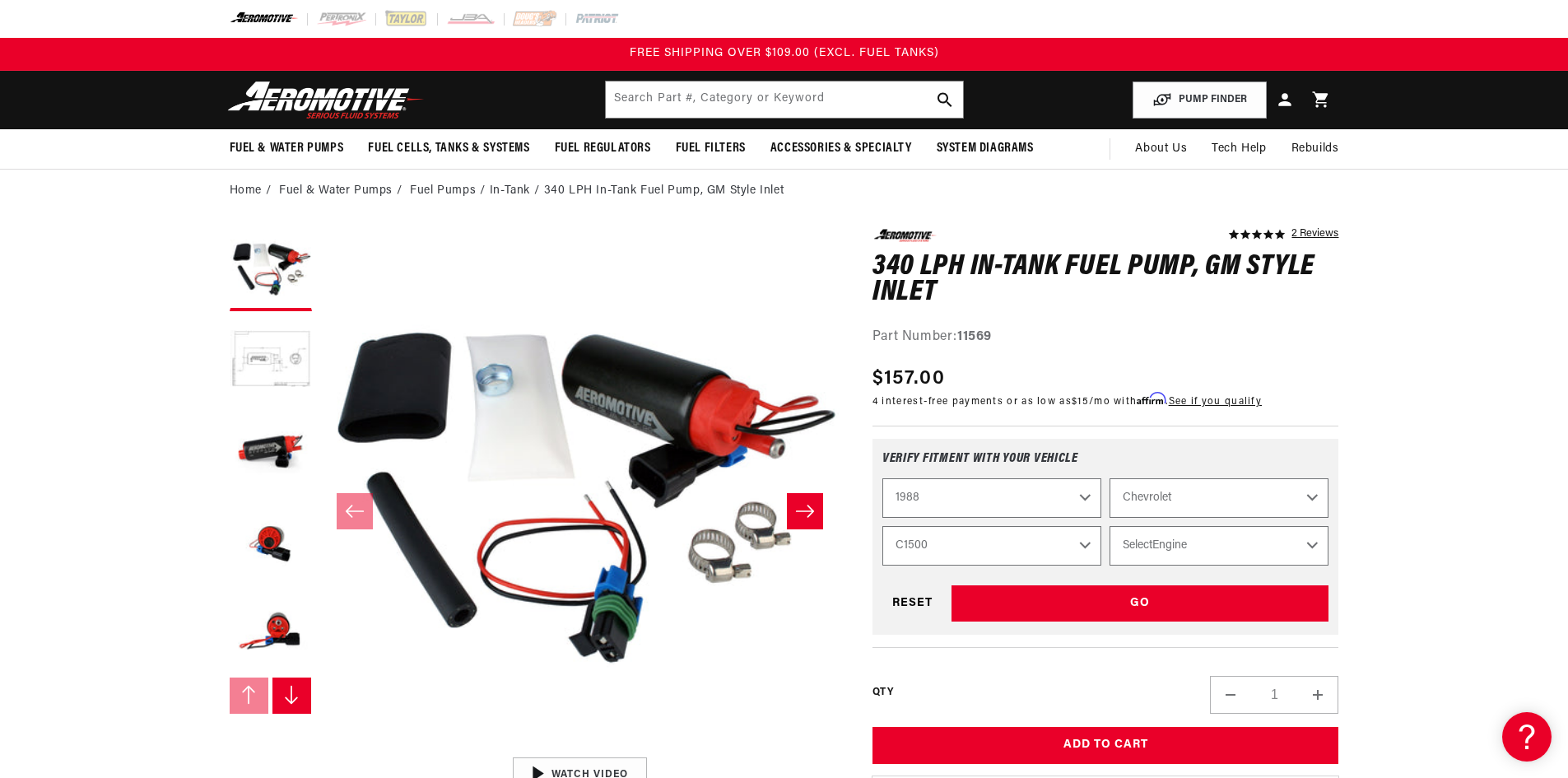
select select "5.7L"
click at [1109, 526] on select "Select Engine 4.3L 5.0L 5.7L" at bounding box center [1219, 545] width 219 height 39
select select "Engine"
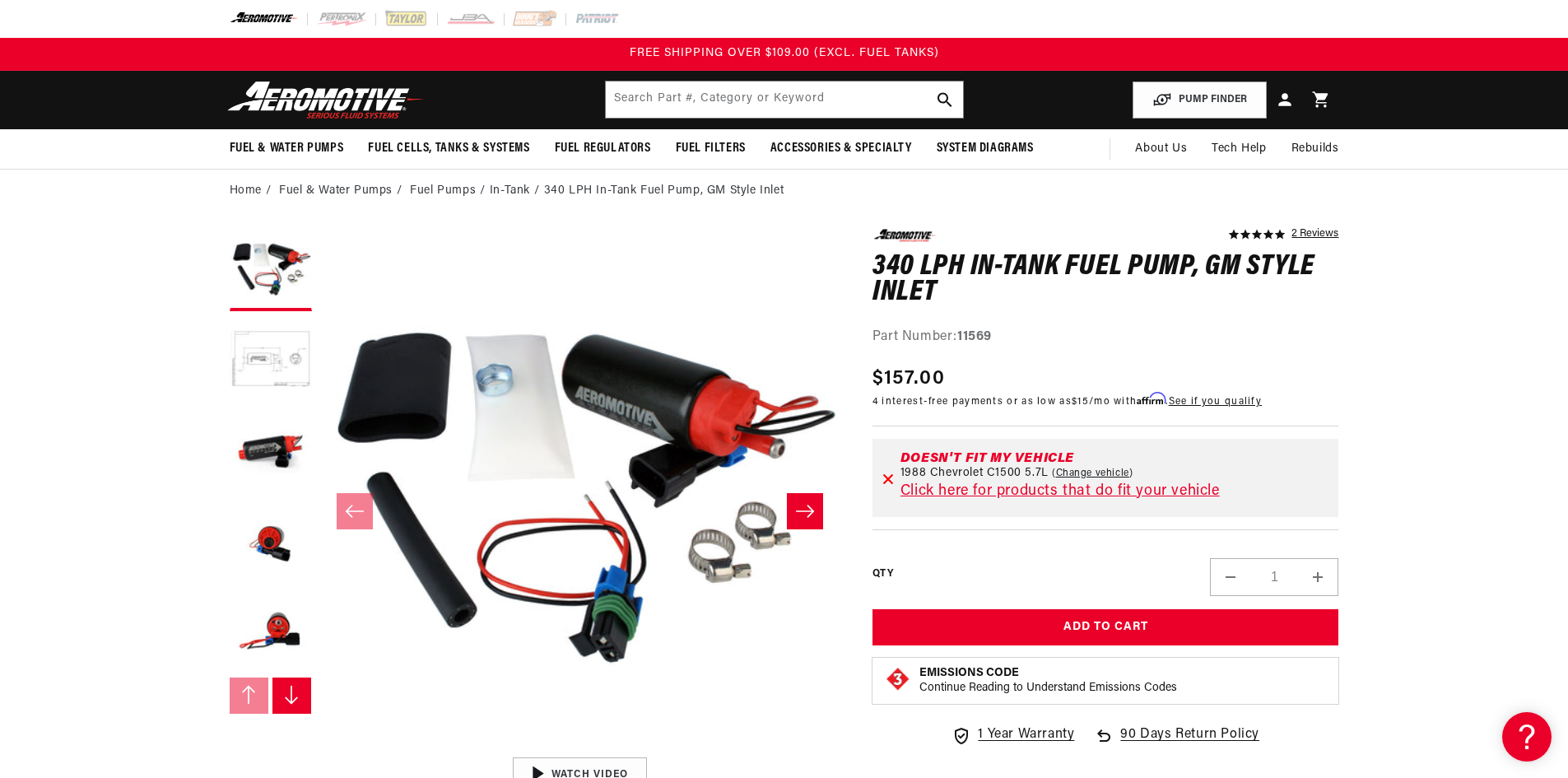
click at [1034, 488] on link "Click here for products that do fit your vehicle" at bounding box center [1060, 492] width 320 height 15
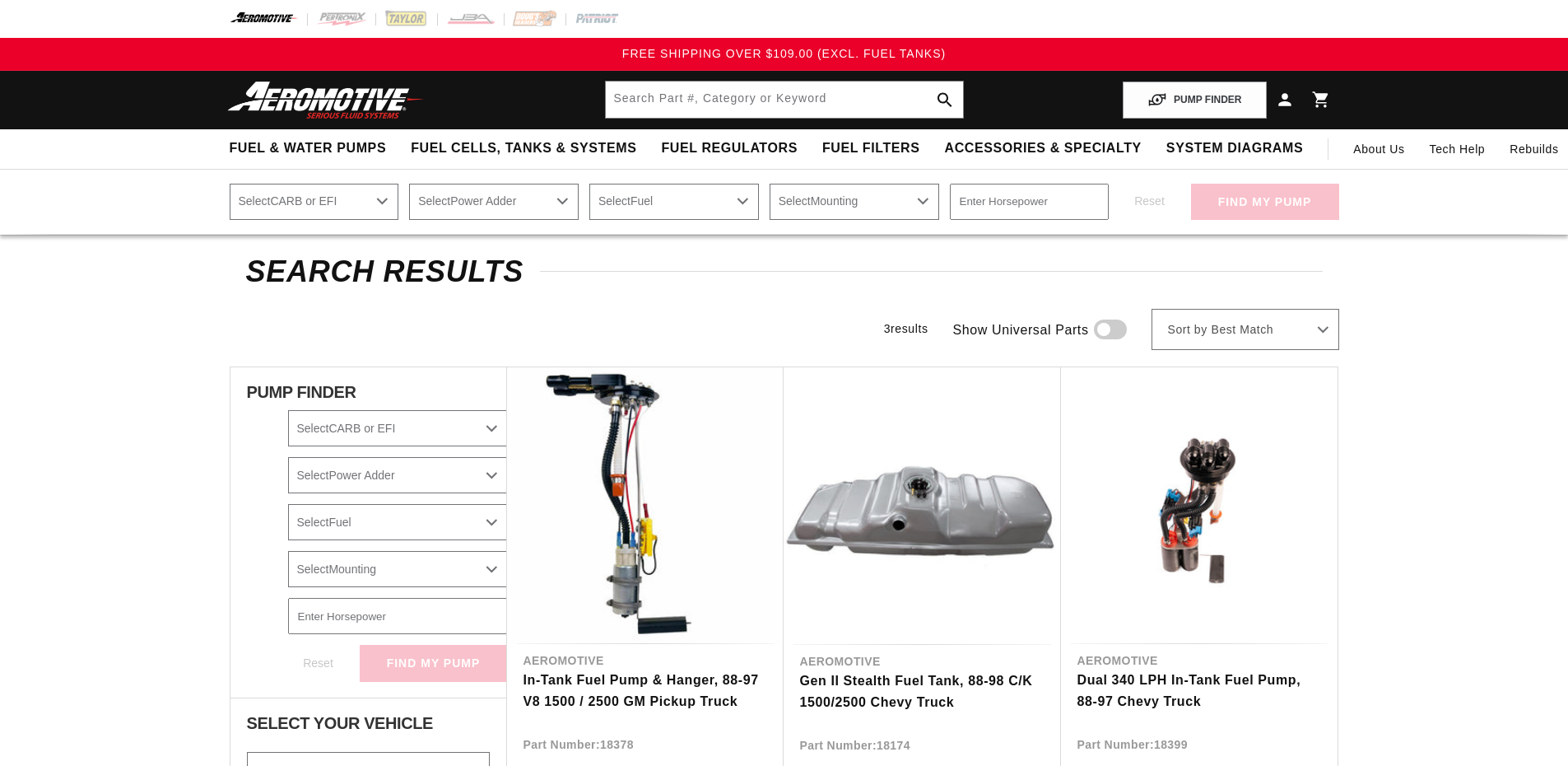
select select "1988"
select select "5.7L"
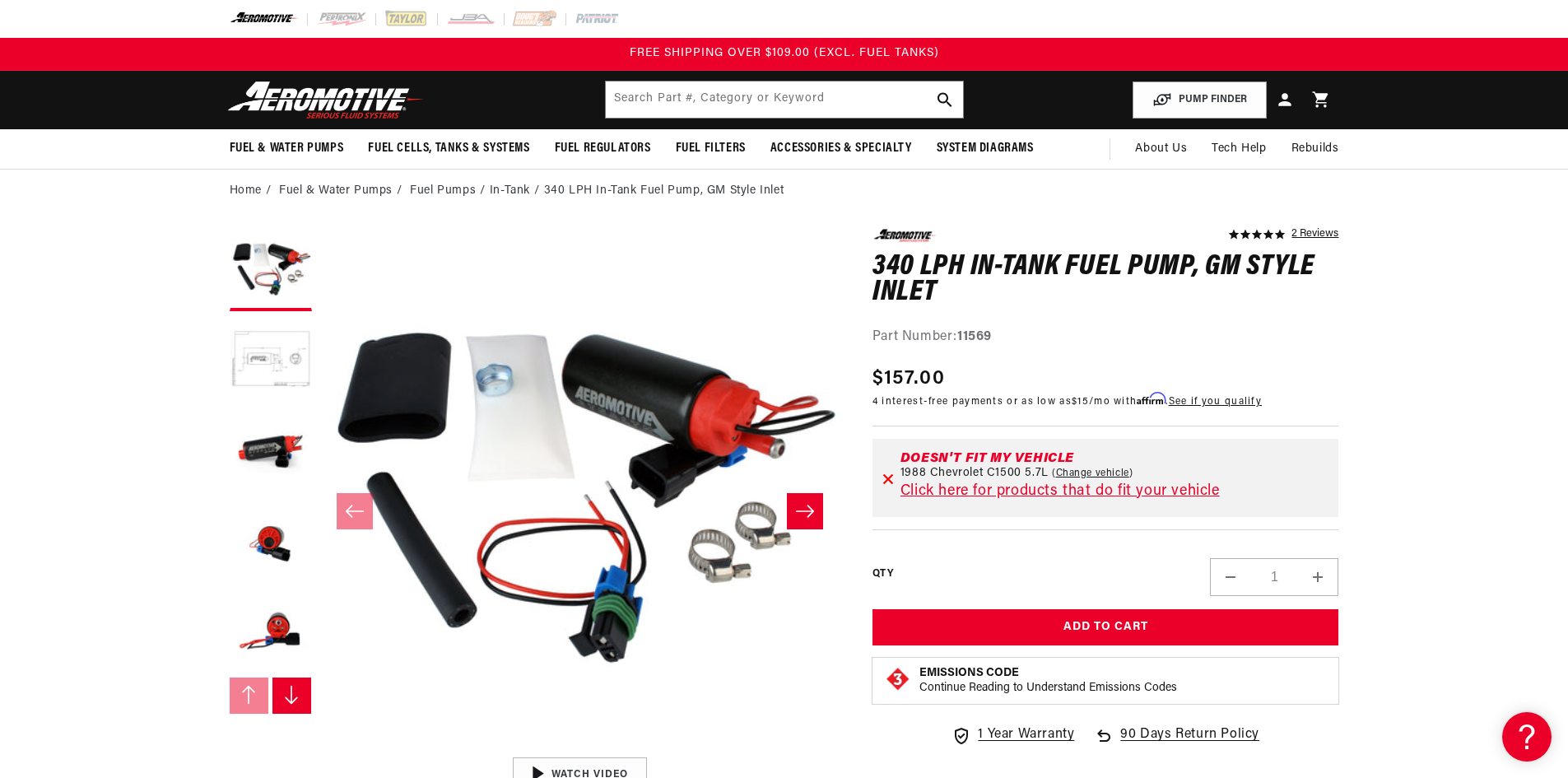
click at [1090, 469] on link "Change vehicle" at bounding box center [1092, 473] width 81 height 13
select select "1988"
select select "5.7L"
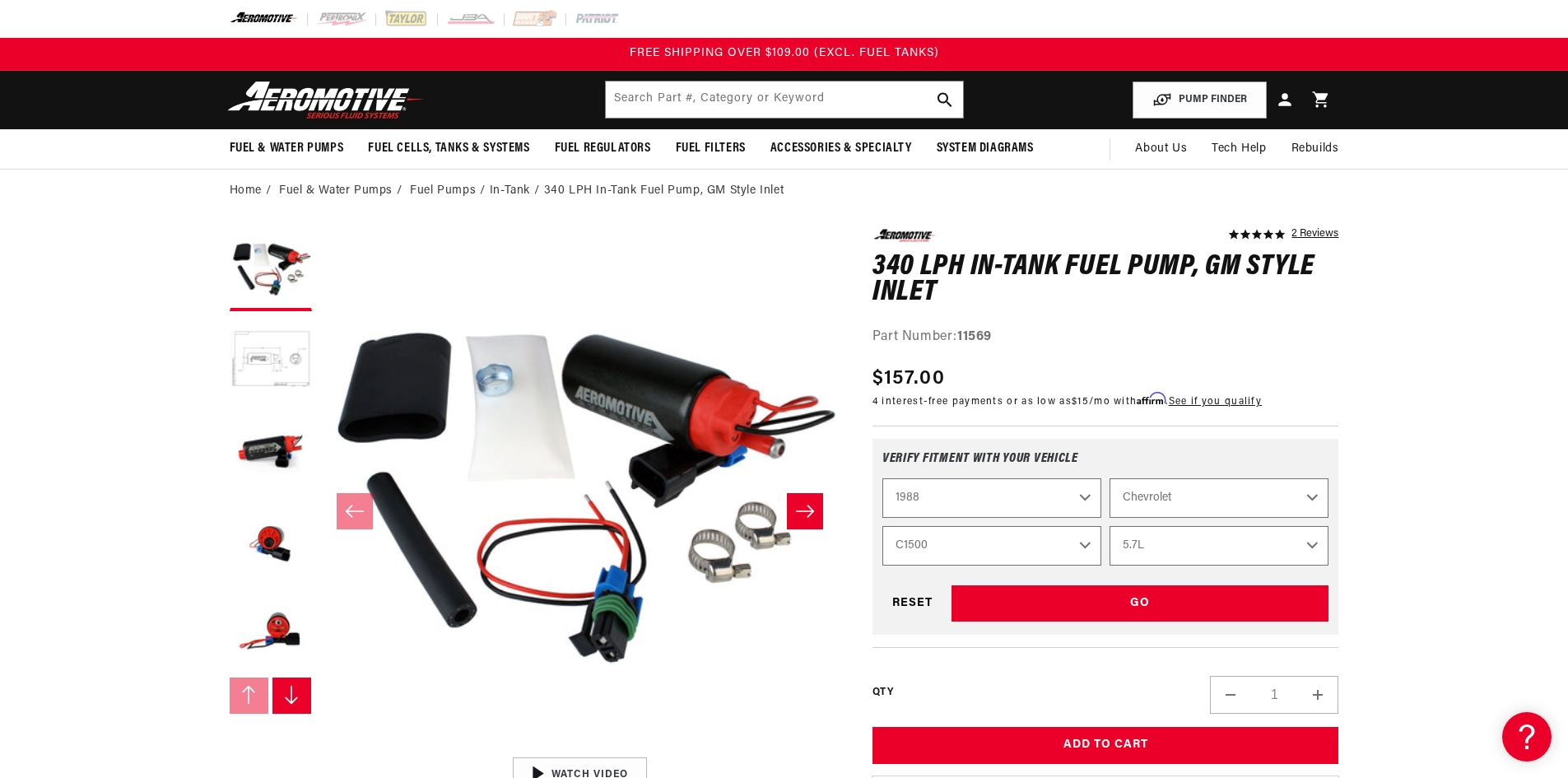
click at [1080, 498] on select "2023 2022 2021 2020 2019 2018 2017 2016 2015 2014 2013 2012 2011 2010 2009 2008…" at bounding box center [992, 497] width 219 height 39
click at [882, 478] on select "2023 2022 2021 2020 2019 2018 2017 2016 2015 2014 2013 2012 2011 2010 2009 2008…" at bounding box center [992, 497] width 219 height 39
select select "1986"
select select "Model"
select select "Engine"
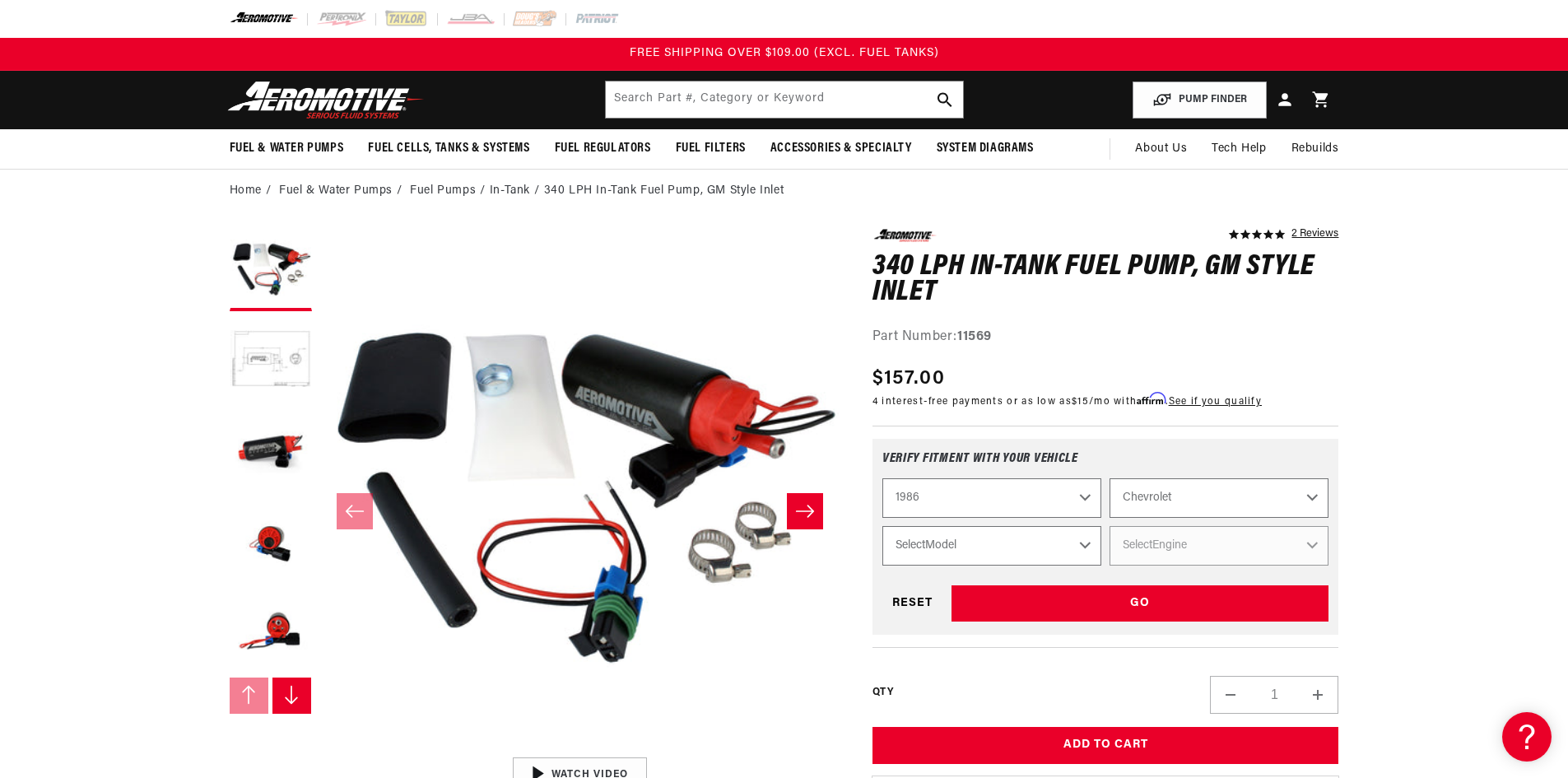
click at [1078, 535] on select "Select Model Camaro Corvette Monte Carlo S10 S10 Blazer" at bounding box center [992, 545] width 219 height 39
click at [1073, 492] on select "2023 2022 2021 2020 2019 2018 2017 2016 2015 2014 2013 2012 2011 2010 2009 2008…" at bounding box center [992, 497] width 219 height 39
click at [882, 478] on select "2023 2022 2021 2020 2019 2018 2017 2016 2015 2014 2013 2012 2011 2010 2009 2008…" at bounding box center [992, 497] width 219 height 39
click at [1065, 538] on select "Select Model Camaro Corvette Malibu Monte Carlo S10" at bounding box center [992, 545] width 219 height 39
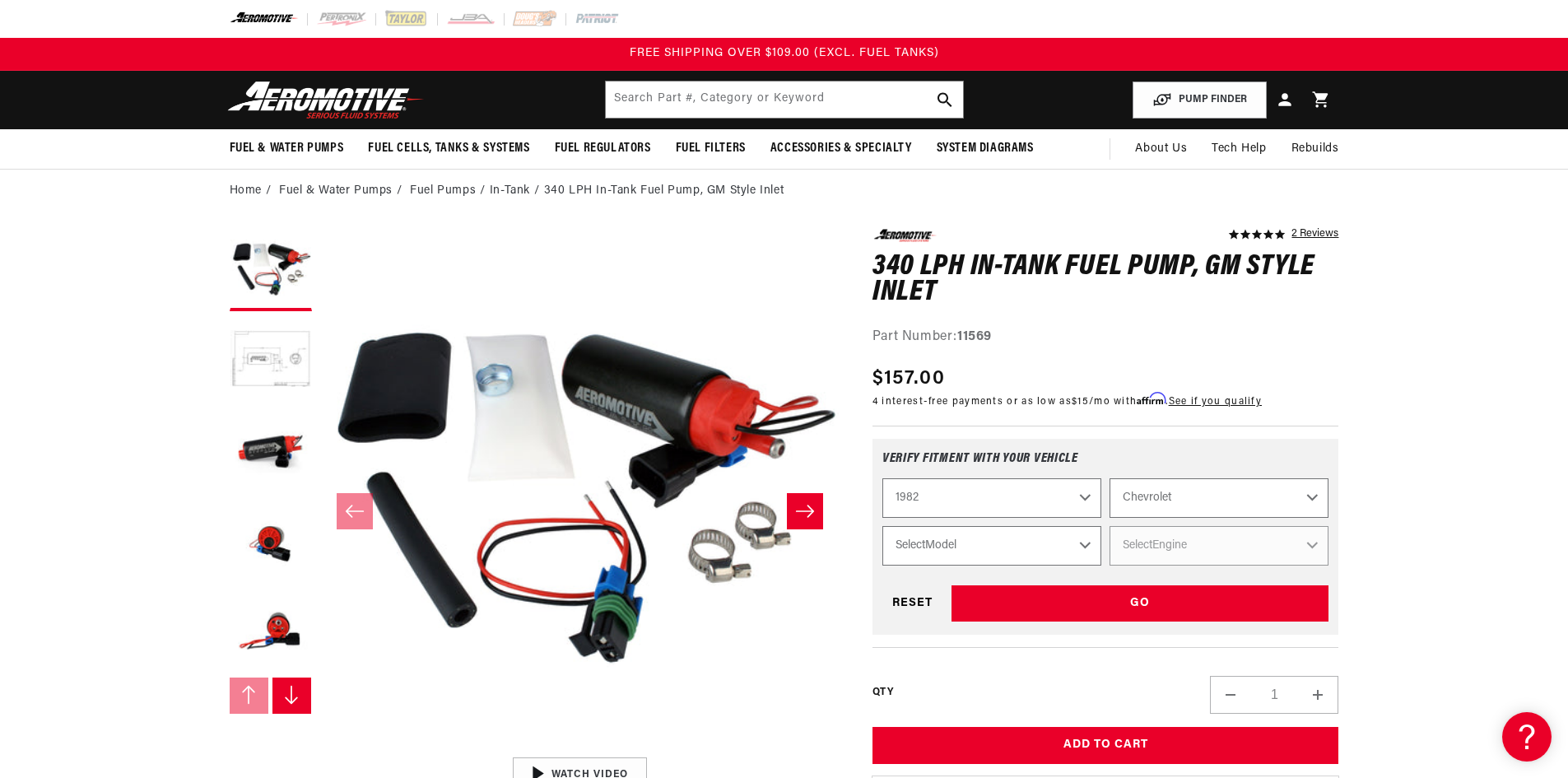
click at [1065, 538] on select "Select Model Camaro Corvette Malibu Monte Carlo S10" at bounding box center [992, 545] width 219 height 39
click at [998, 495] on select "2023 2022 2021 2020 2019 2018 2017 2016 2015 2014 2013 2012 2011 2010 2009 2008…" at bounding box center [992, 497] width 219 height 39
click at [882, 478] on select "2023 2022 2021 2020 2019 2018 2017 2016 2015 2014 2013 2012 2011 2010 2009 2008…" at bounding box center [992, 497] width 219 height 39
click at [1009, 531] on select "Select Model C10 Camaro Malibu Monte Carlo" at bounding box center [992, 545] width 219 height 39
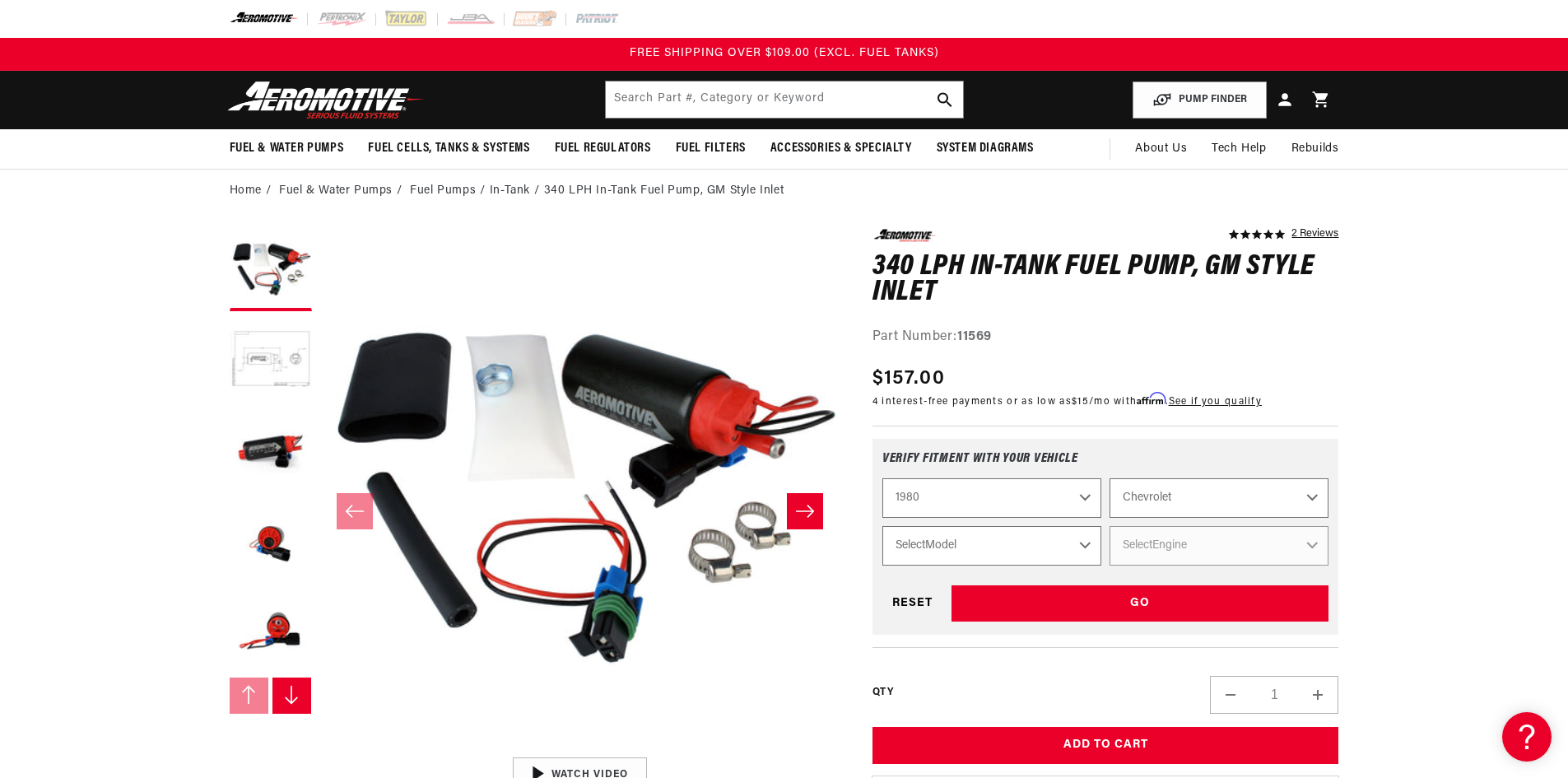
click at [1006, 499] on select "2023 2022 2021 2020 2019 2018 2017 2016 2015 2014 2013 2012 2011 2010 2009 2008…" at bounding box center [992, 497] width 219 height 39
click at [882, 478] on select "2023 2022 2021 2020 2019 2018 2017 2016 2015 2014 2013 2012 2011 2010 2009 2008…" at bounding box center [992, 497] width 219 height 39
click at [948, 542] on select "Select Model C10 Camaro Malibu Monte Carlo" at bounding box center [992, 545] width 219 height 39
click at [948, 501] on select "2023 2022 2021 2020 2019 2018 2017 2016 2015 2014 2013 2012 2011 2010 2009 2008…" at bounding box center [992, 497] width 219 height 39
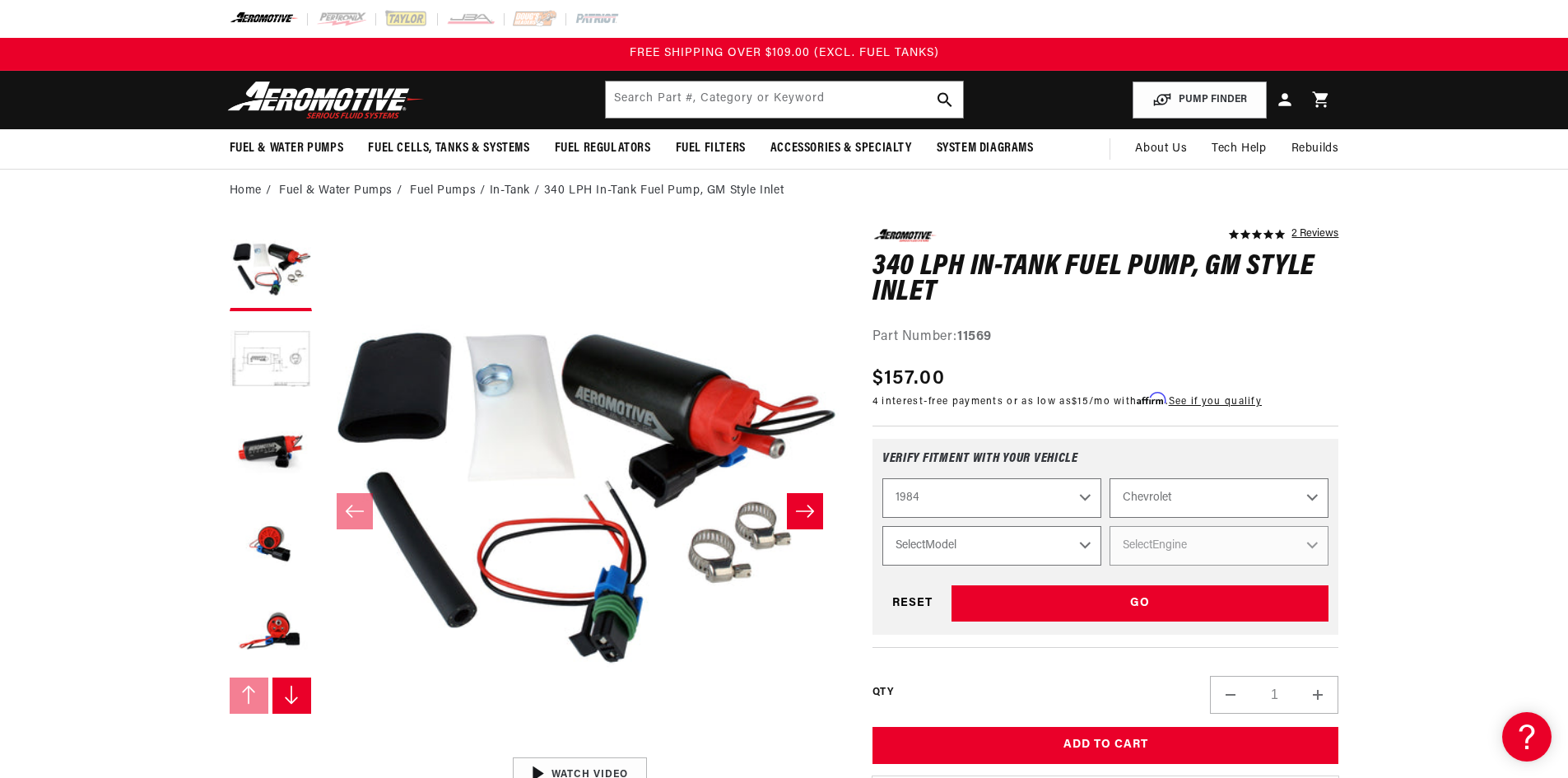
click at [882, 478] on select "2023 2022 2021 2020 2019 2018 2017 2016 2015 2014 2013 2012 2011 2010 2009 2008…" at bounding box center [992, 497] width 219 height 39
click at [938, 526] on select "Select Model Camaro Corvette Monte Carlo S10 S10 Blazer" at bounding box center [992, 545] width 219 height 39
click at [938, 499] on select "2023 2022 2021 2020 2019 2018 2017 2016 2015 2014 2013 2012 2011 2010 2009 2008…" at bounding box center [992, 497] width 219 height 39
click at [882, 478] on select "2023 2022 2021 2020 2019 2018 2017 2016 2015 2014 2013 2012 2011 2010 2009 2008…" at bounding box center [992, 497] width 219 height 39
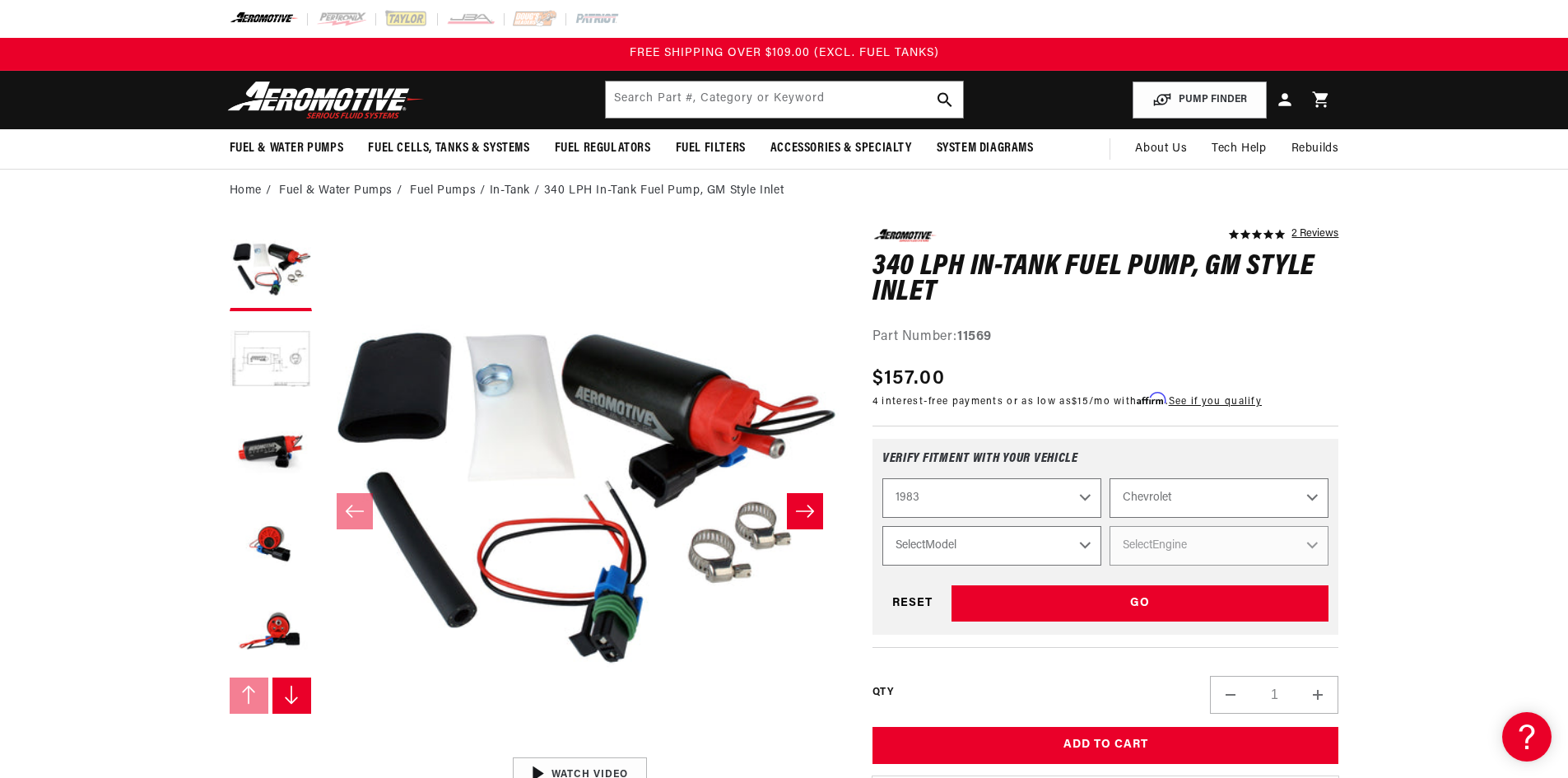
click at [954, 531] on select "Select Model Camaro Malibu Monte Carlo S10 S10 Blazer" at bounding box center [992, 545] width 219 height 39
click at [948, 496] on select "2023 2022 2021 2020 2019 2018 2017 2016 2015 2014 2013 2012 2011 2010 2009 2008…" at bounding box center [992, 497] width 219 height 39
click at [882, 478] on select "2023 2022 2021 2020 2019 2018 2017 2016 2015 2014 2013 2012 2011 2010 2009 2008…" at bounding box center [992, 497] width 219 height 39
click at [956, 538] on select "Select Model Camaro Corvette Malibu Monte Carlo S10" at bounding box center [992, 545] width 219 height 39
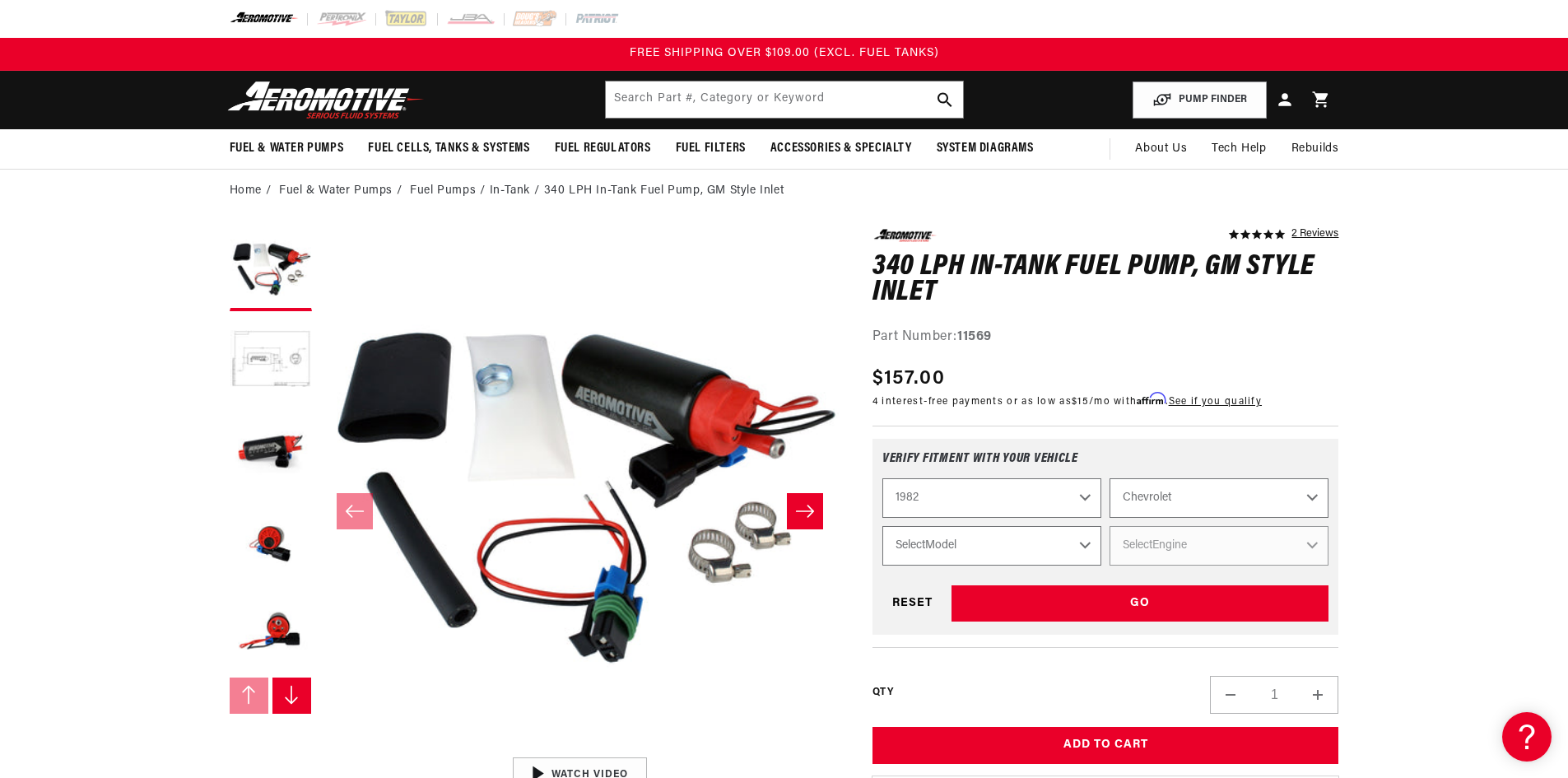
click at [938, 496] on select "2023 2022 2021 2020 2019 2018 2017 2016 2015 2014 2013 2012 2011 2010 2009 2008…" at bounding box center [992, 497] width 219 height 39
click at [882, 478] on select "2023 2022 2021 2020 2019 2018 2017 2016 2015 2014 2013 2012 2011 2010 2009 2008…" at bounding box center [992, 497] width 219 height 39
select select "1981"
click at [959, 542] on select "Select Model C10 Camaro Malibu Monte Carlo" at bounding box center [992, 545] width 219 height 39
select select "C10"
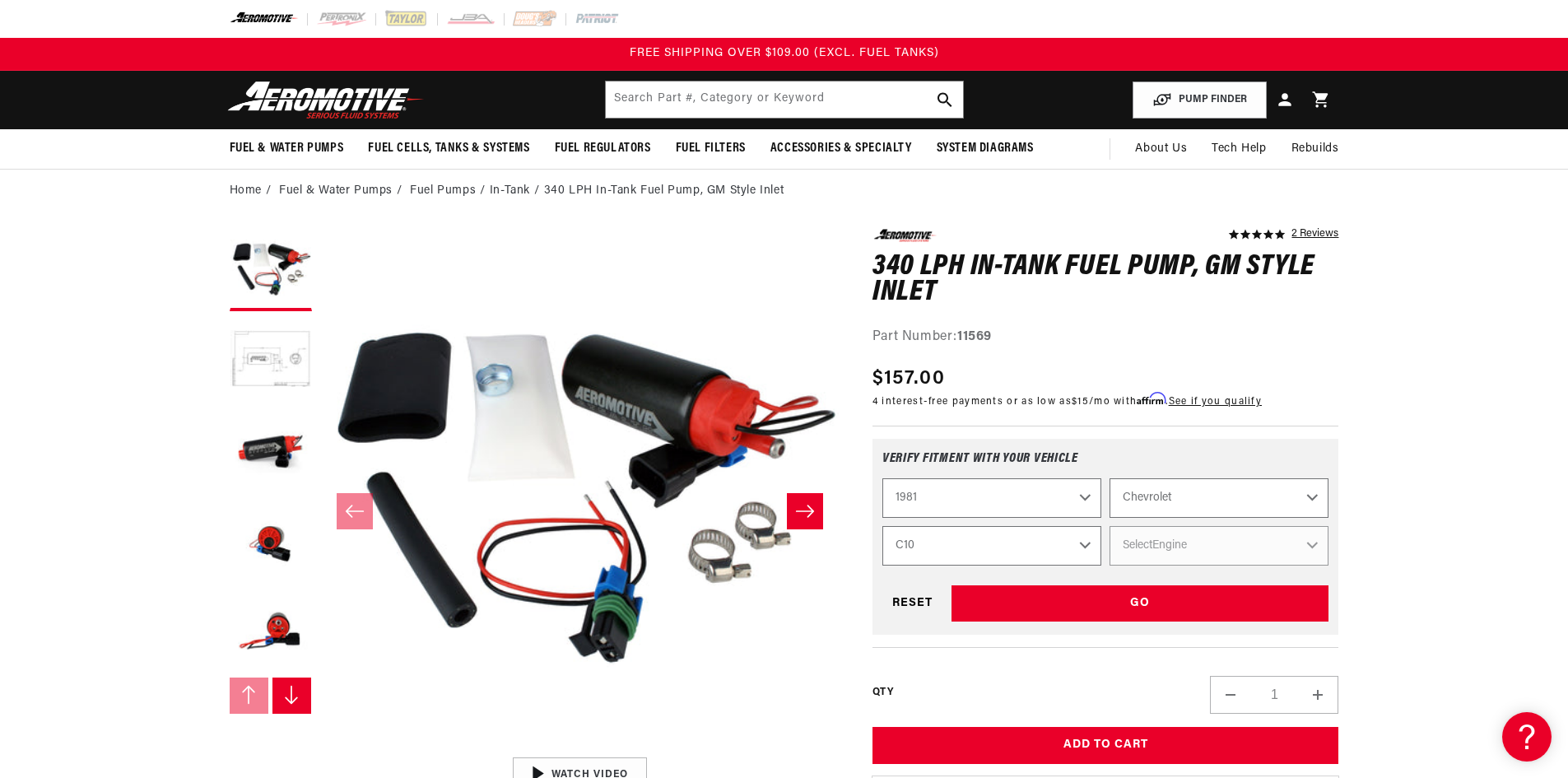
click at [882, 526] on select "Select Model C10 Camaro Malibu Monte Carlo" at bounding box center [992, 545] width 219 height 39
select select "C10"
click at [1178, 552] on select "Select Engine 4.1L 4.8L 5.0L 5.7L" at bounding box center [1219, 545] width 219 height 39
select select "5.7L"
click at [1109, 526] on select "Select Engine 4.1L 4.8L 5.0L 5.7L" at bounding box center [1219, 545] width 219 height 39
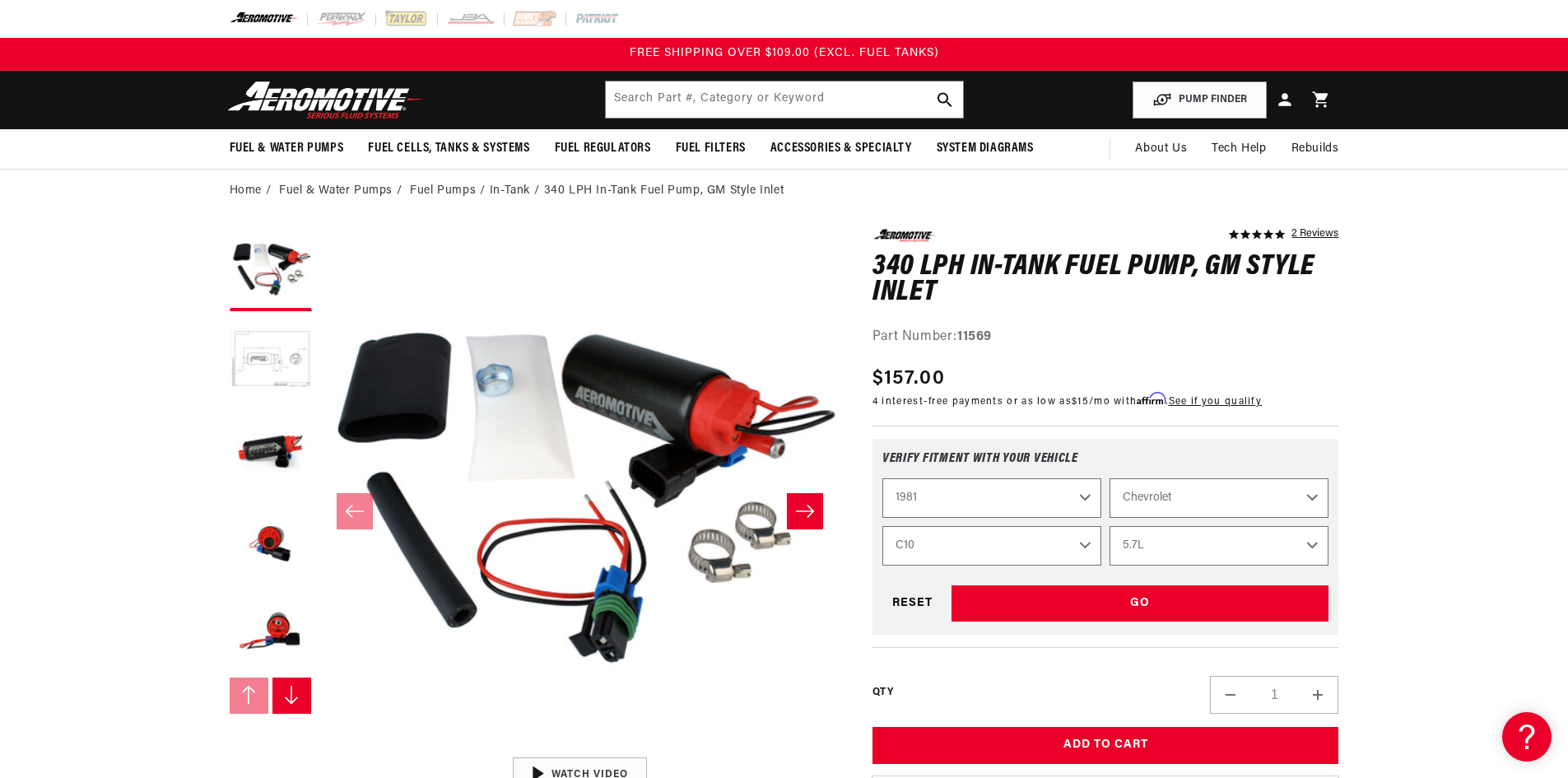
select select "Engine"
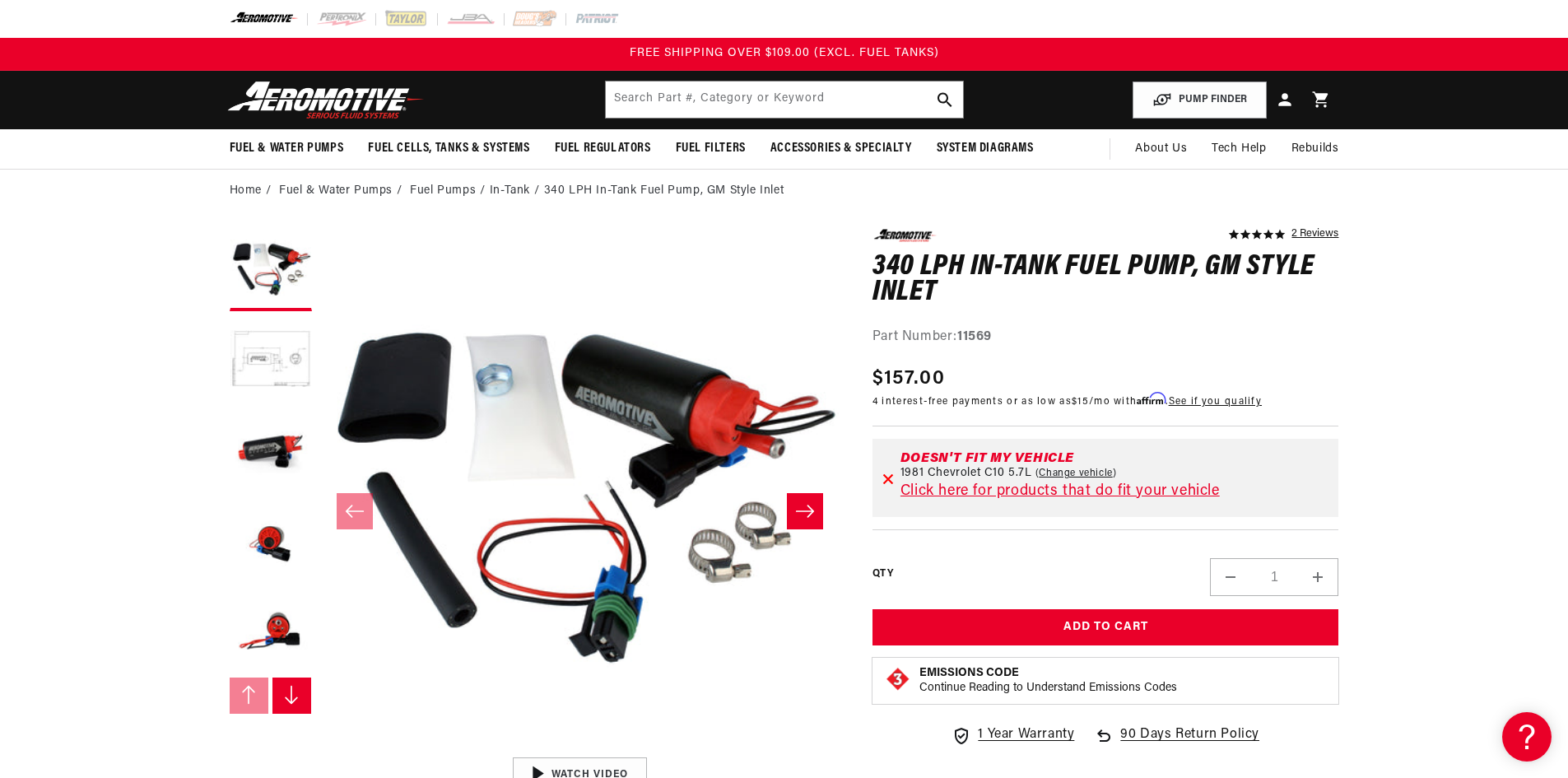
click at [1082, 478] on link "Change vehicle" at bounding box center [1076, 473] width 81 height 13
select select "1981"
select select "Chevrolet"
select select "5.7L"
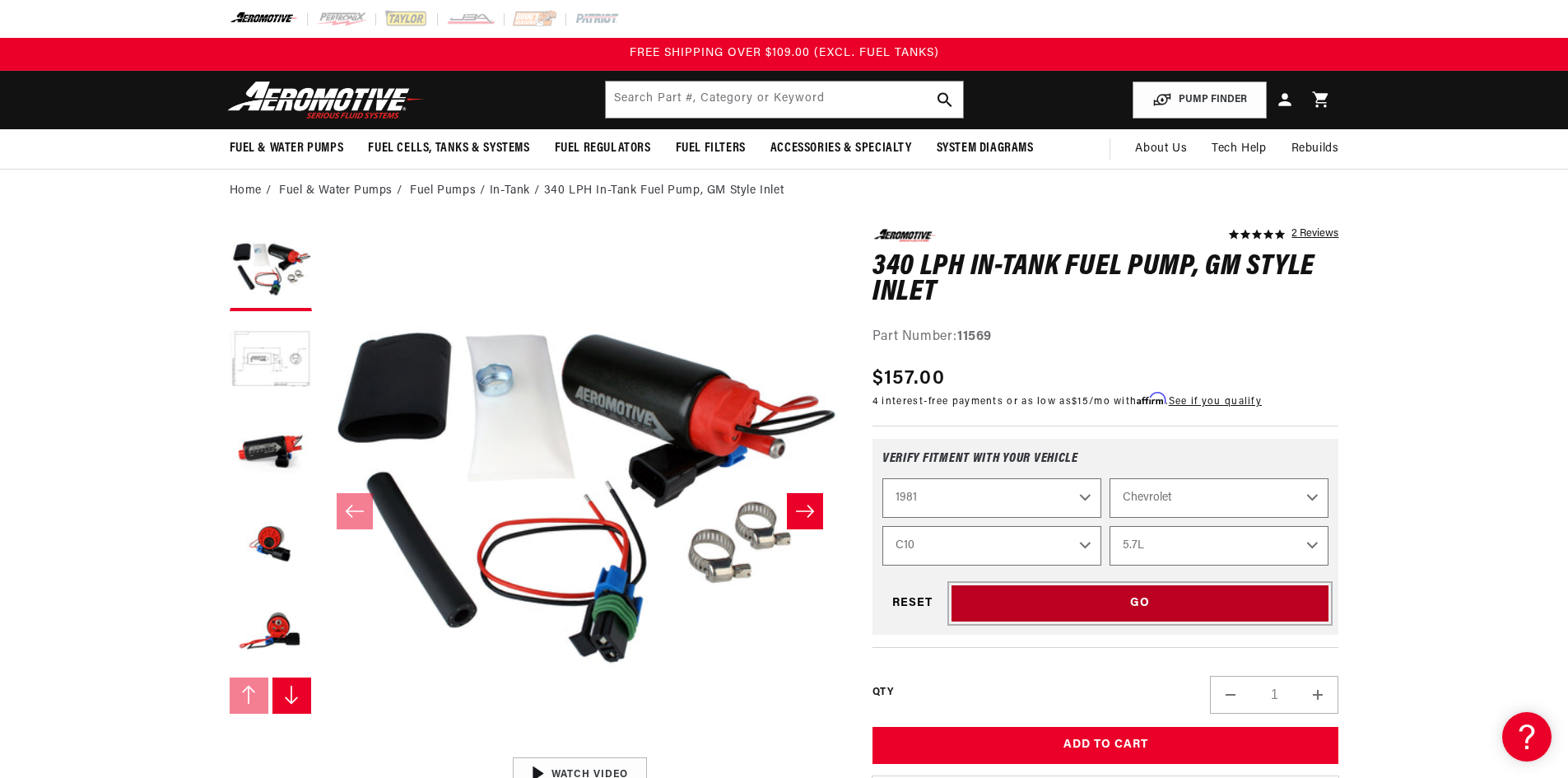
click at [1075, 607] on div "GO" at bounding box center [1141, 604] width 378 height 37
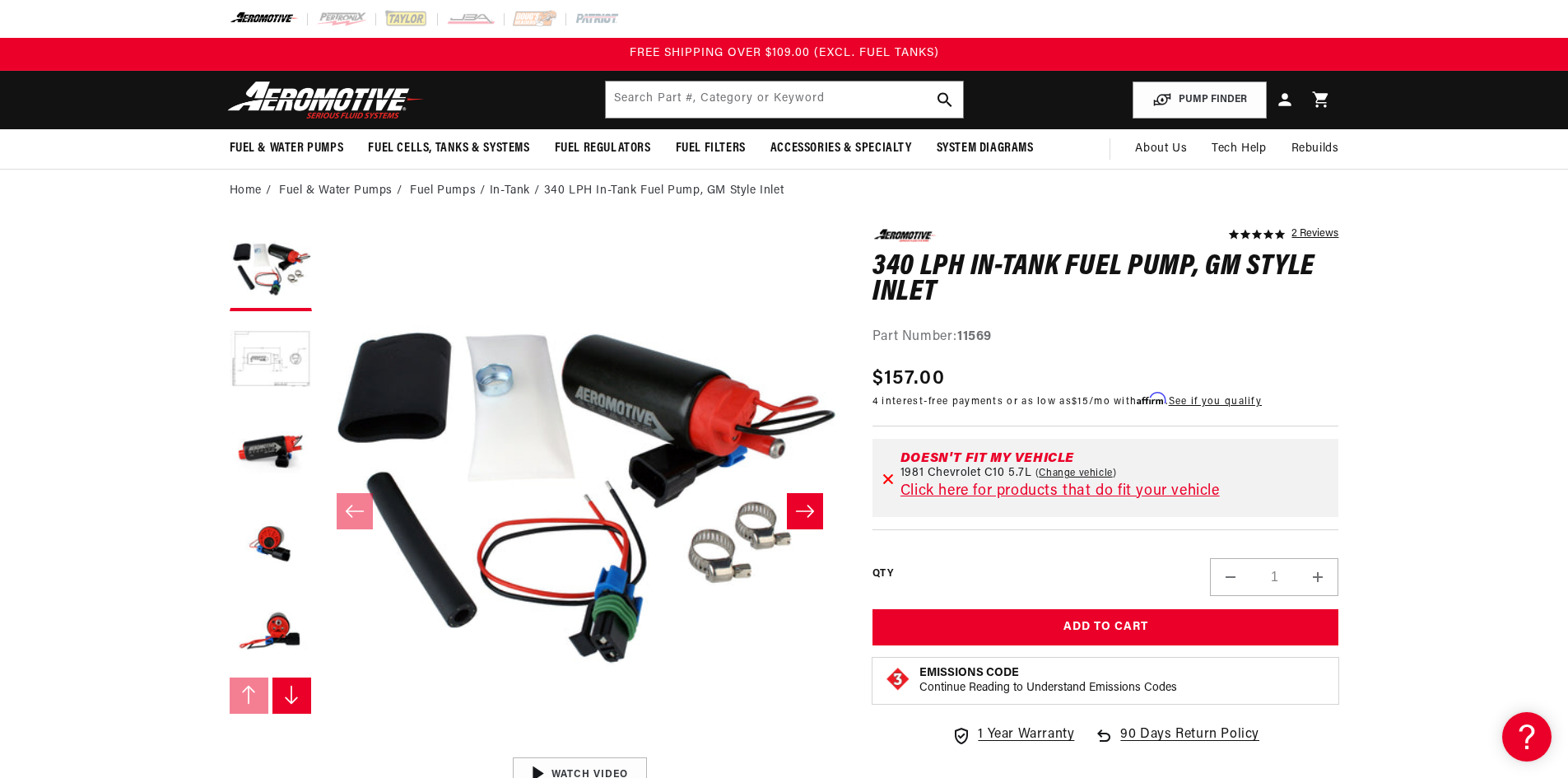
click at [1123, 484] on link "Click here for products that do fit your vehicle" at bounding box center [1060, 492] width 320 height 15
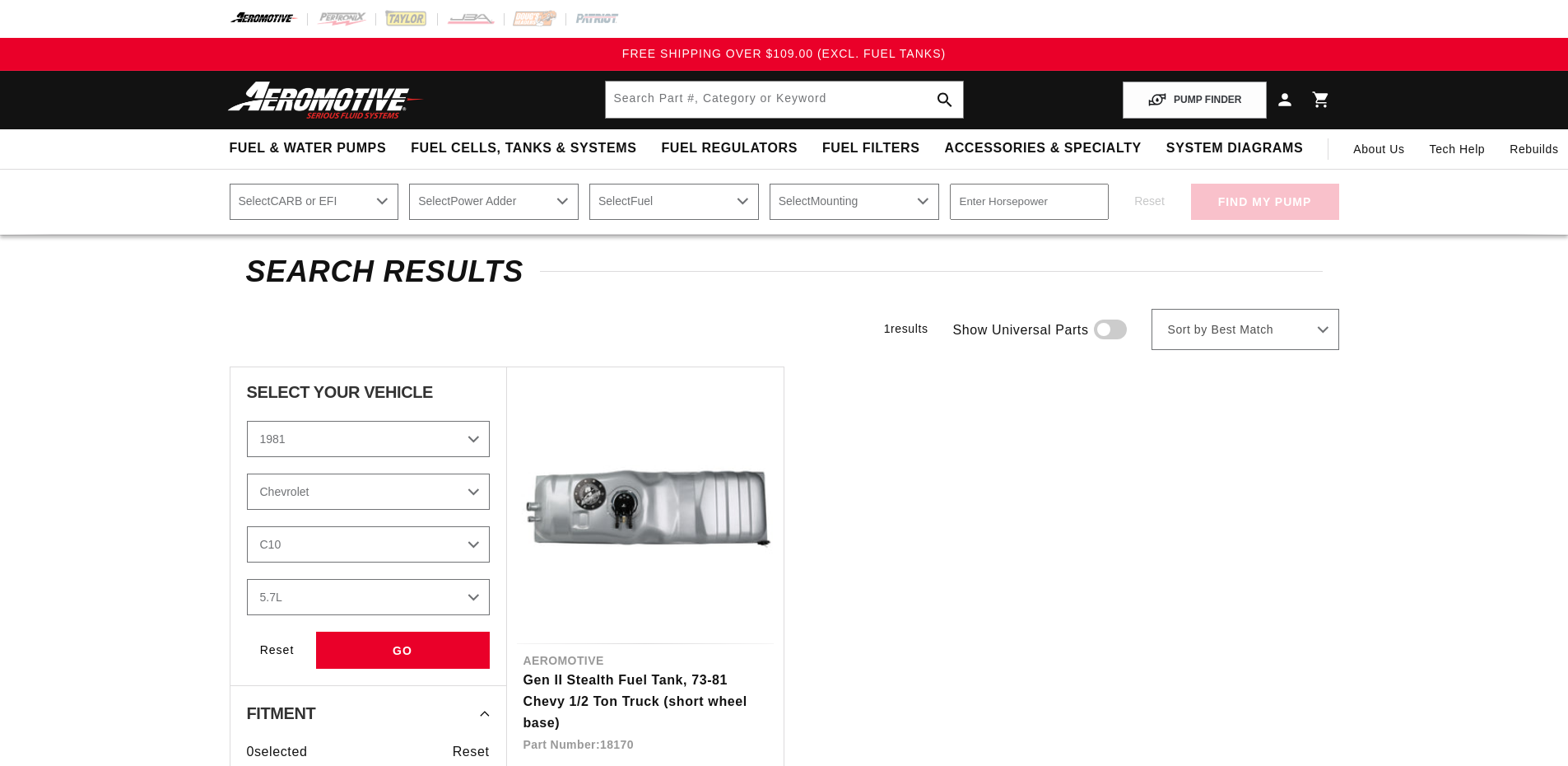
select select "1981"
select select "Chevrolet"
select select "5.7L"
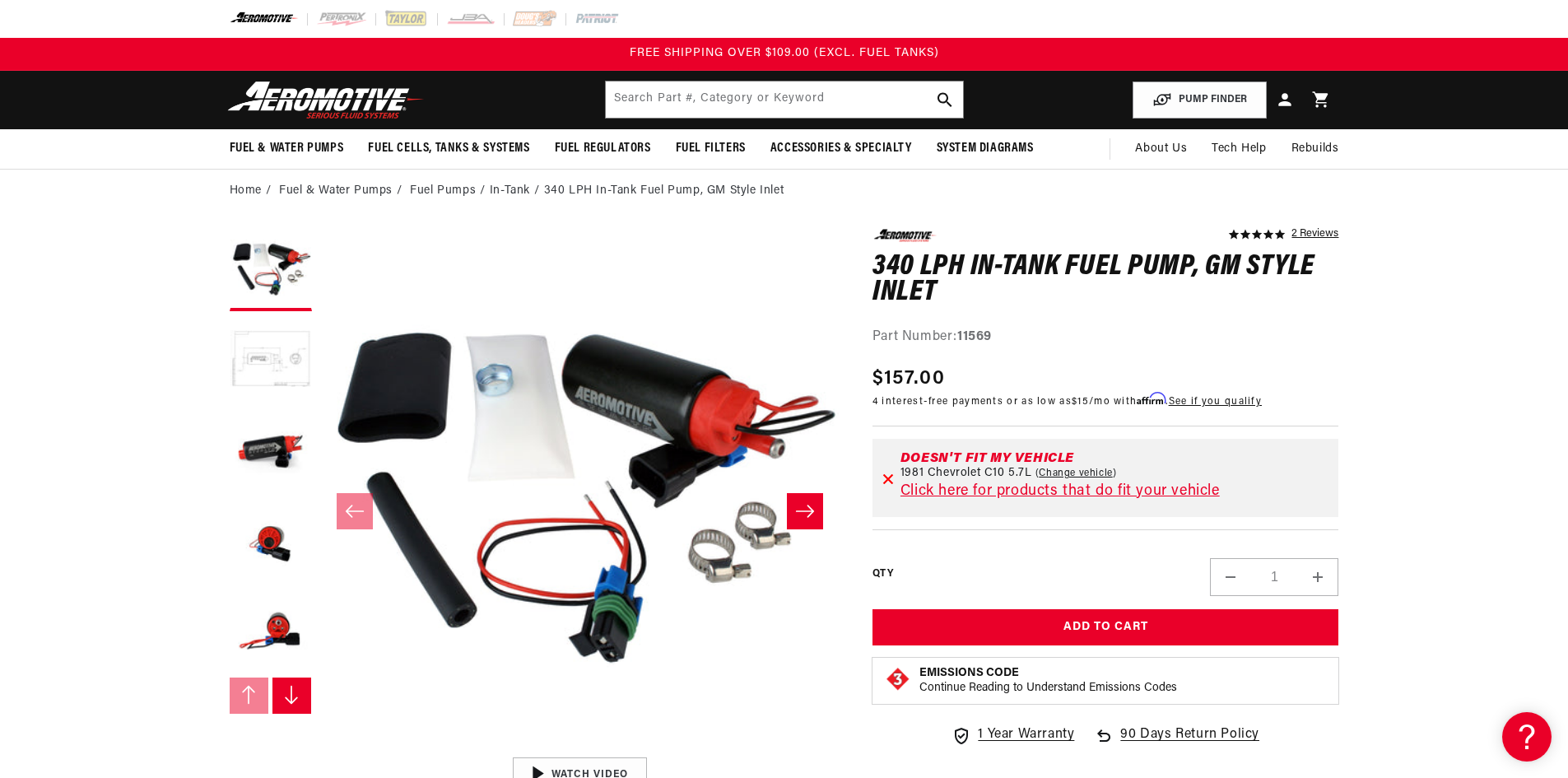
click at [271, 364] on button "Load image 2 in gallery view" at bounding box center [271, 360] width 82 height 82
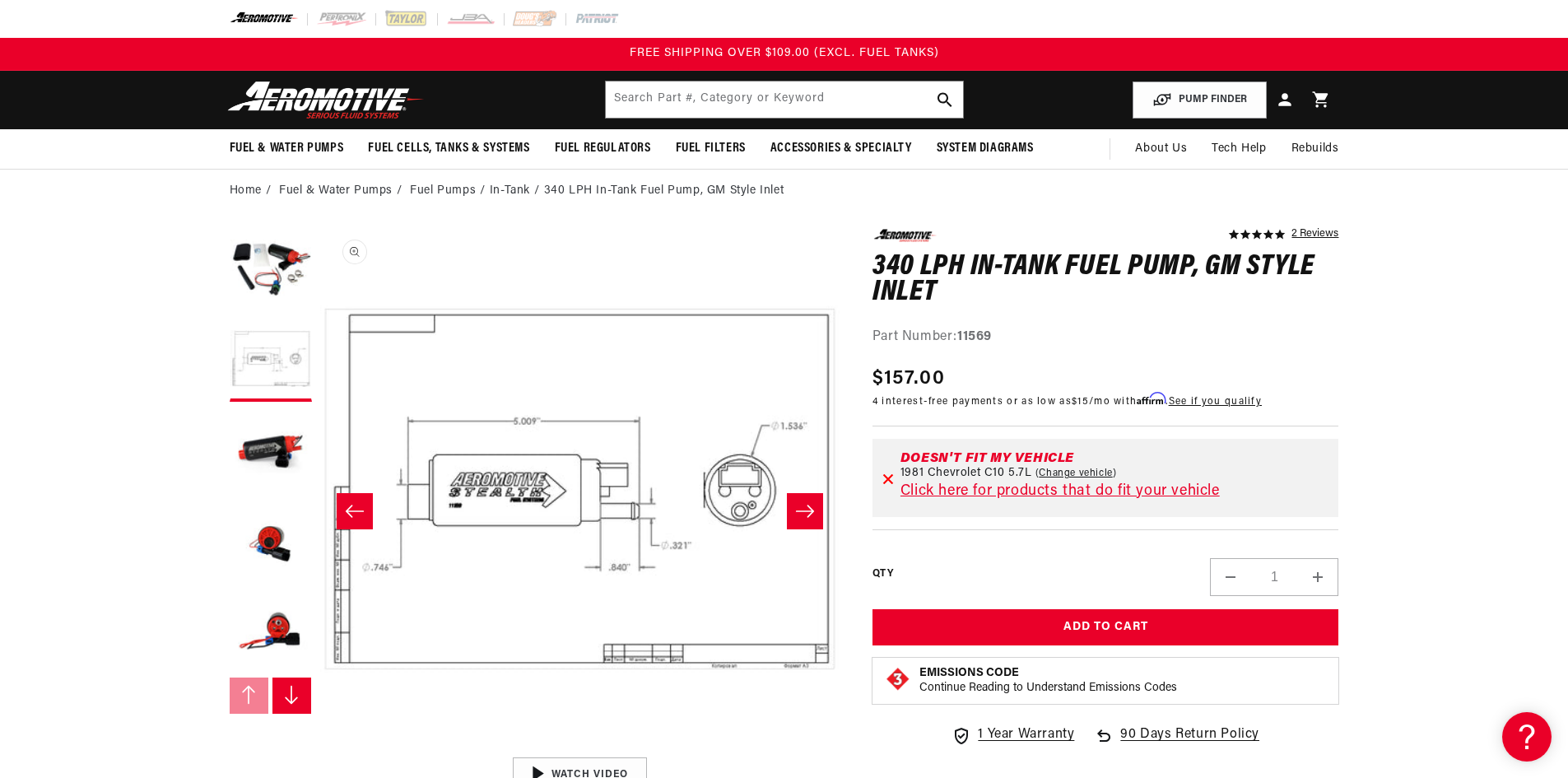
scroll to position [1, 520]
click at [815, 511] on icon "Slide right" at bounding box center [805, 510] width 18 height 12
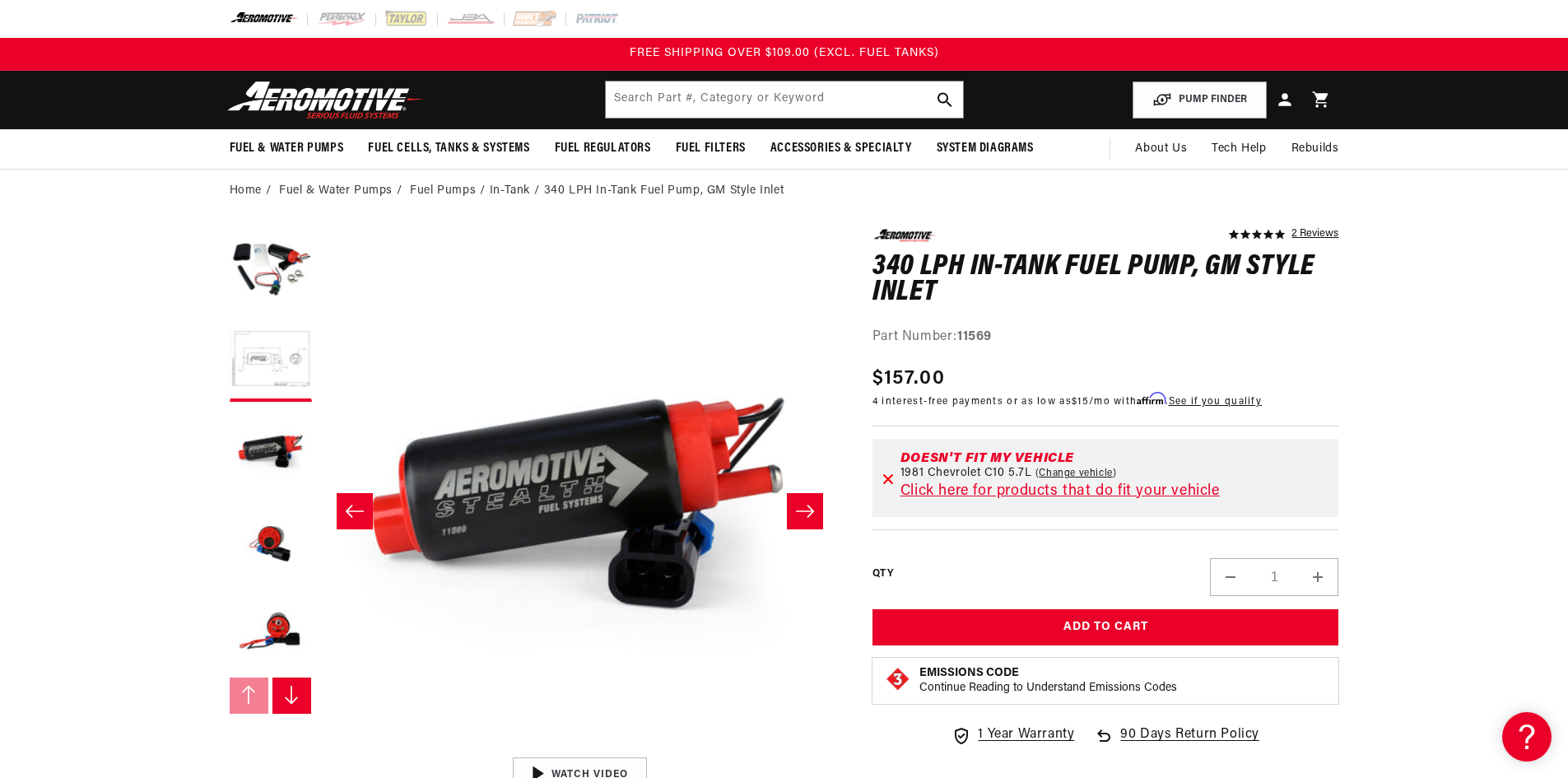
click at [815, 508] on icon "Slide right" at bounding box center [805, 510] width 20 height 16
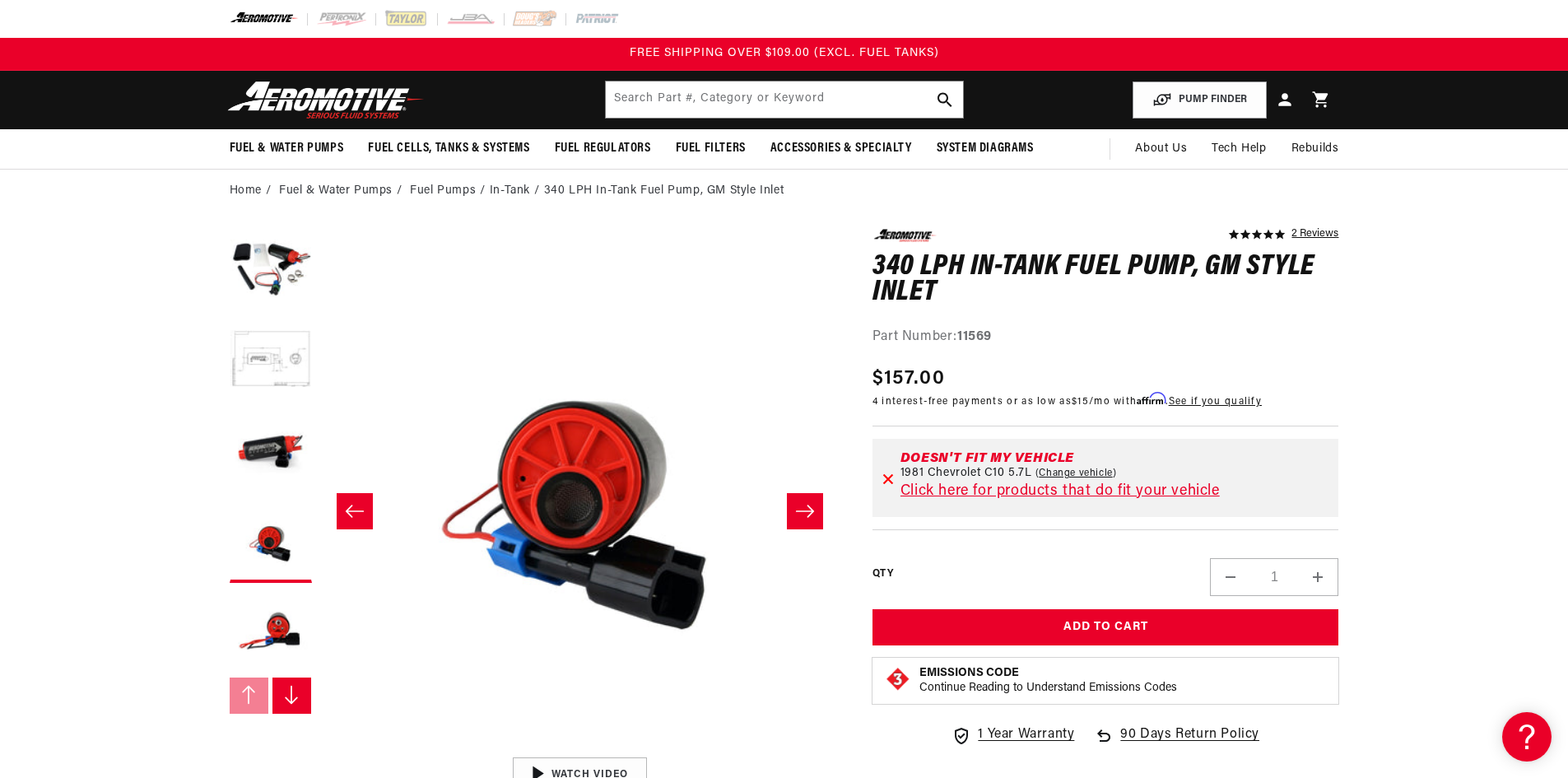
click at [810, 508] on icon "Slide right" at bounding box center [805, 510] width 18 height 12
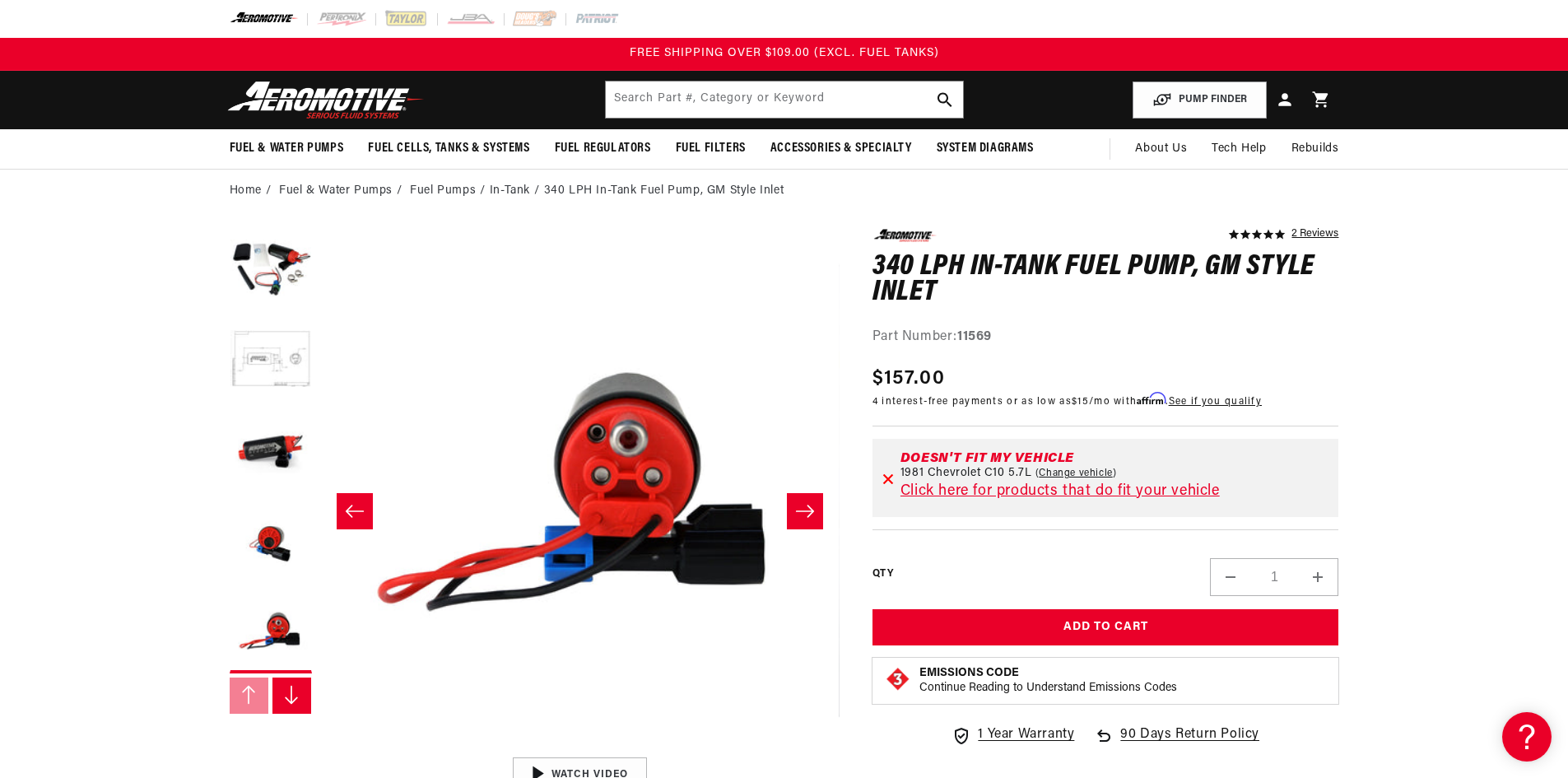
click at [806, 506] on icon "Slide right" at bounding box center [805, 510] width 20 height 16
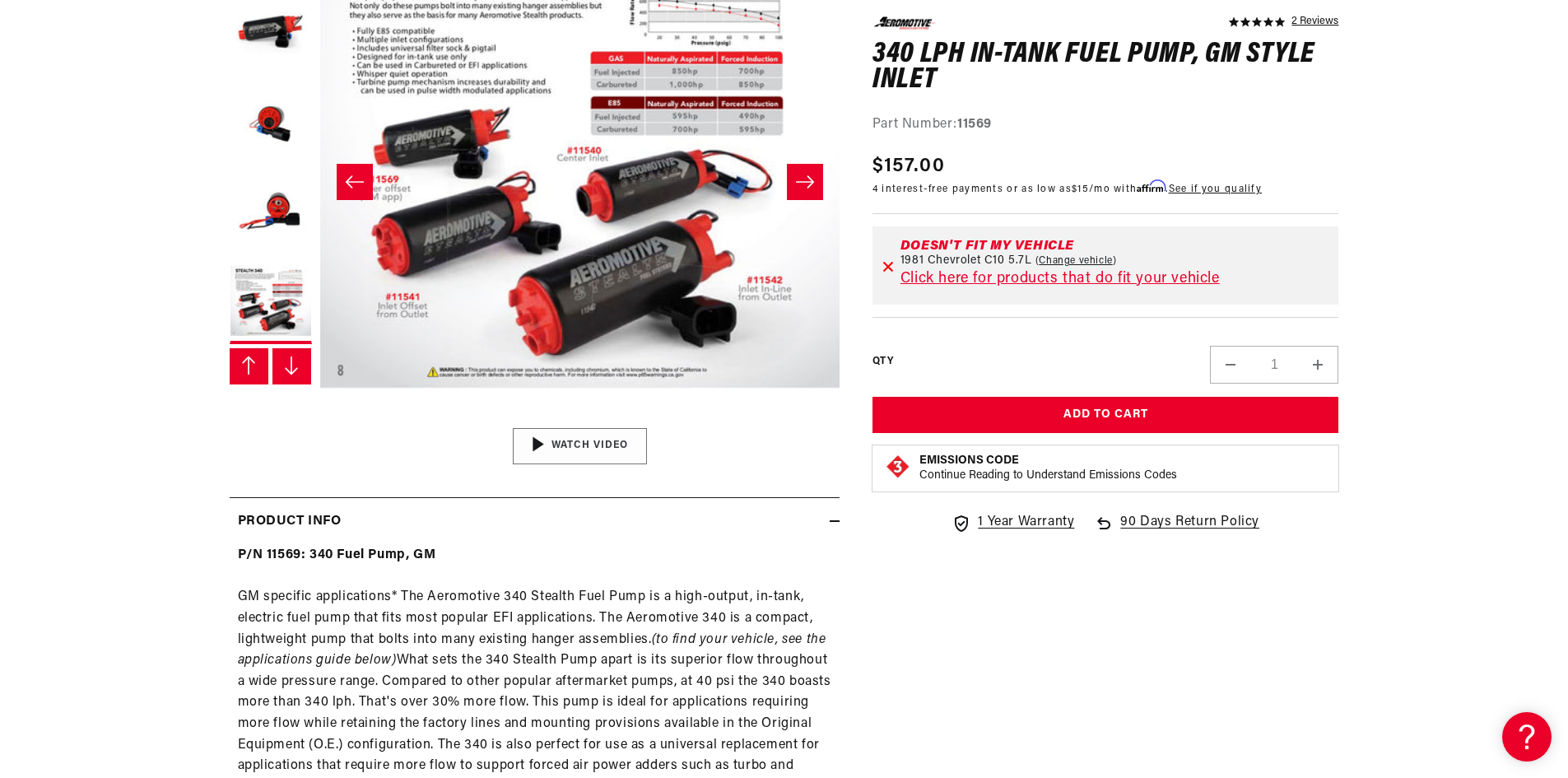
scroll to position [0, 0]
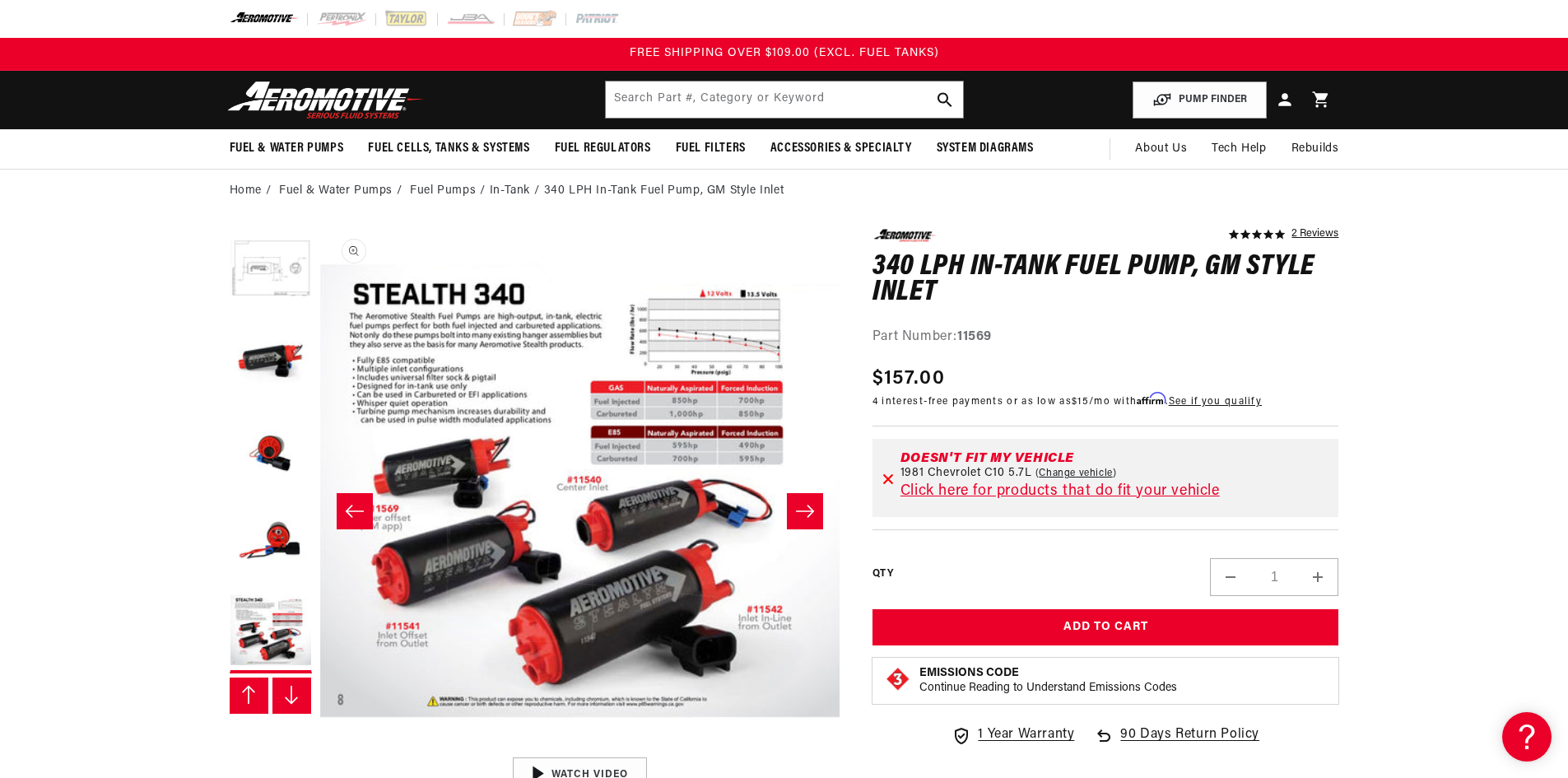
click at [320, 748] on button "Open media 6 in modal" at bounding box center [320, 748] width 0 height 0
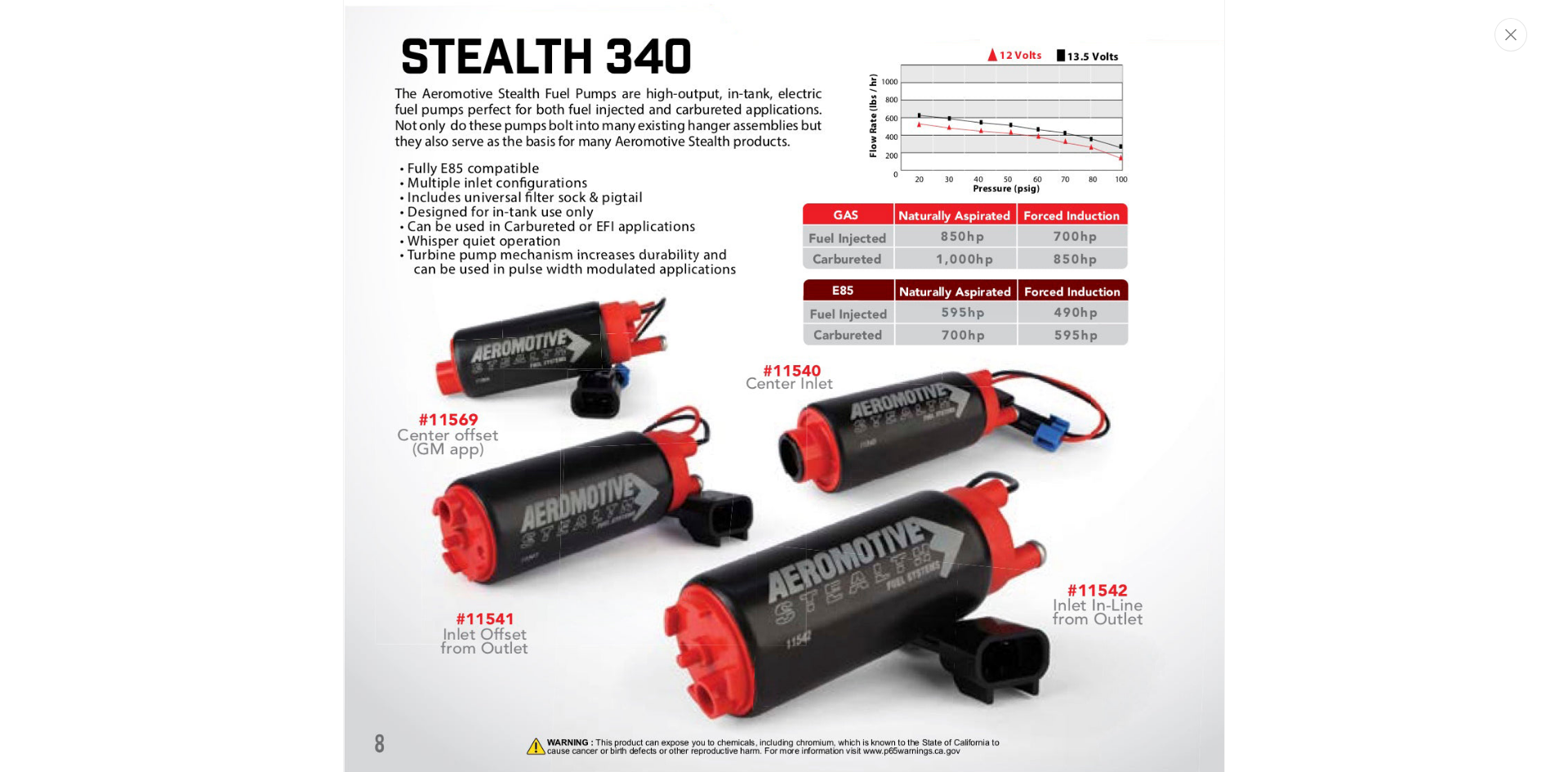
scroll to position [3071, 0]
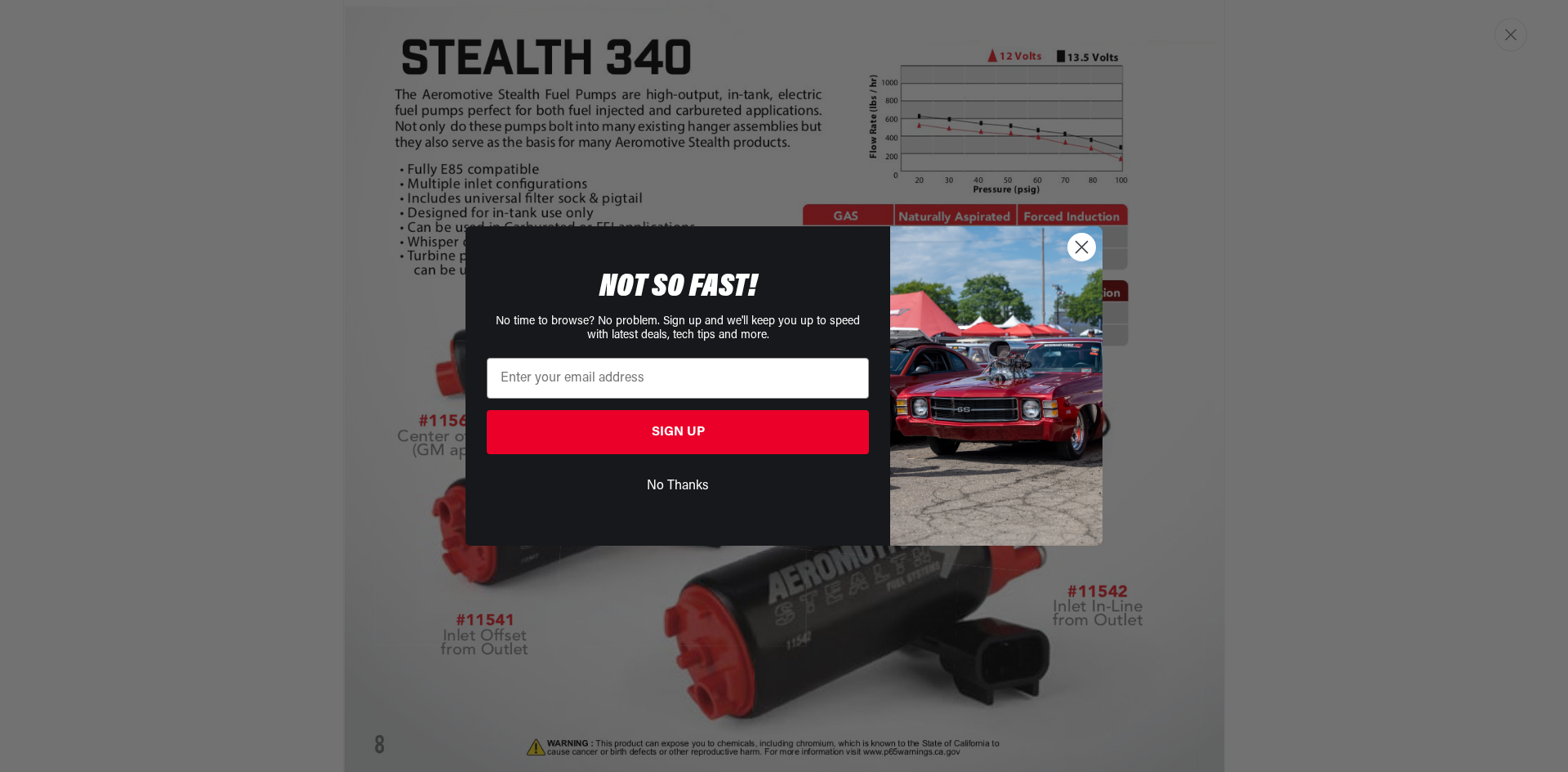
click at [1085, 252] on icon "Close dialog" at bounding box center [1083, 247] width 11 height 11
